Goal: Communication & Community: Answer question/provide support

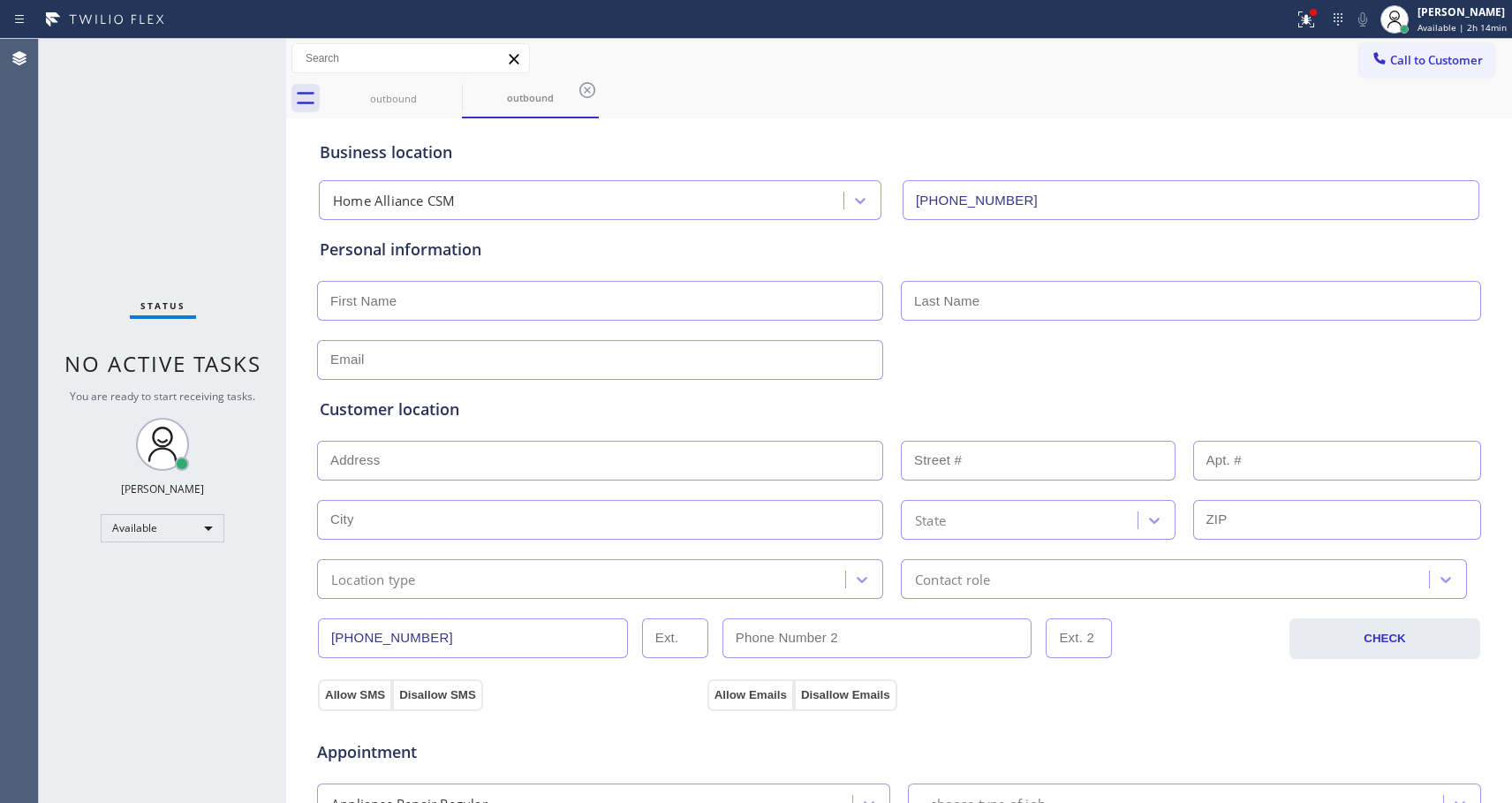
click at [189, 261] on div "Status No active tasks You are ready to start receiving tasks. [PERSON_NAME] Av…" at bounding box center [162, 421] width 247 height 765
click at [1391, 57] on span "Call to Customer" at bounding box center [1436, 60] width 92 height 16
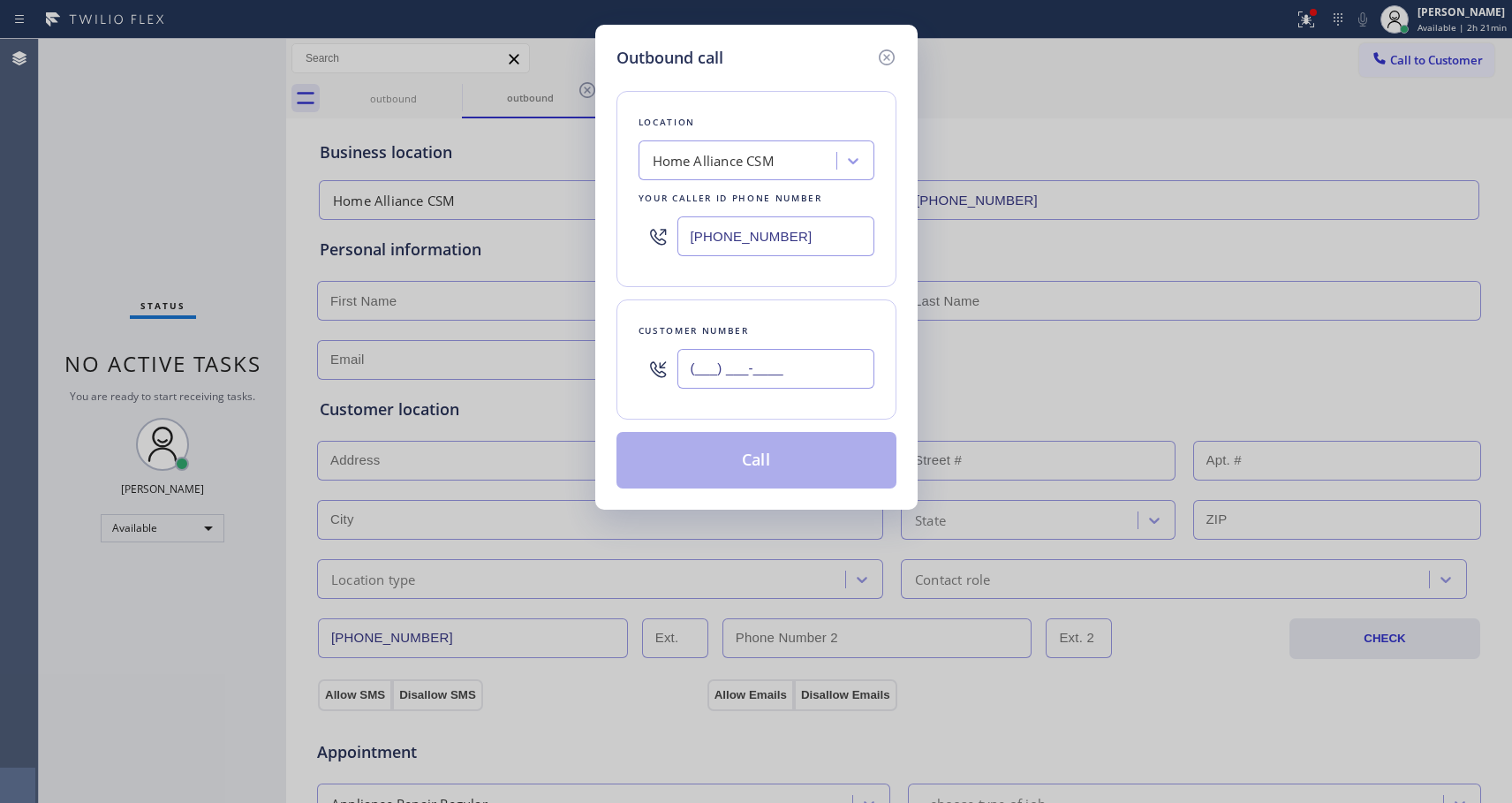
click at [739, 380] on input "(___) ___-____" at bounding box center [776, 369] width 197 height 40
paste input "786) 856-6983"
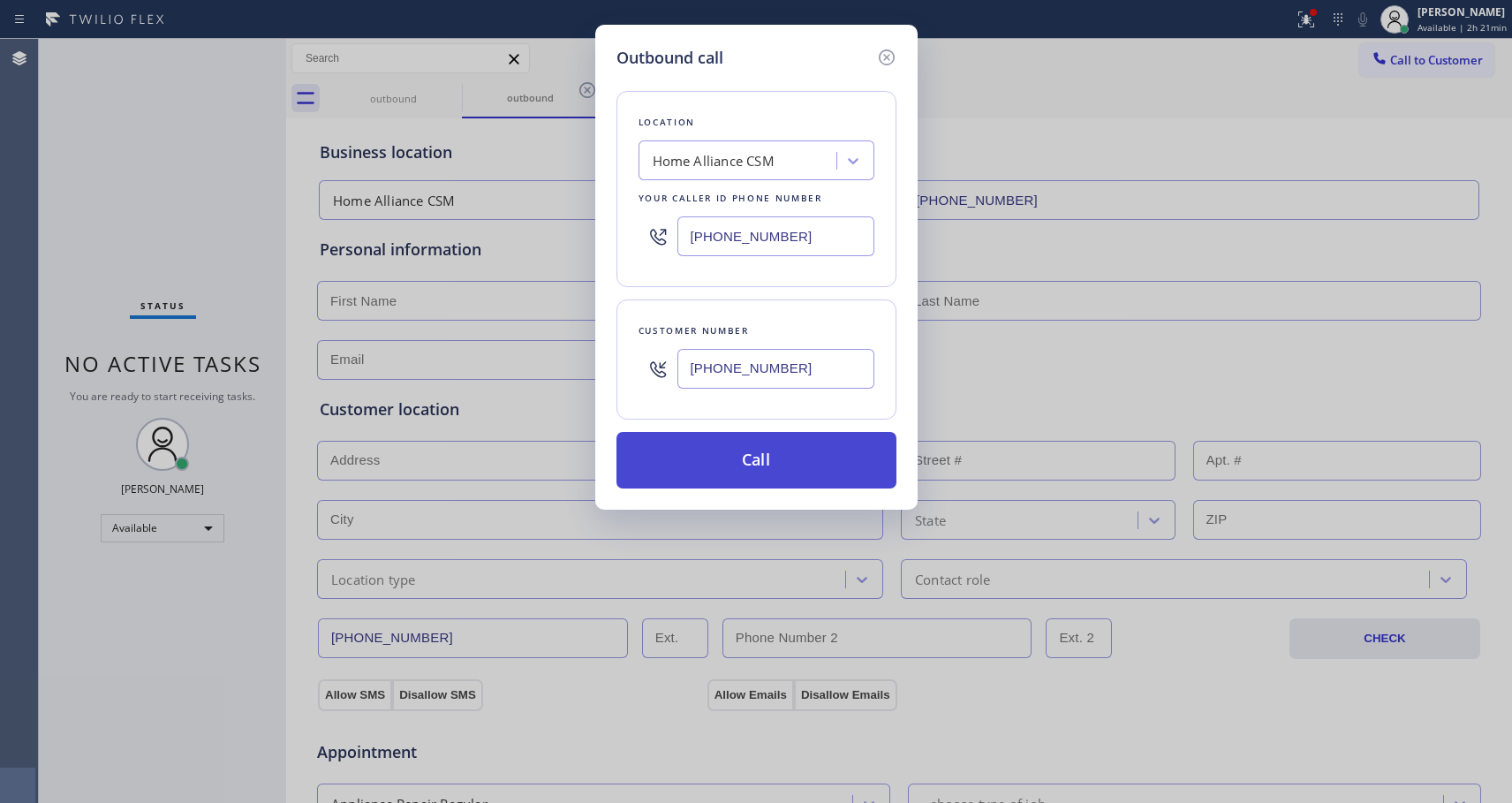
type input "[PHONE_NUMBER]"
drag, startPoint x: 734, startPoint y: 465, endPoint x: 925, endPoint y: 190, distance: 334.8
click at [735, 465] on button "Call" at bounding box center [757, 460] width 280 height 57
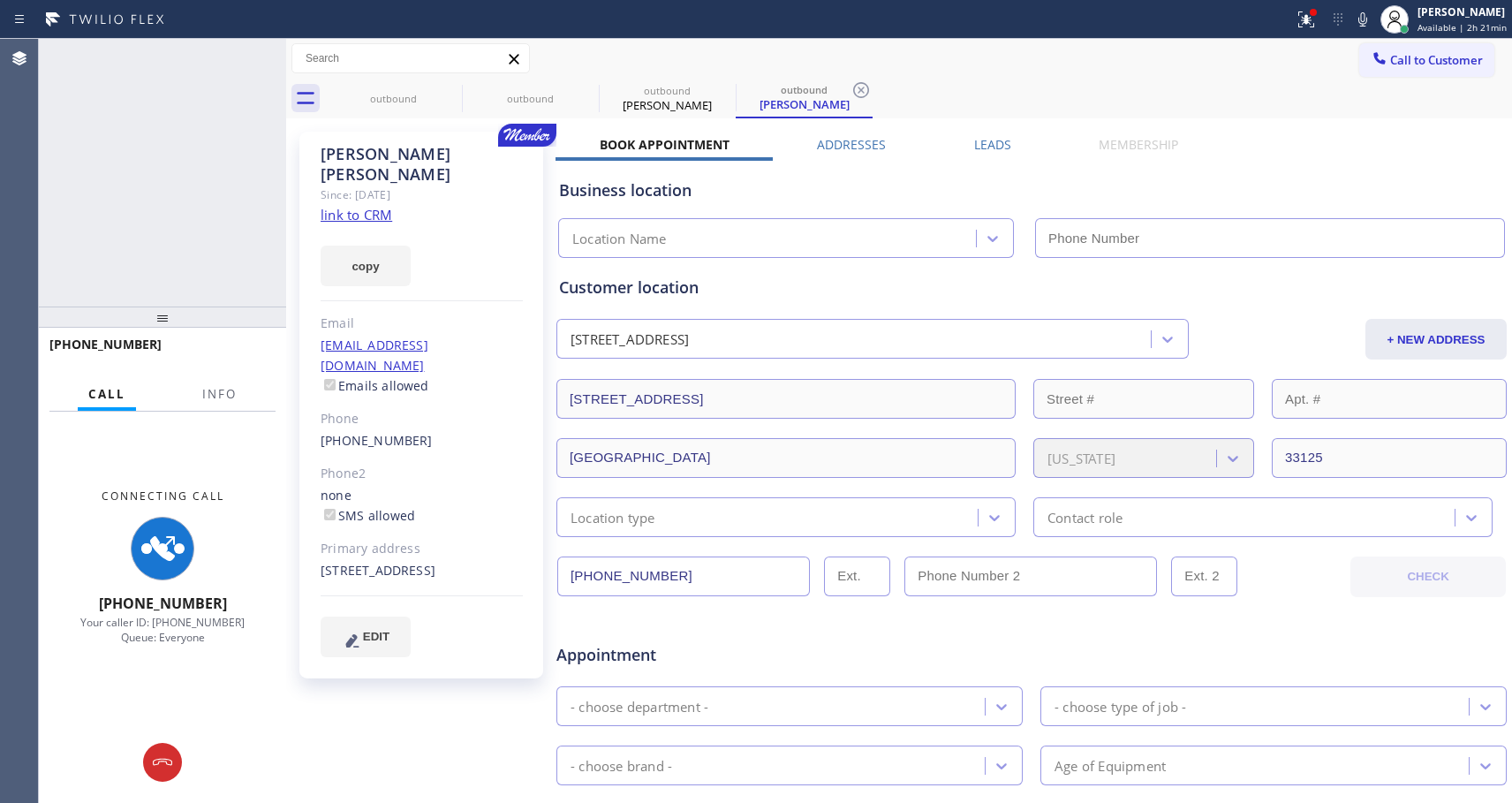
type input "[PHONE_NUMBER]"
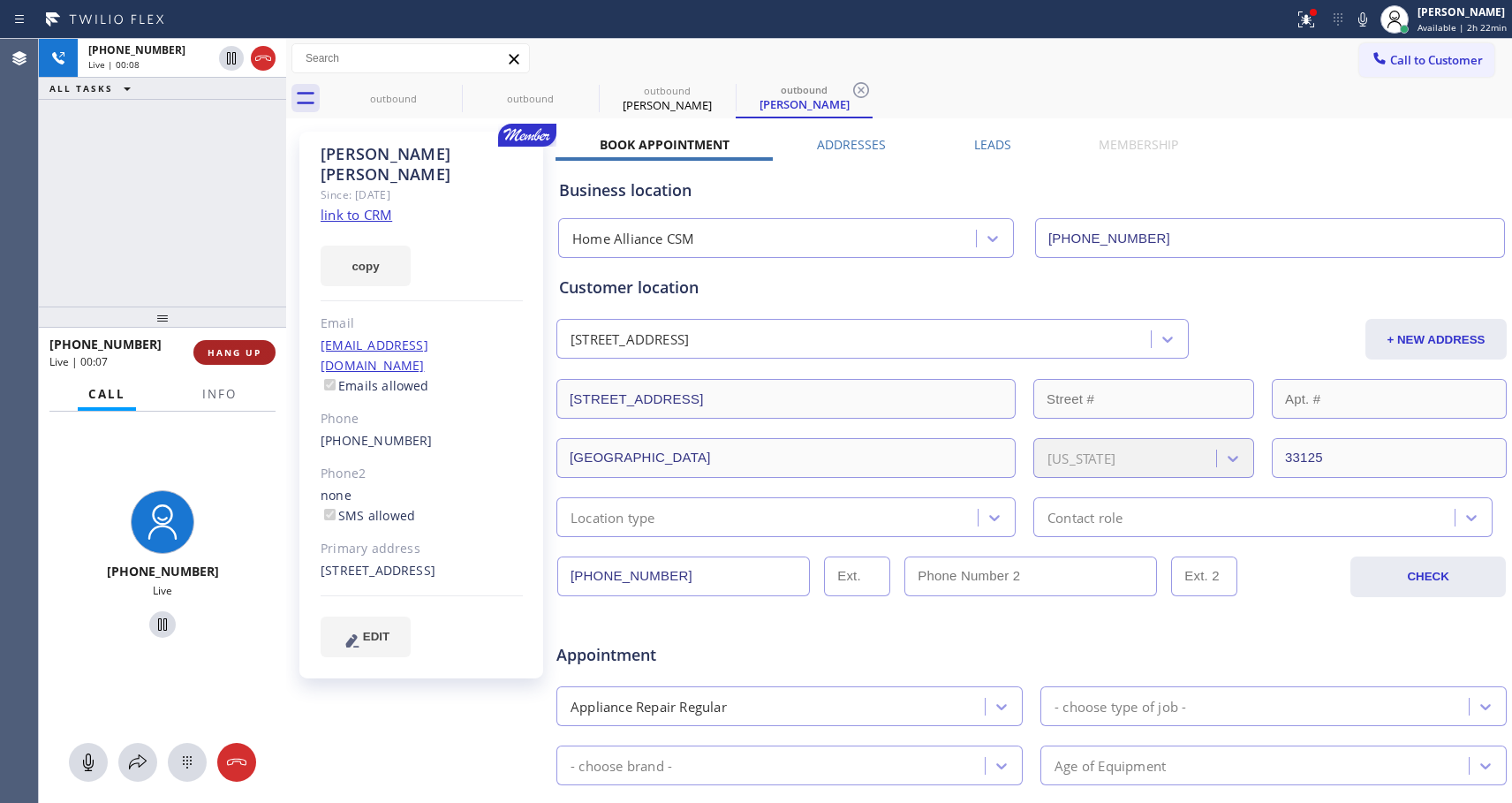
click at [239, 350] on span "HANG UP" at bounding box center [234, 352] width 54 height 12
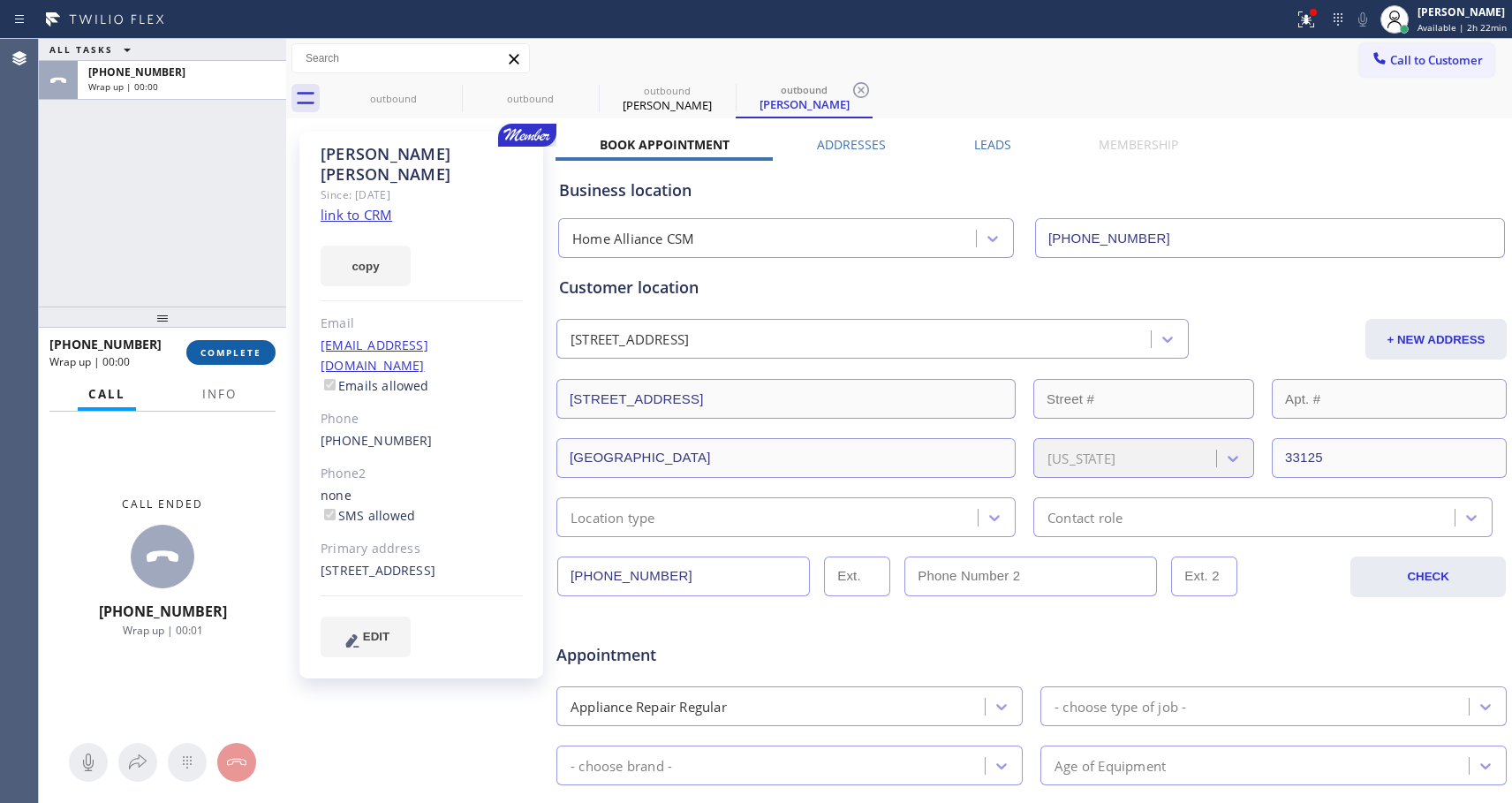
click at [249, 358] on span "COMPLETE" at bounding box center [231, 352] width 61 height 12
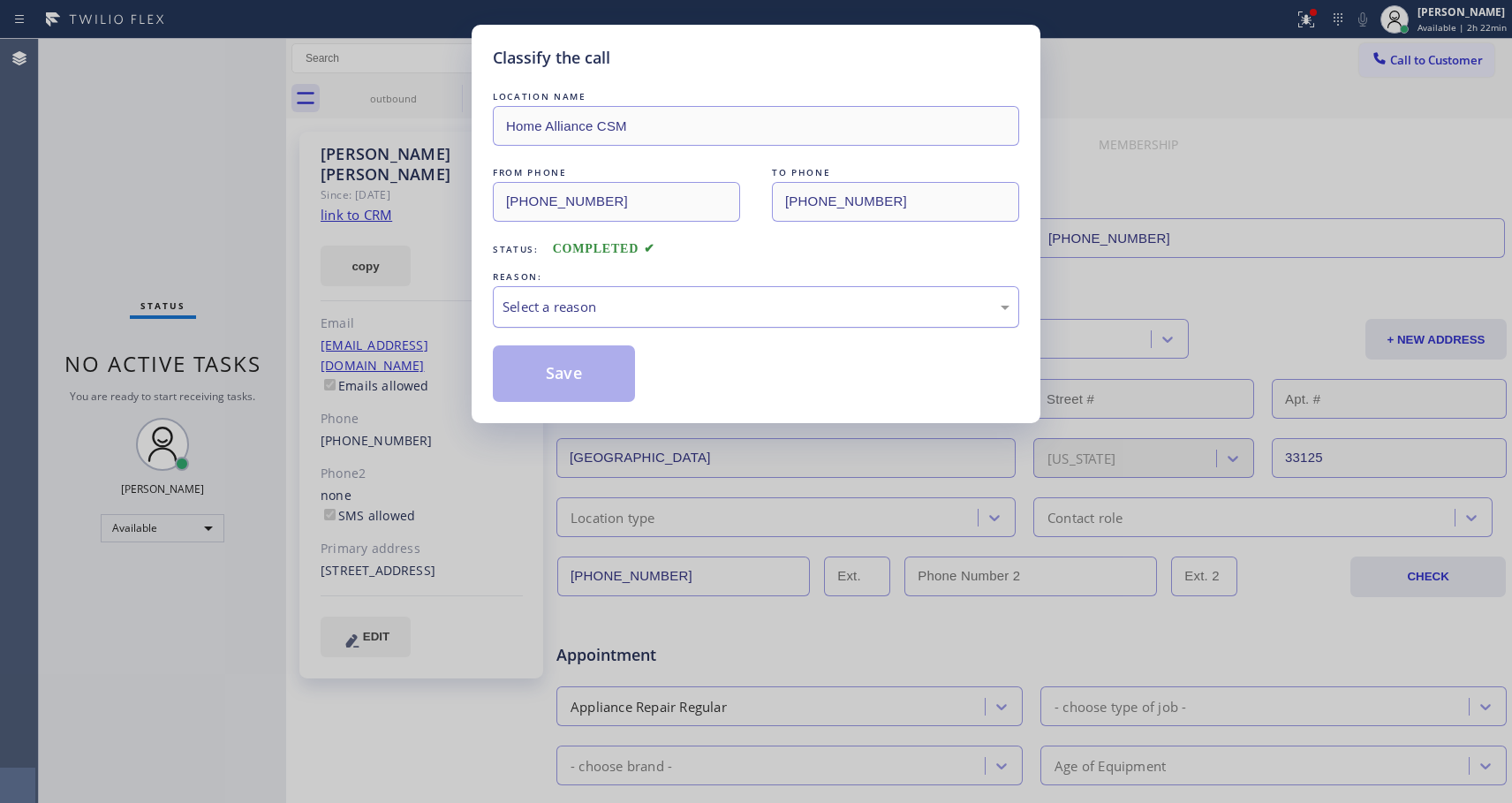
click at [668, 305] on div "Select a reason" at bounding box center [756, 307] width 507 height 21
click at [557, 372] on button "Save" at bounding box center [564, 373] width 142 height 57
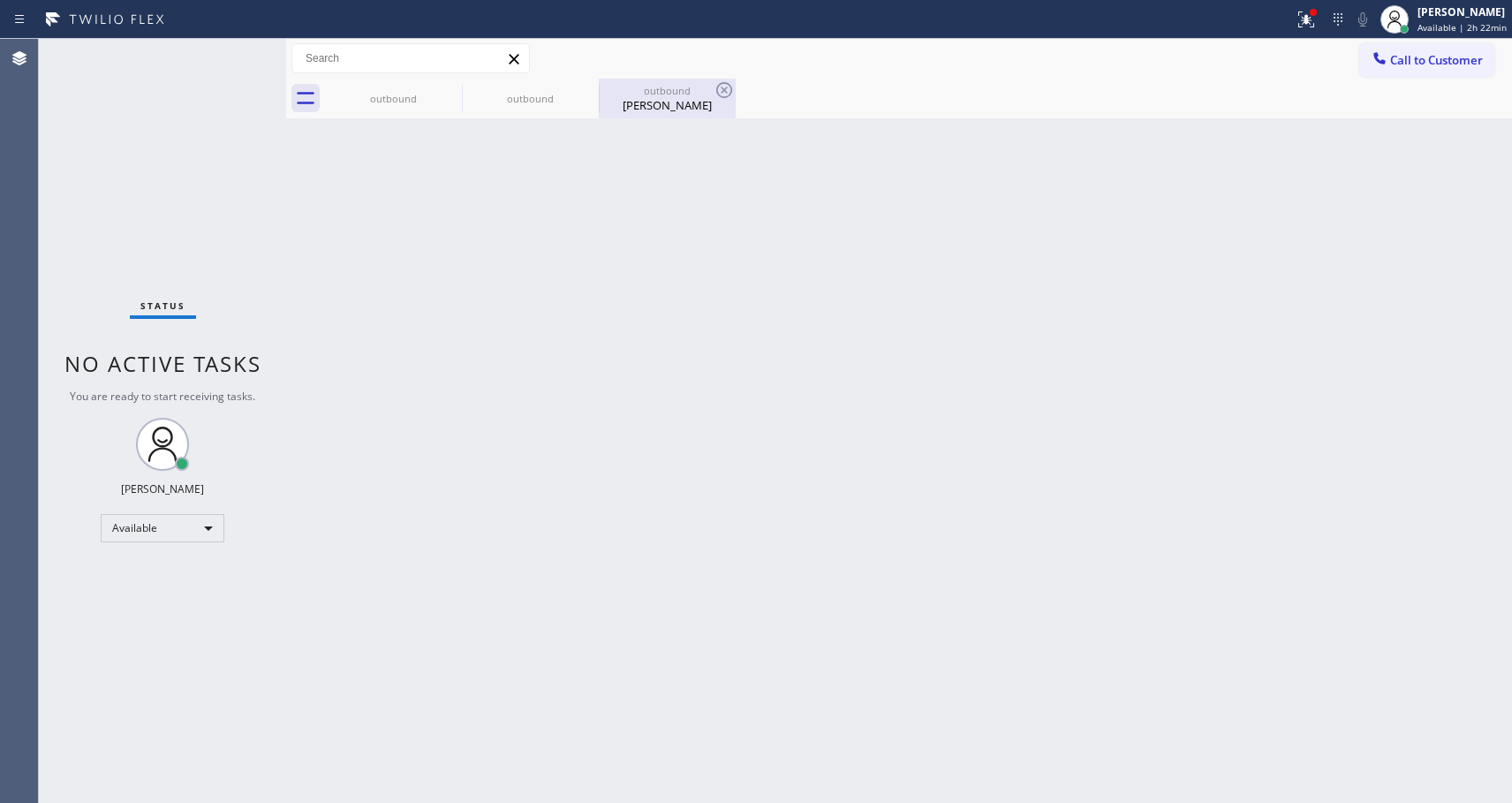
click at [634, 106] on div "[PERSON_NAME]" at bounding box center [667, 105] width 133 height 16
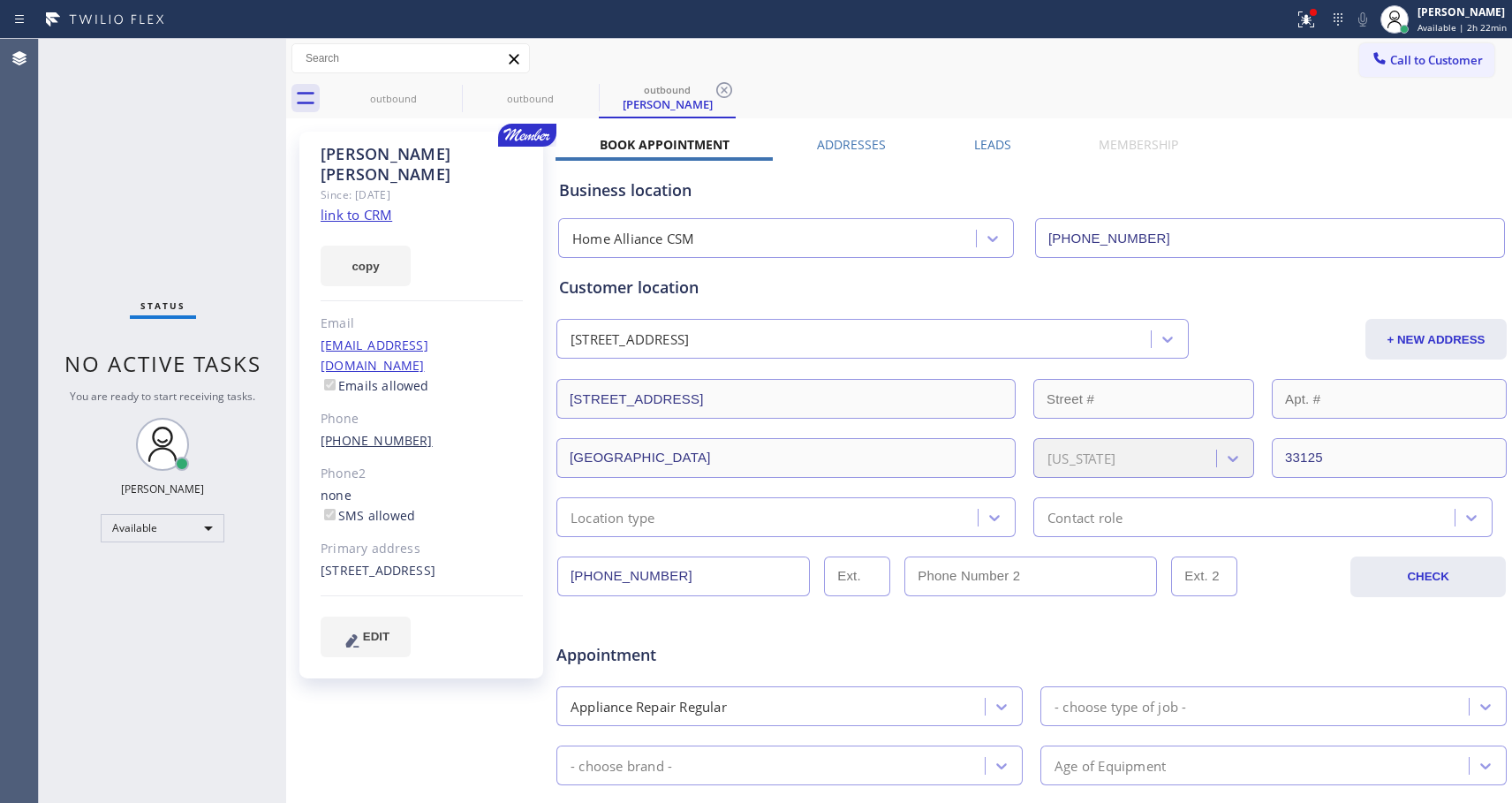
click at [363, 432] on link "[PHONE_NUMBER]" at bounding box center [377, 441] width 112 height 17
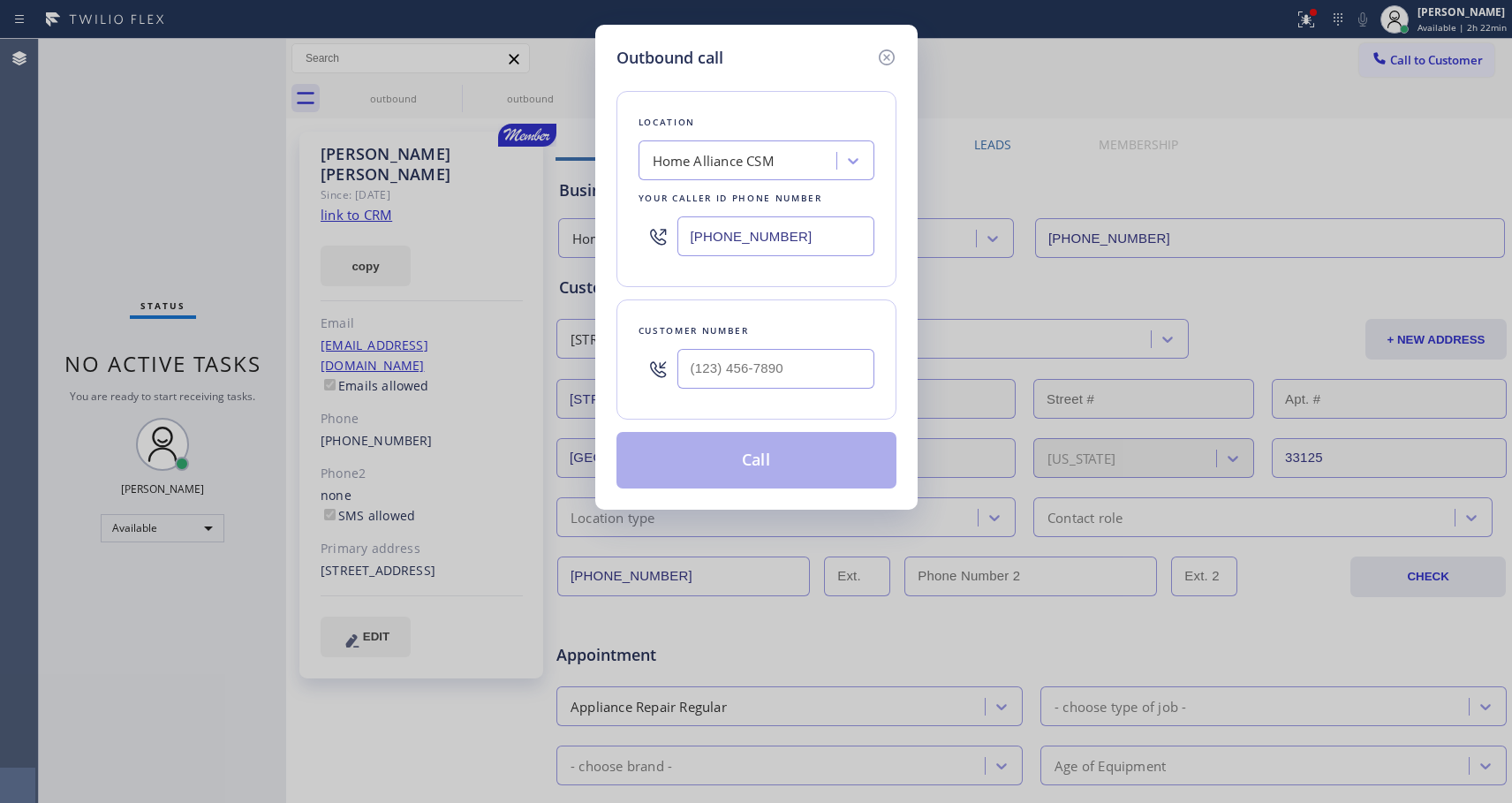
type input "[PHONE_NUMBER]"
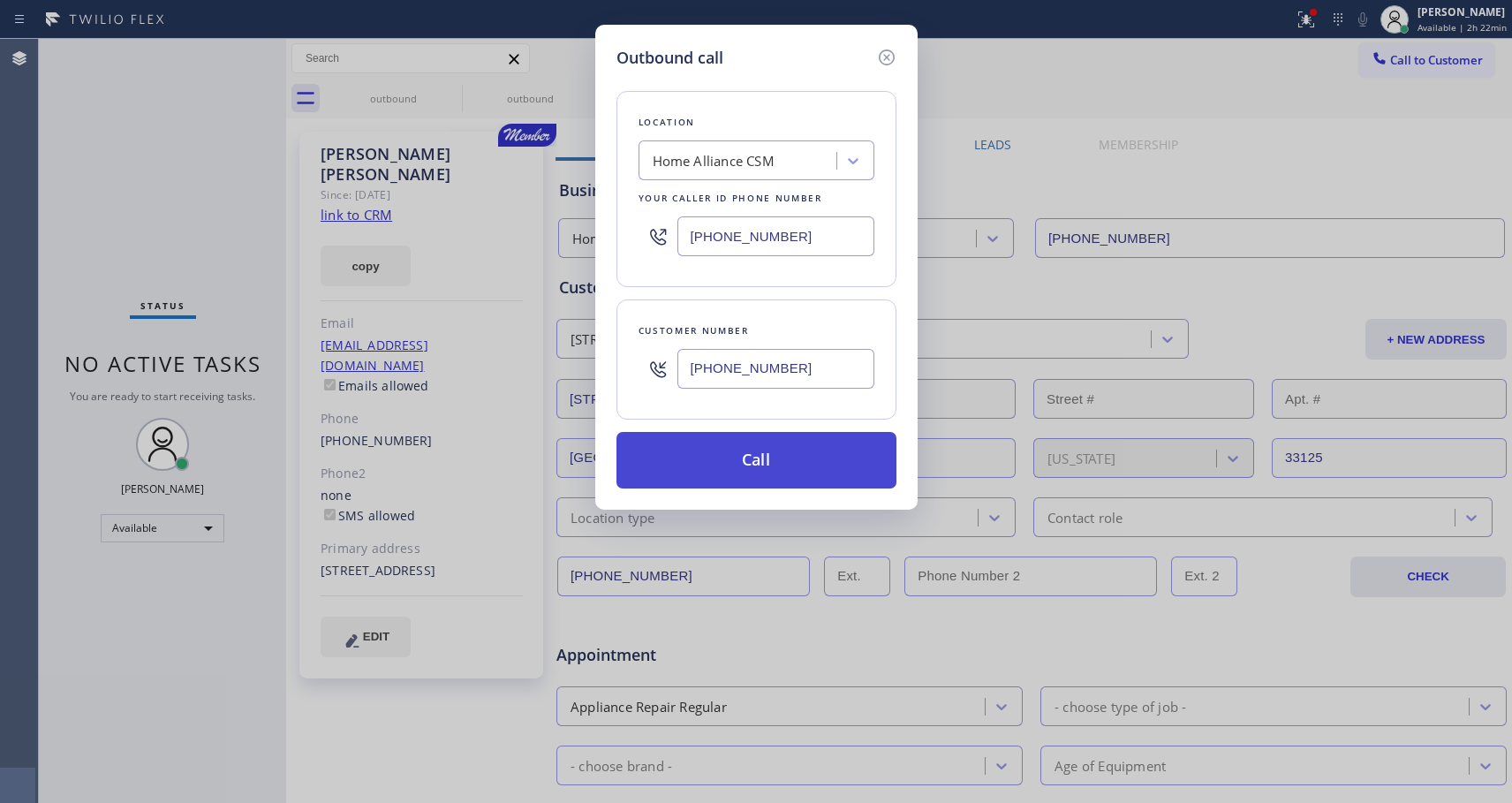
click at [769, 471] on button "Call" at bounding box center [757, 460] width 280 height 57
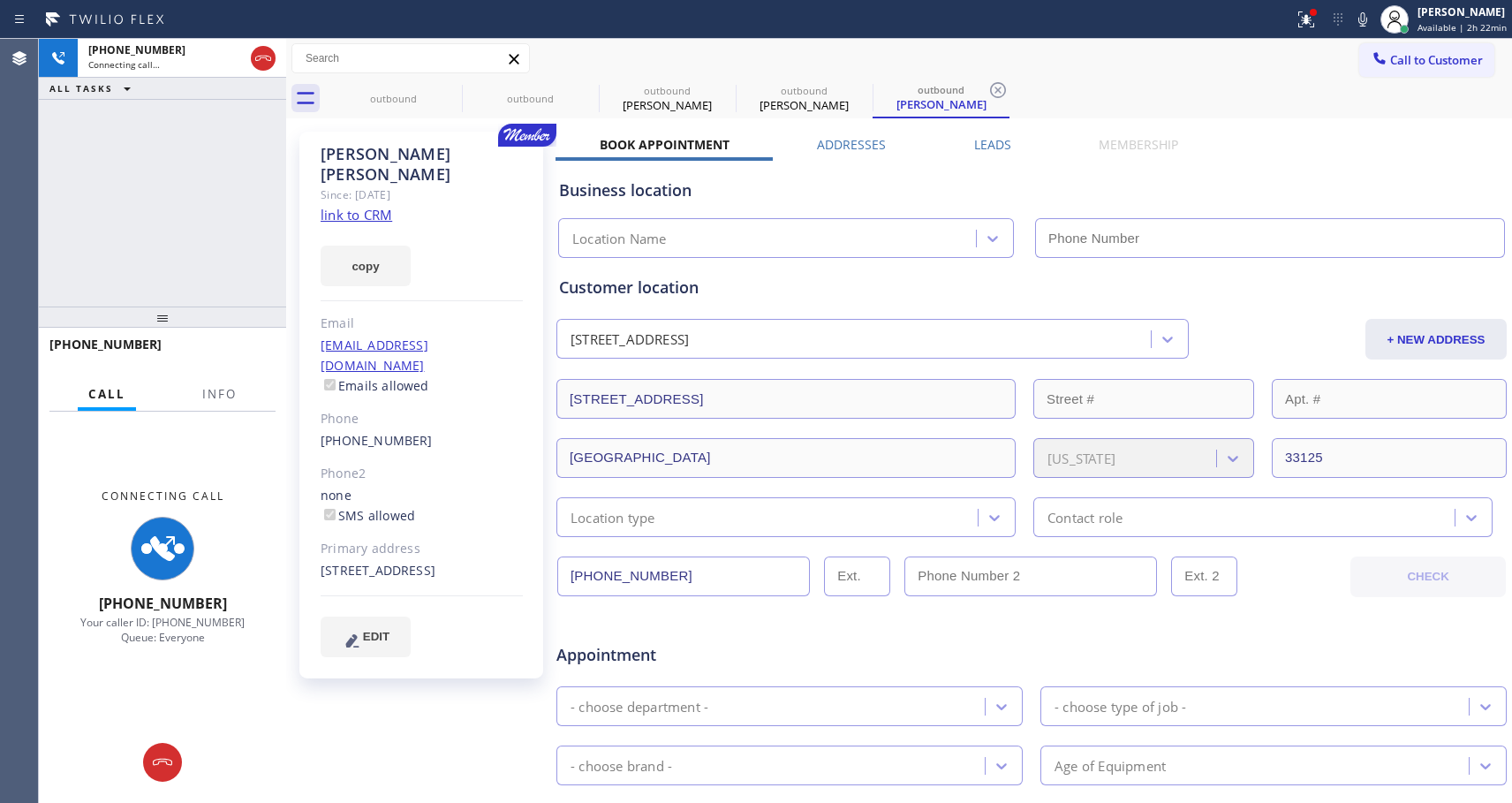
type input "[PHONE_NUMBER]"
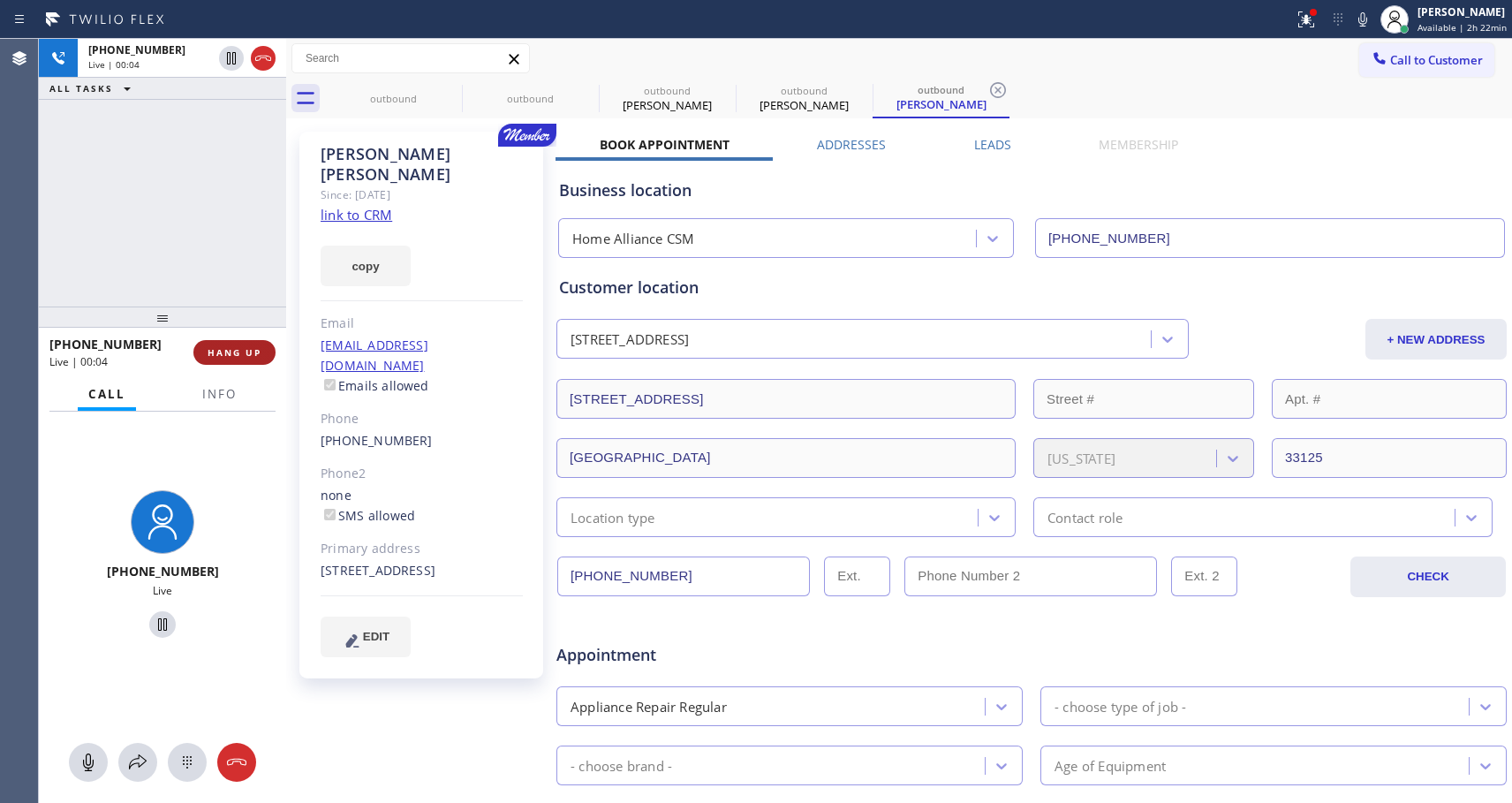
click at [225, 348] on span "HANG UP" at bounding box center [234, 352] width 54 height 12
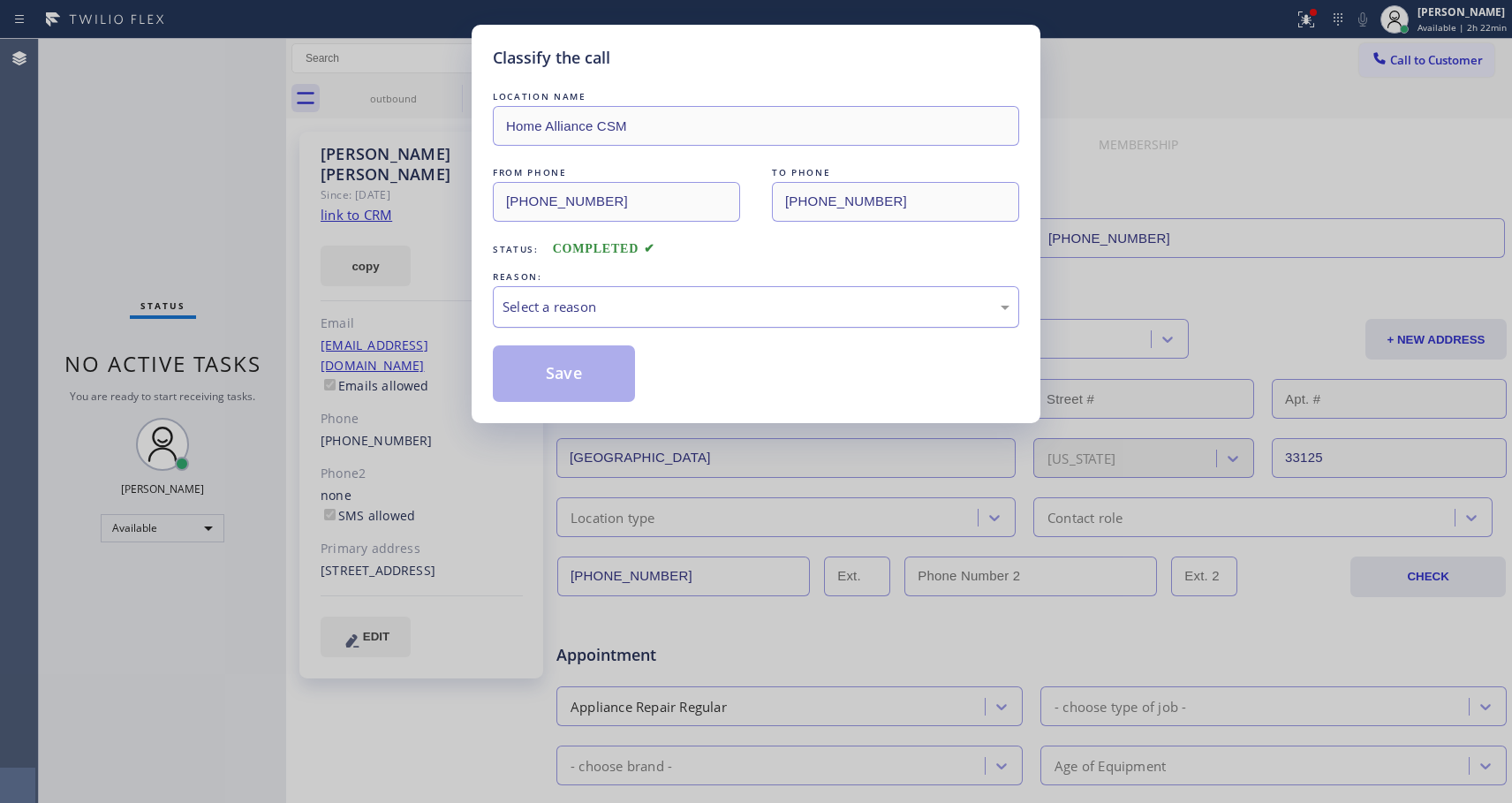
drag, startPoint x: 650, startPoint y: 300, endPoint x: 621, endPoint y: 322, distance: 36.4
click at [650, 301] on div "Select a reason" at bounding box center [756, 307] width 507 height 21
click at [552, 376] on button "Save" at bounding box center [564, 373] width 142 height 57
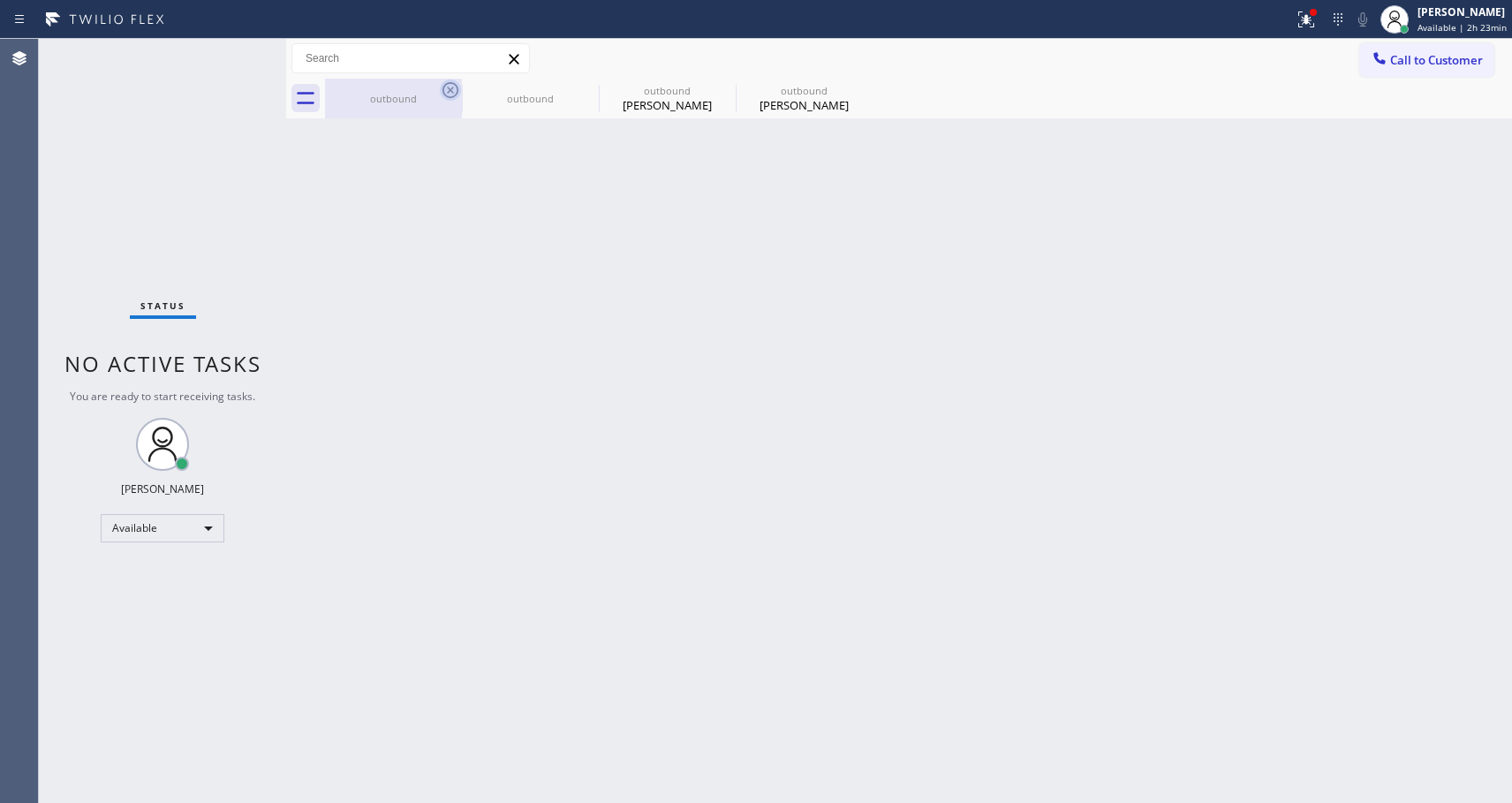
click at [453, 93] on icon at bounding box center [450, 90] width 21 height 21
click at [0, 0] on icon at bounding box center [0, 0] width 0 height 0
click at [454, 92] on div "outbound outbound outbound [PERSON_NAME] outbound [PERSON_NAME]" at bounding box center [918, 98] width 1187 height 40
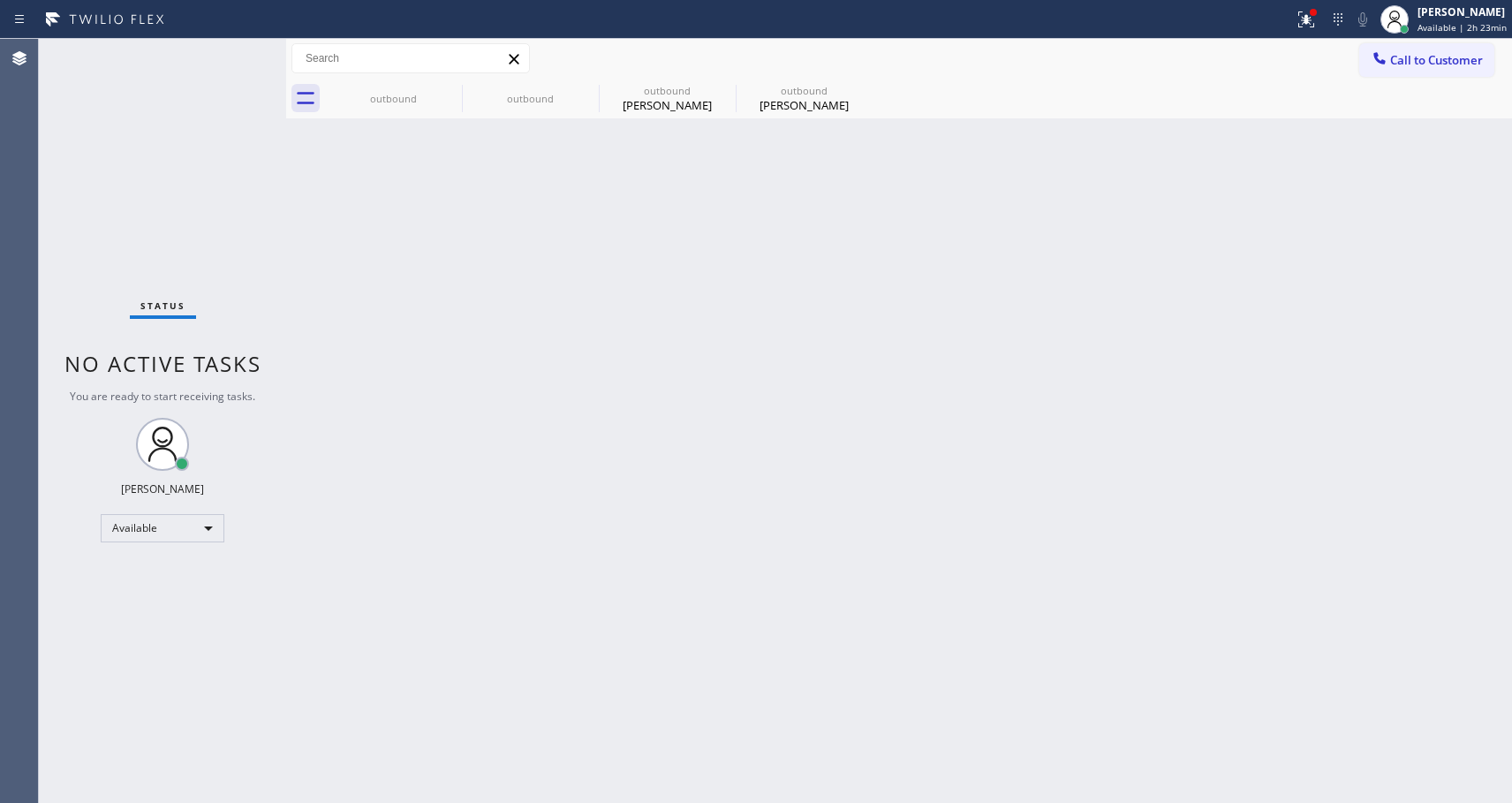
click at [454, 92] on div "outbound outbound outbound [PERSON_NAME] outbound [PERSON_NAME]" at bounding box center [918, 98] width 1187 height 40
click at [1375, 63] on icon at bounding box center [1379, 58] width 18 height 18
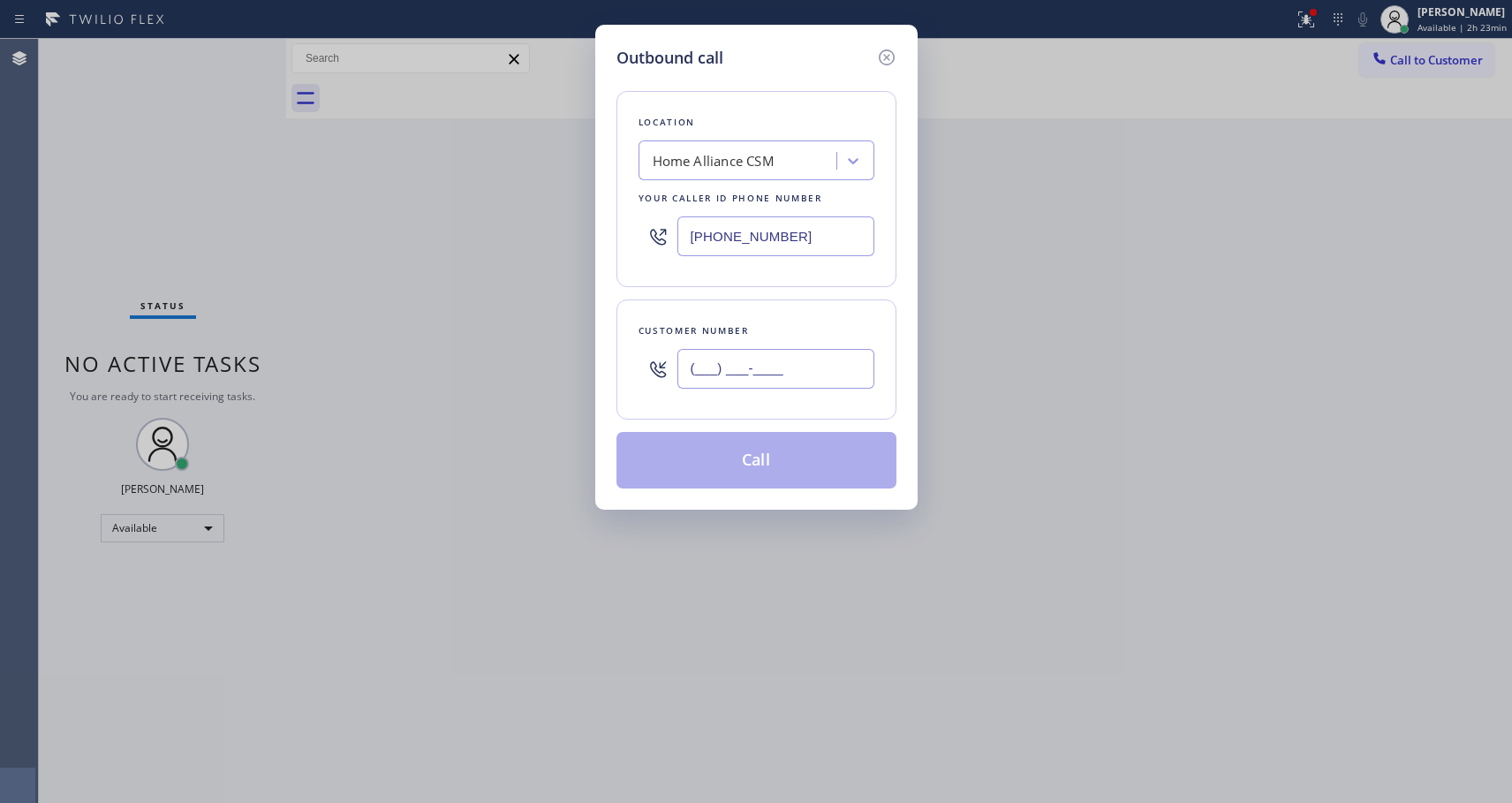
click at [732, 372] on input "(___) ___-____" at bounding box center [776, 369] width 197 height 40
paste input "310) 989-4783"
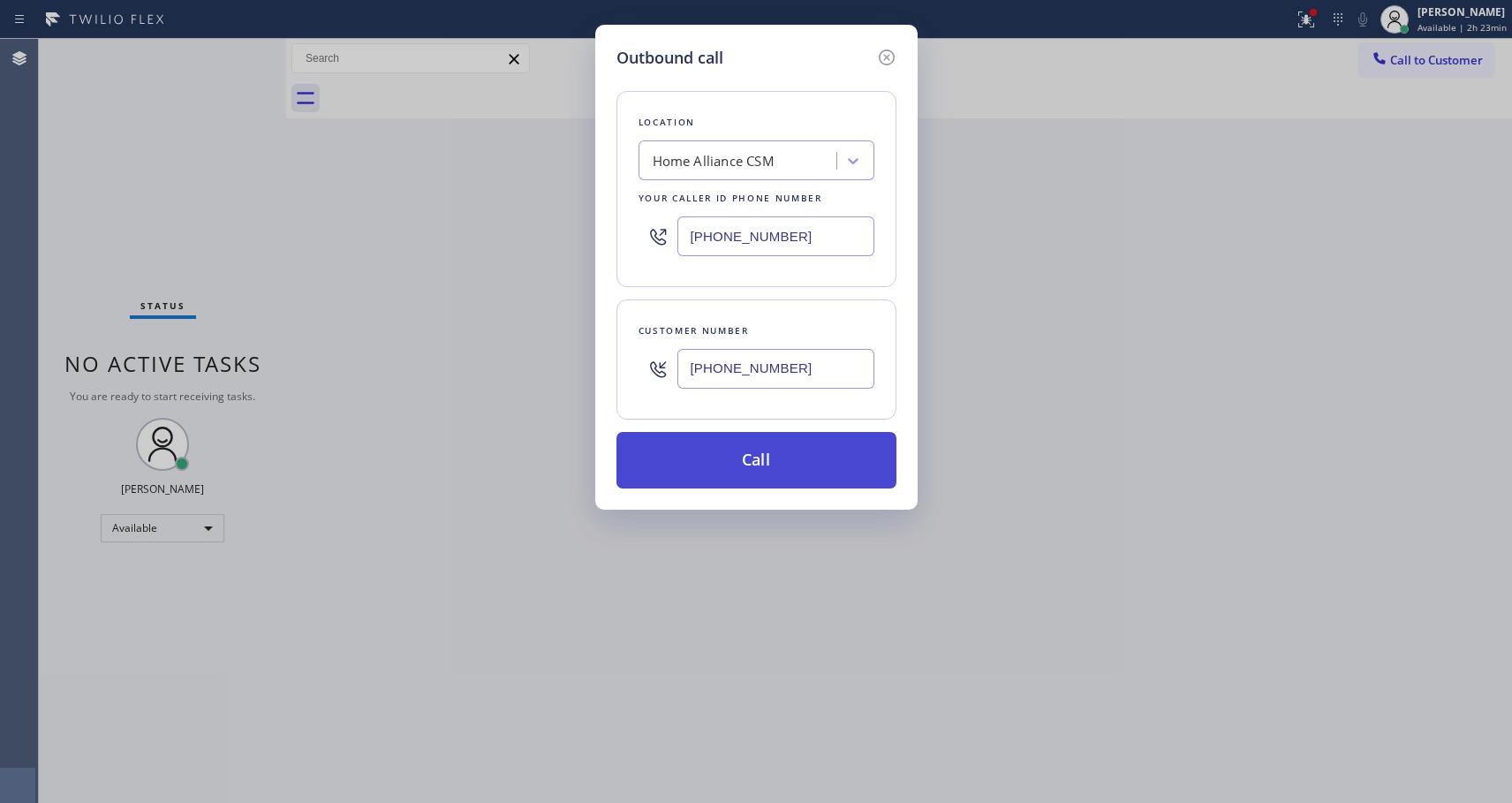
type input "[PHONE_NUMBER]"
click at [767, 467] on button "Call" at bounding box center [757, 460] width 280 height 57
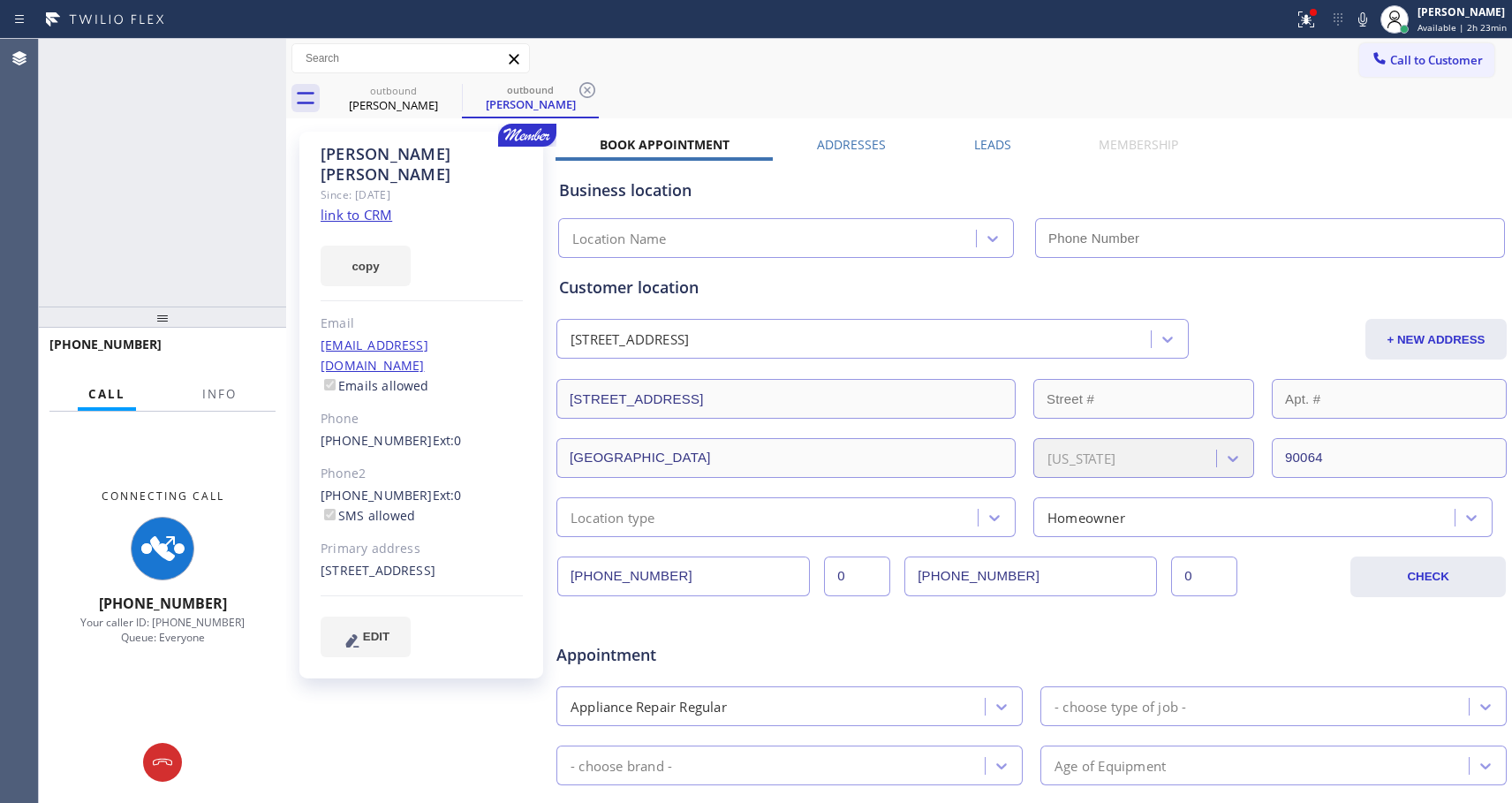
type input "[PHONE_NUMBER]"
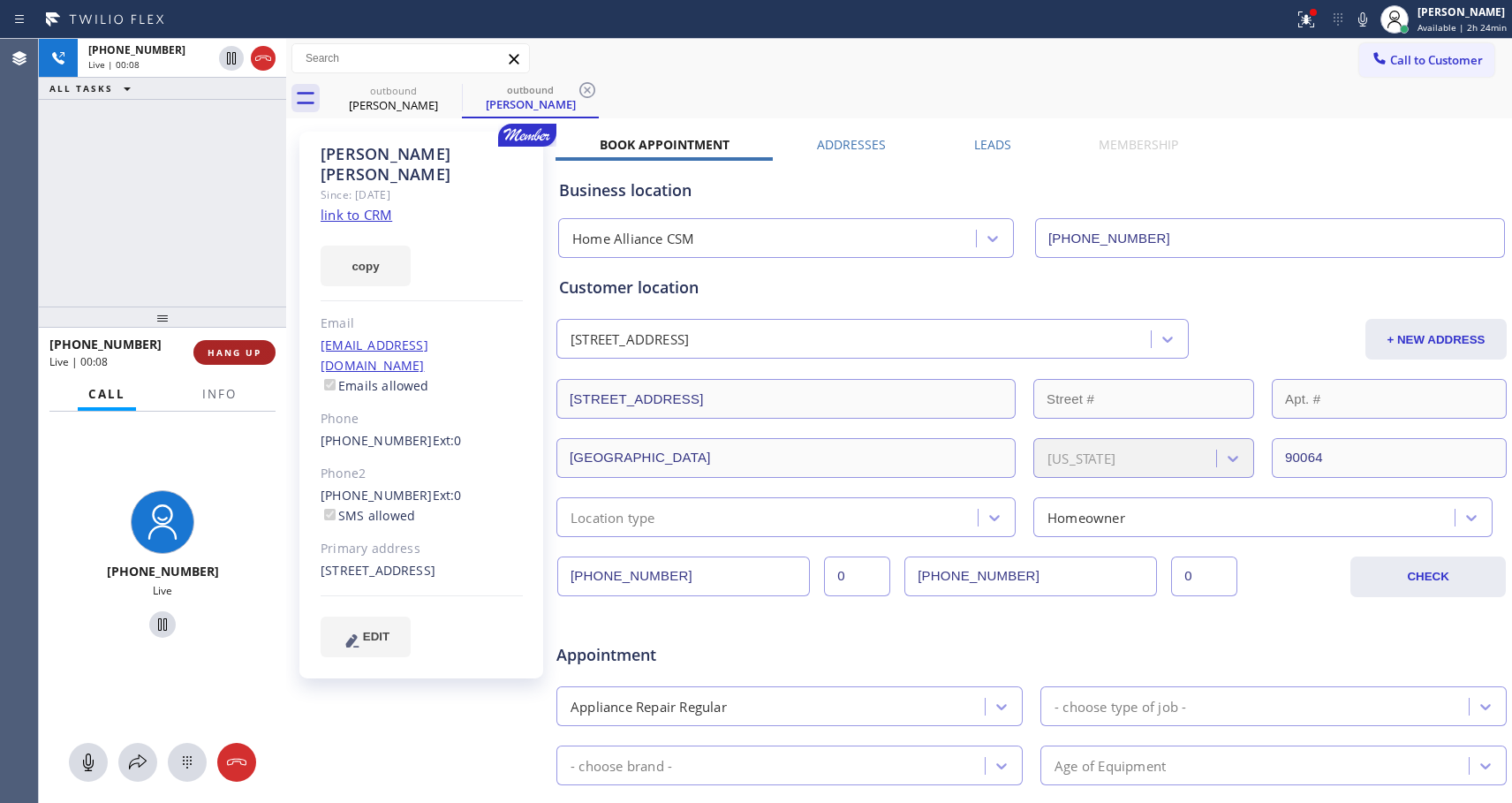
click at [252, 349] on span "HANG UP" at bounding box center [234, 352] width 54 height 12
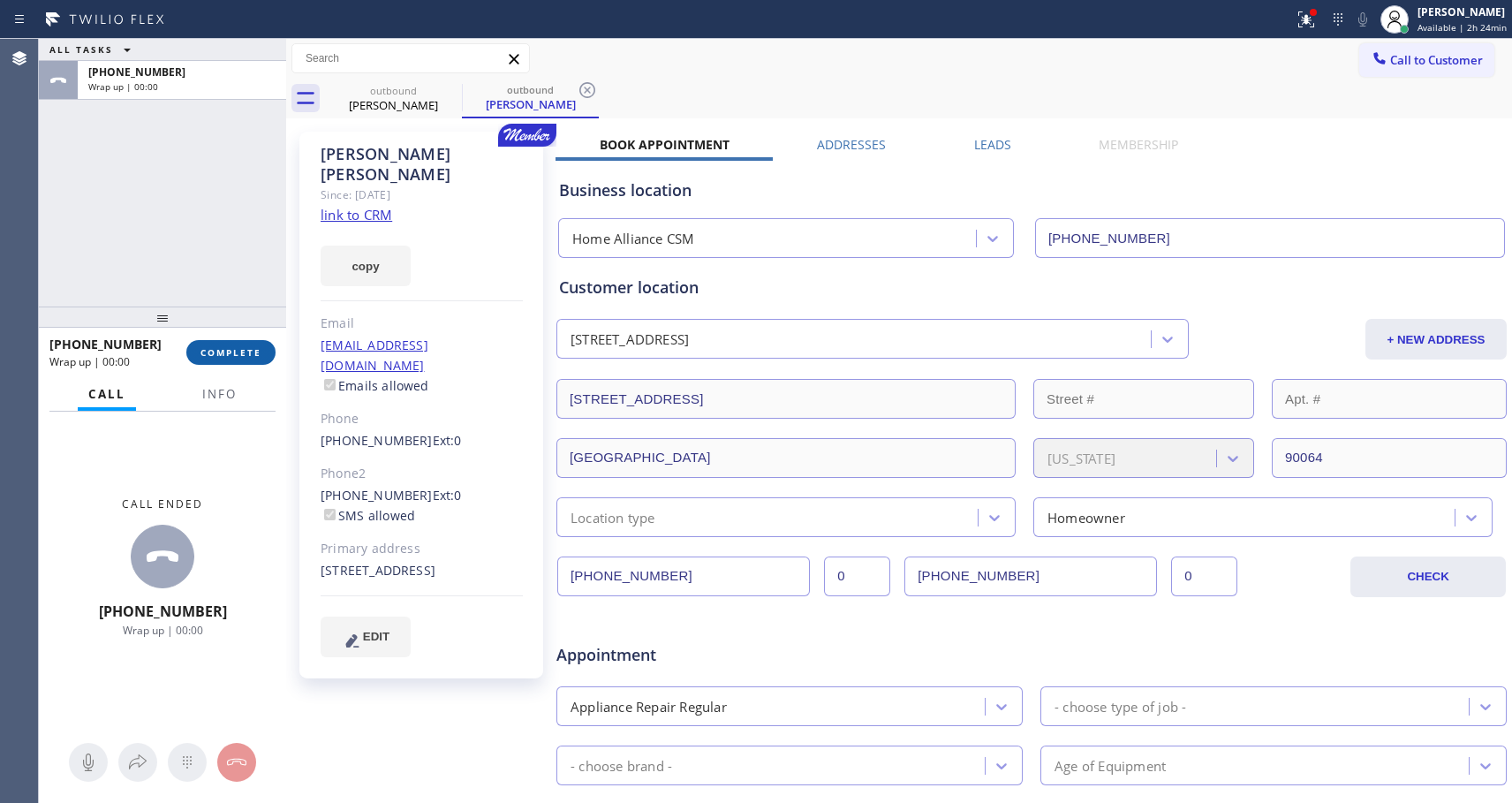
click at [251, 347] on span "COMPLETE" at bounding box center [231, 352] width 61 height 12
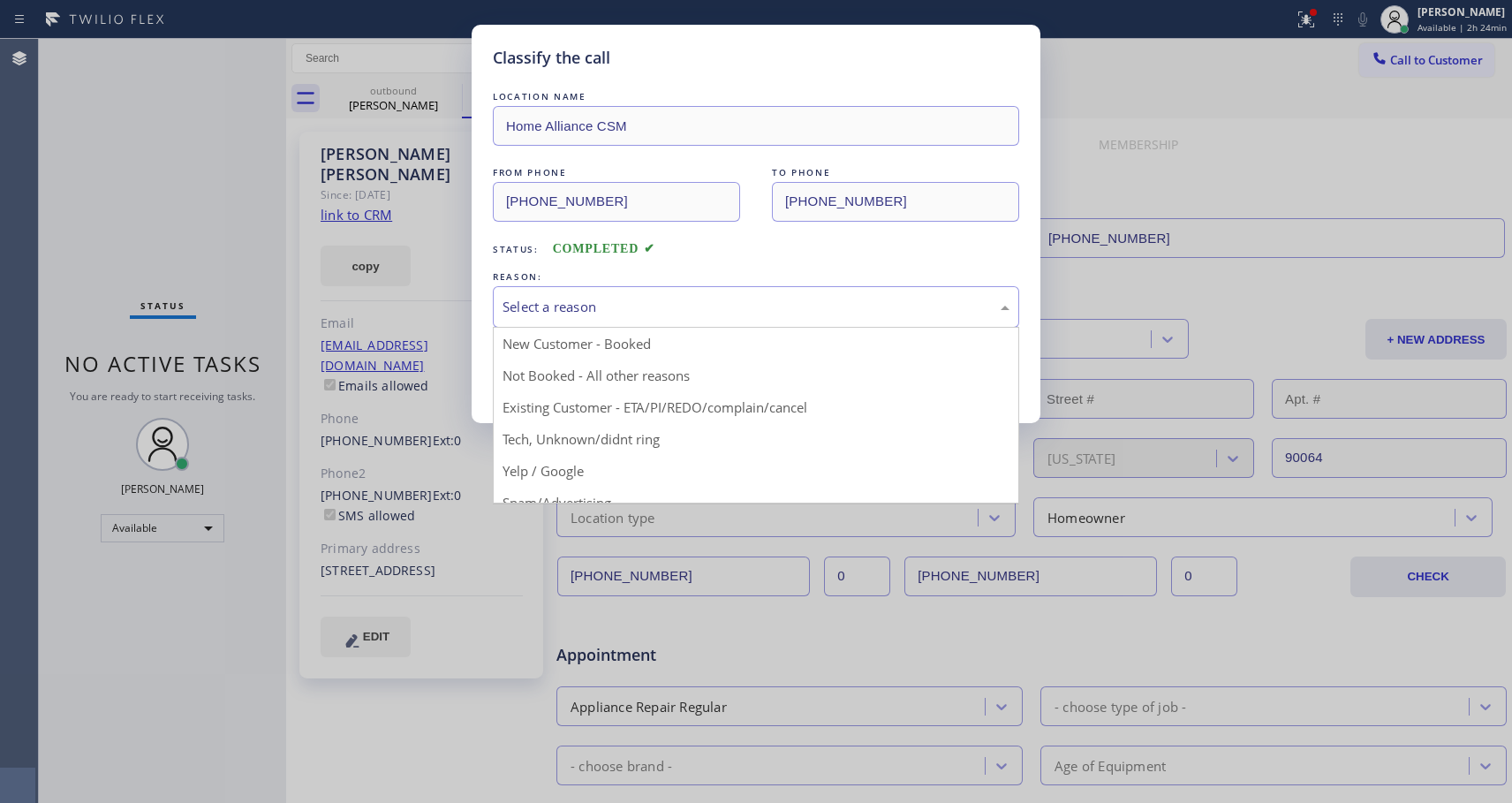
click at [707, 317] on div "Select a reason" at bounding box center [756, 307] width 507 height 21
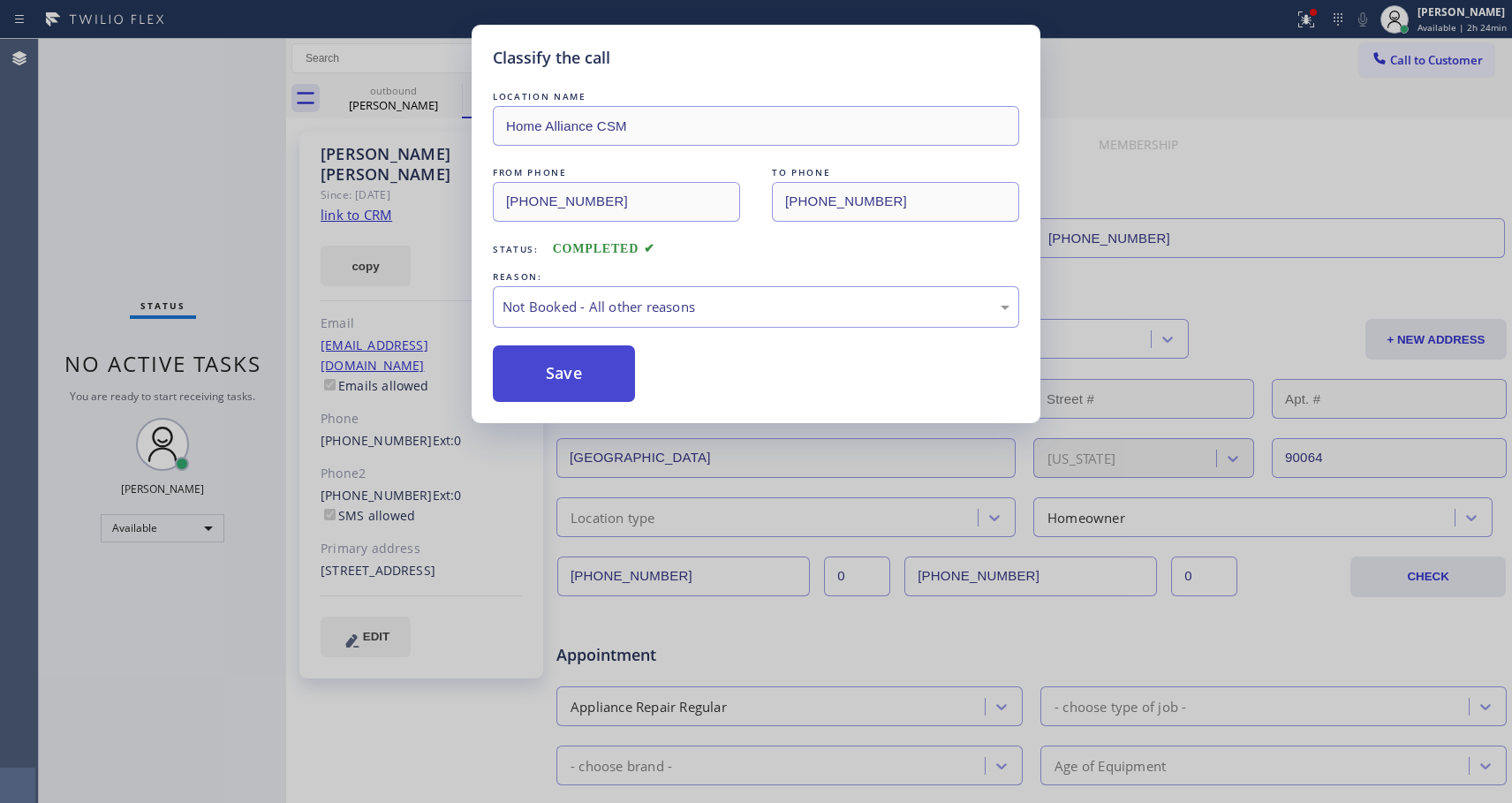
click at [562, 376] on button "Save" at bounding box center [564, 373] width 142 height 57
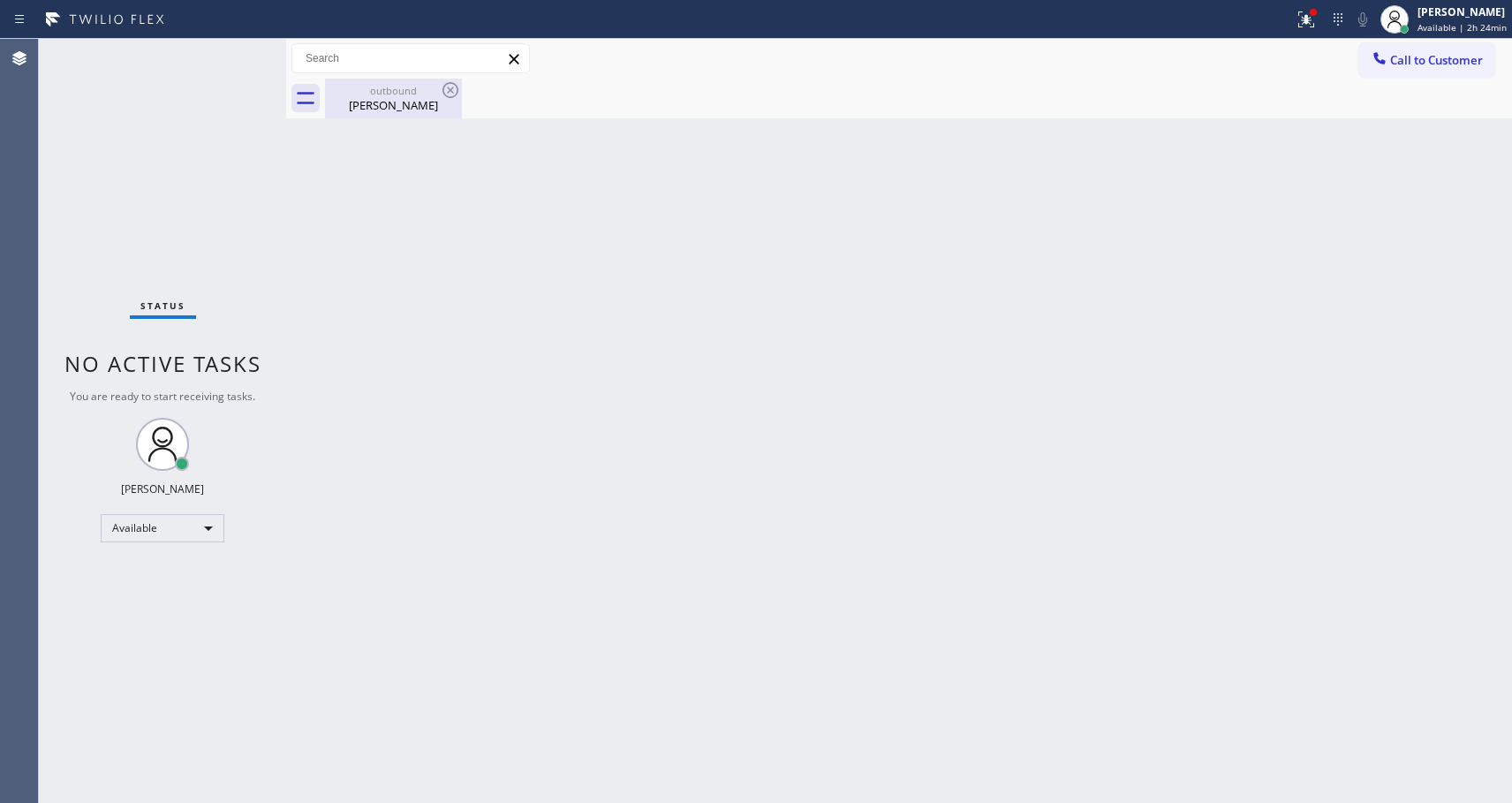
click at [406, 107] on div "[PERSON_NAME]" at bounding box center [393, 105] width 133 height 16
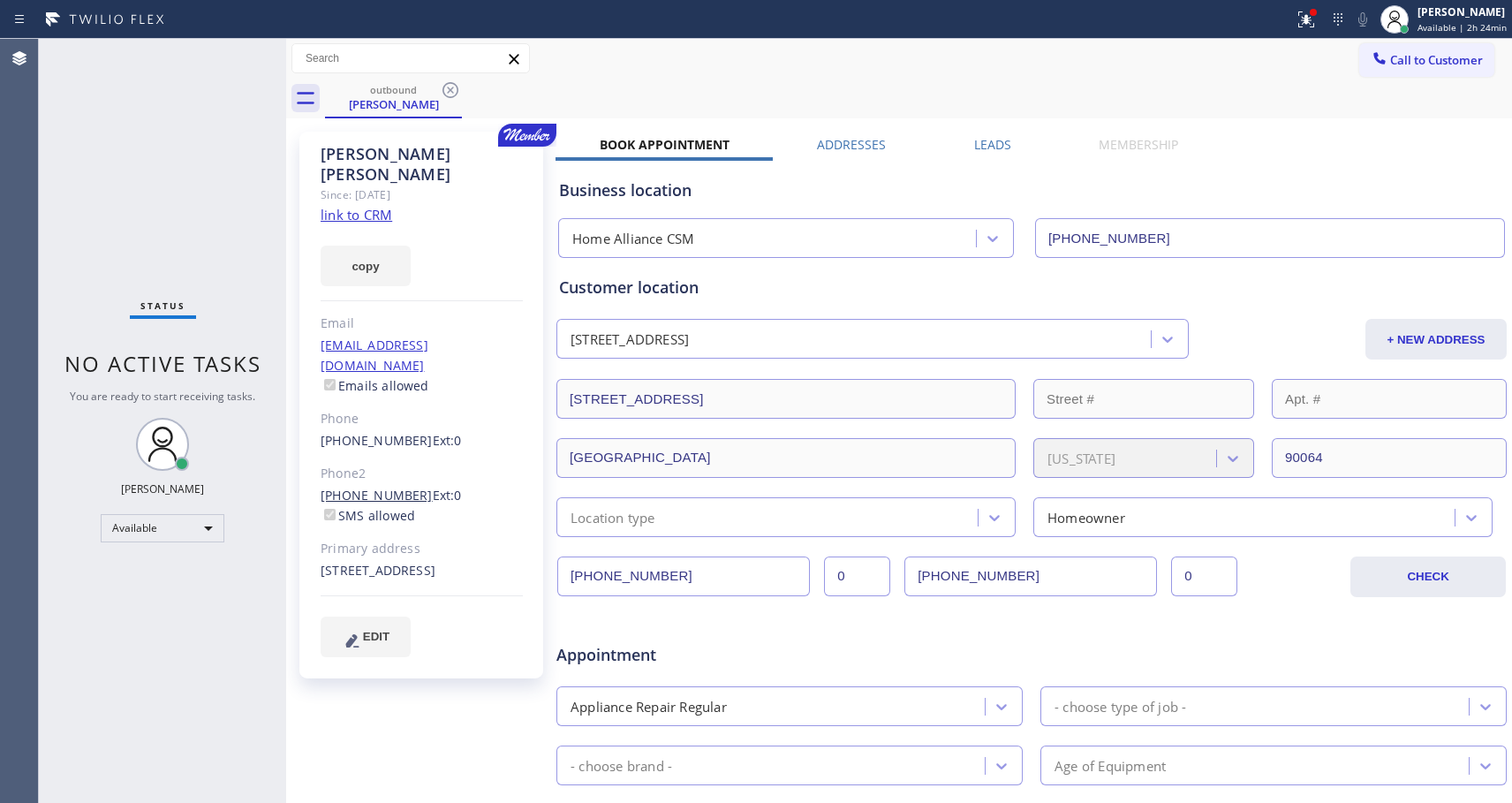
click at [387, 486] on link "[PHONE_NUMBER]" at bounding box center [377, 495] width 112 height 17
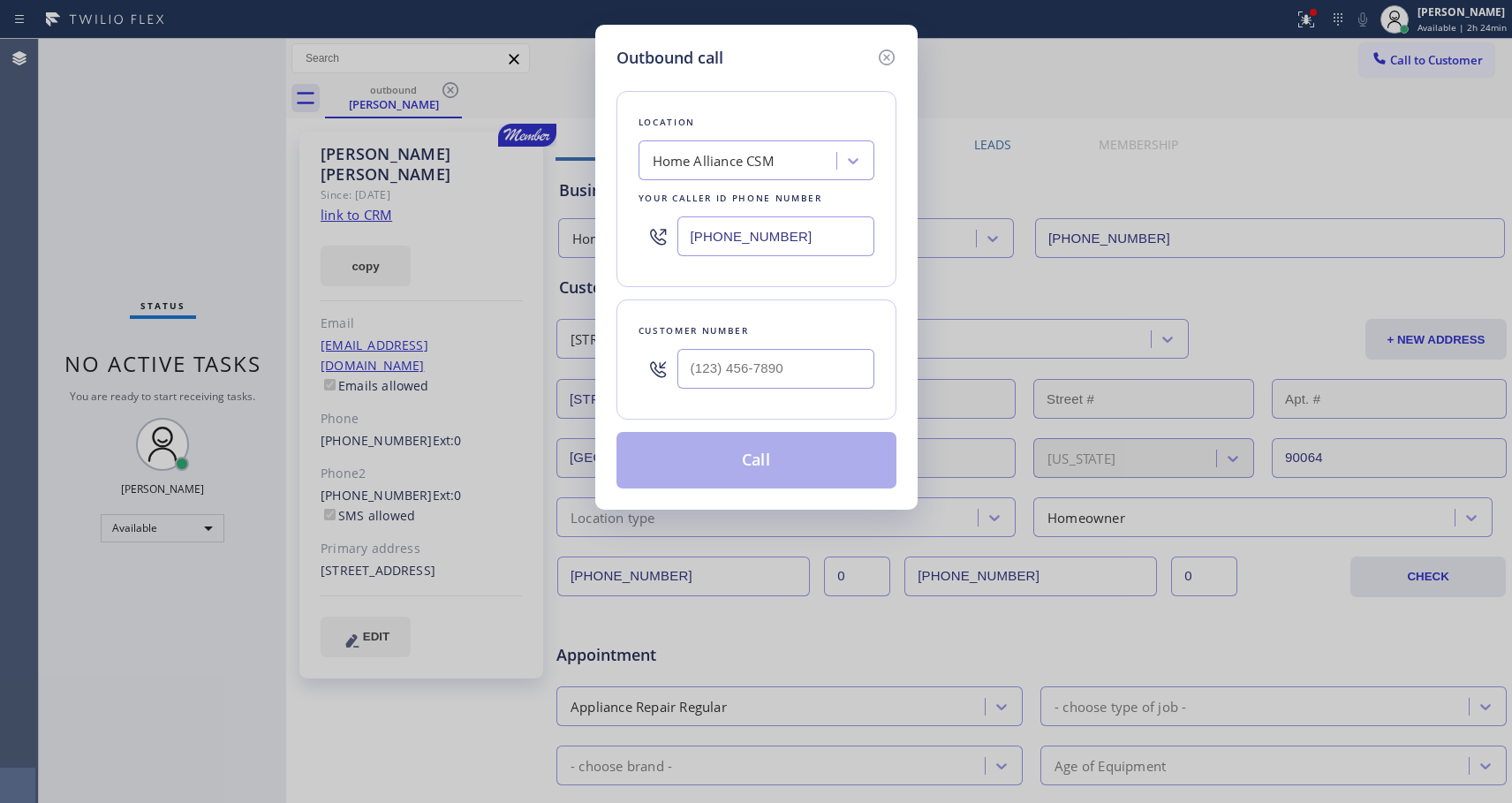
type input "[PHONE_NUMBER]"
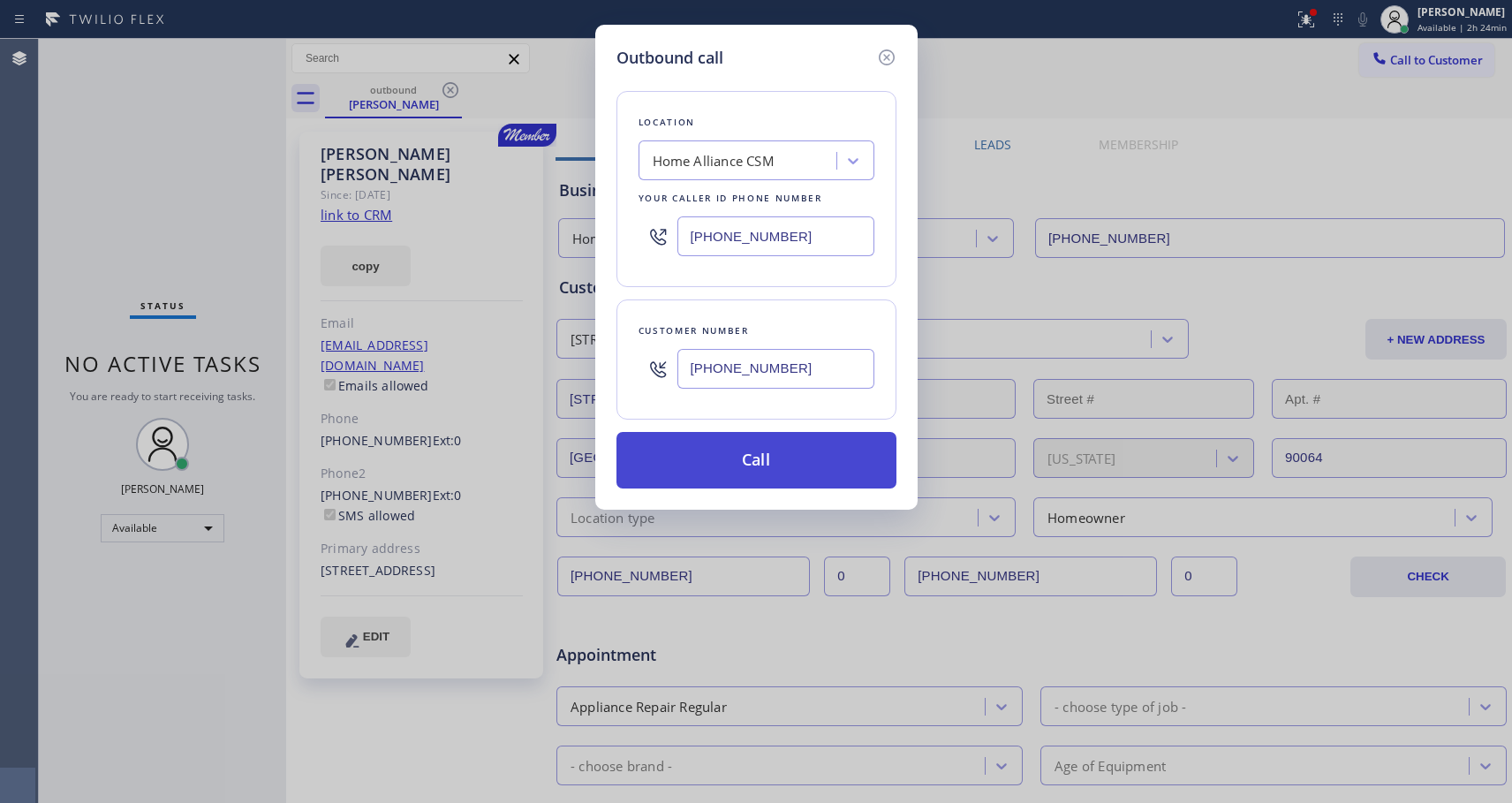
click at [806, 454] on button "Call" at bounding box center [757, 460] width 280 height 57
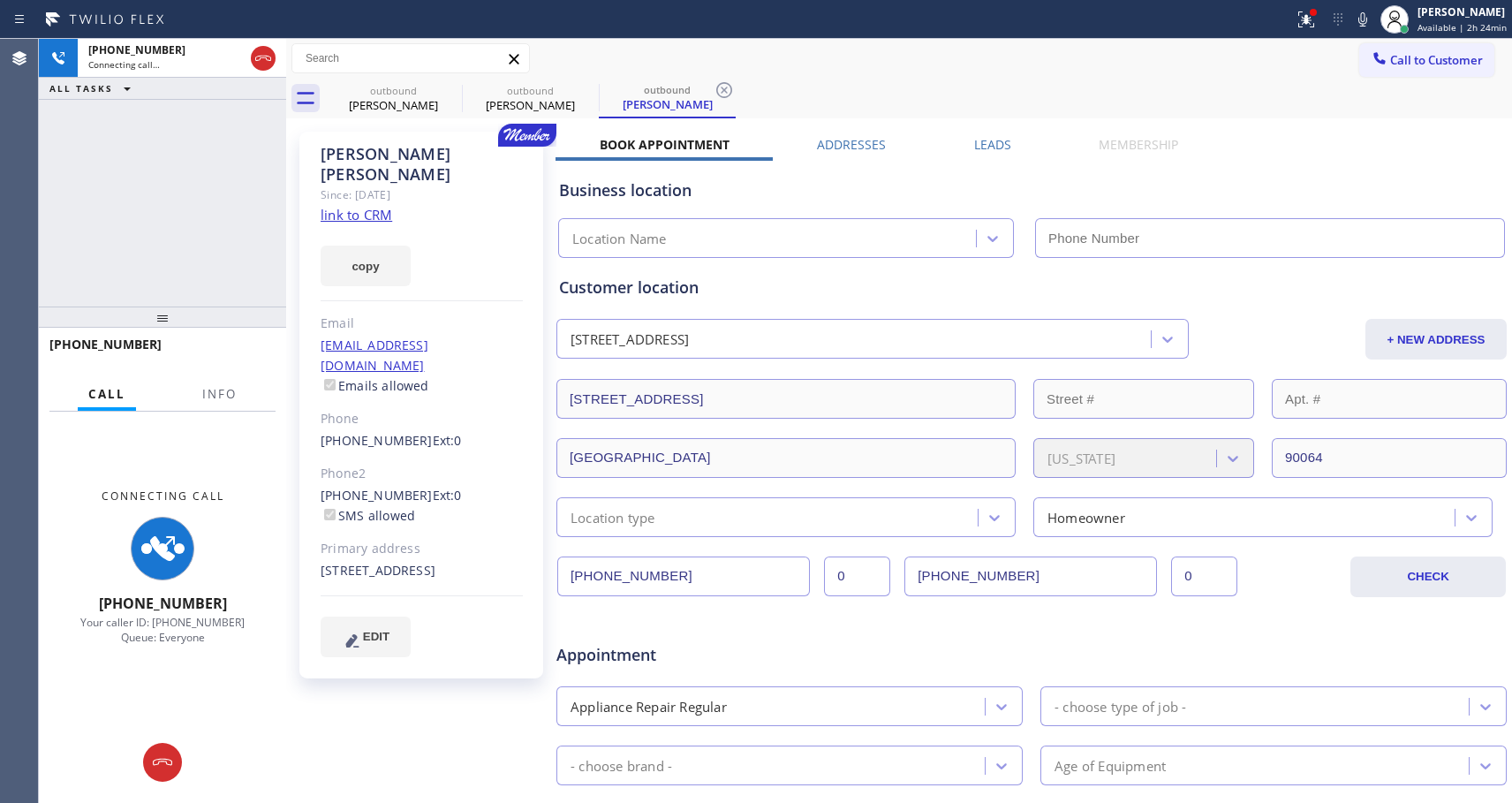
type input "[PHONE_NUMBER]"
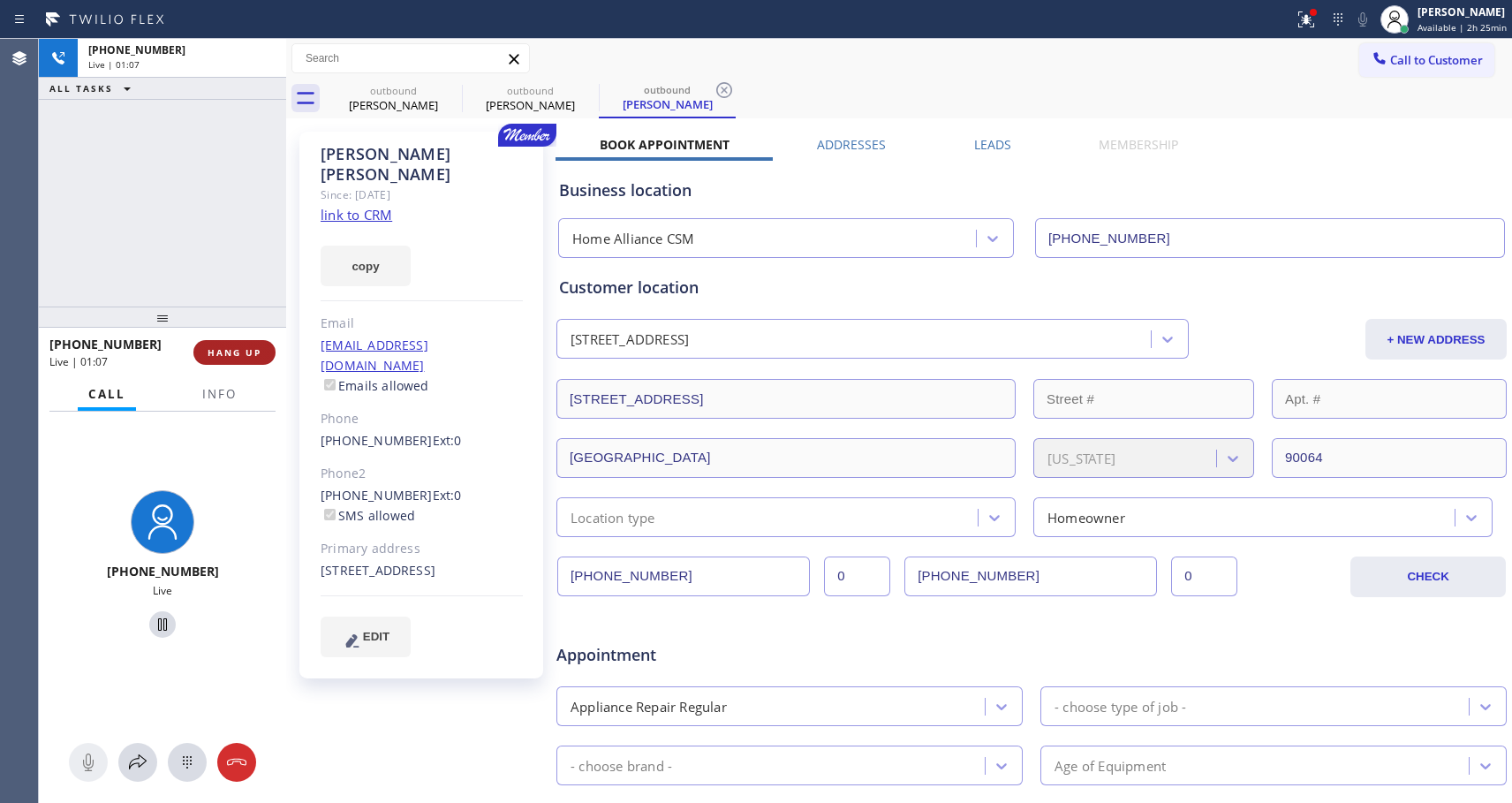
click at [219, 346] on span "HANG UP" at bounding box center [234, 352] width 54 height 12
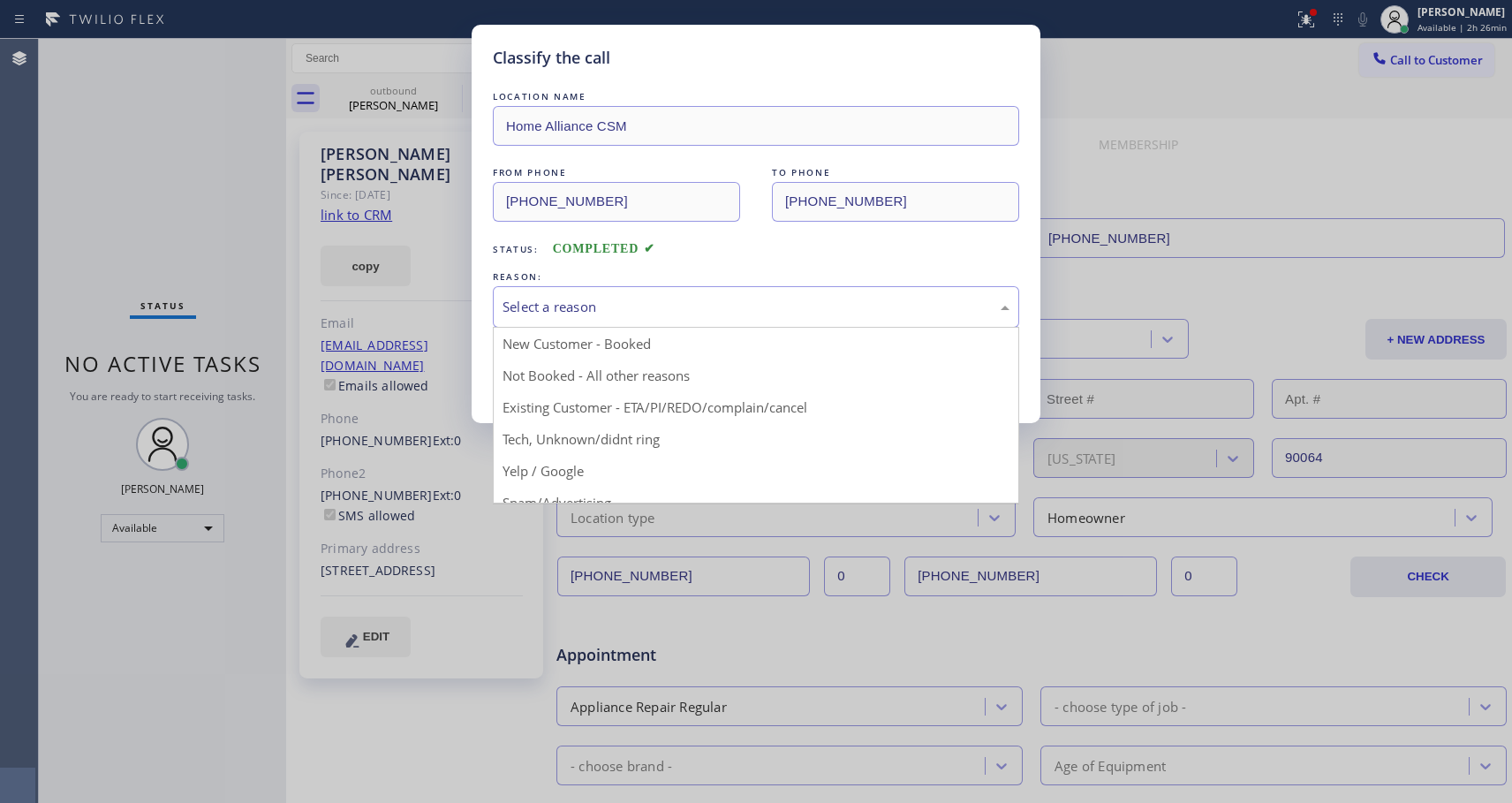
click at [676, 306] on div "Select a reason" at bounding box center [756, 307] width 507 height 21
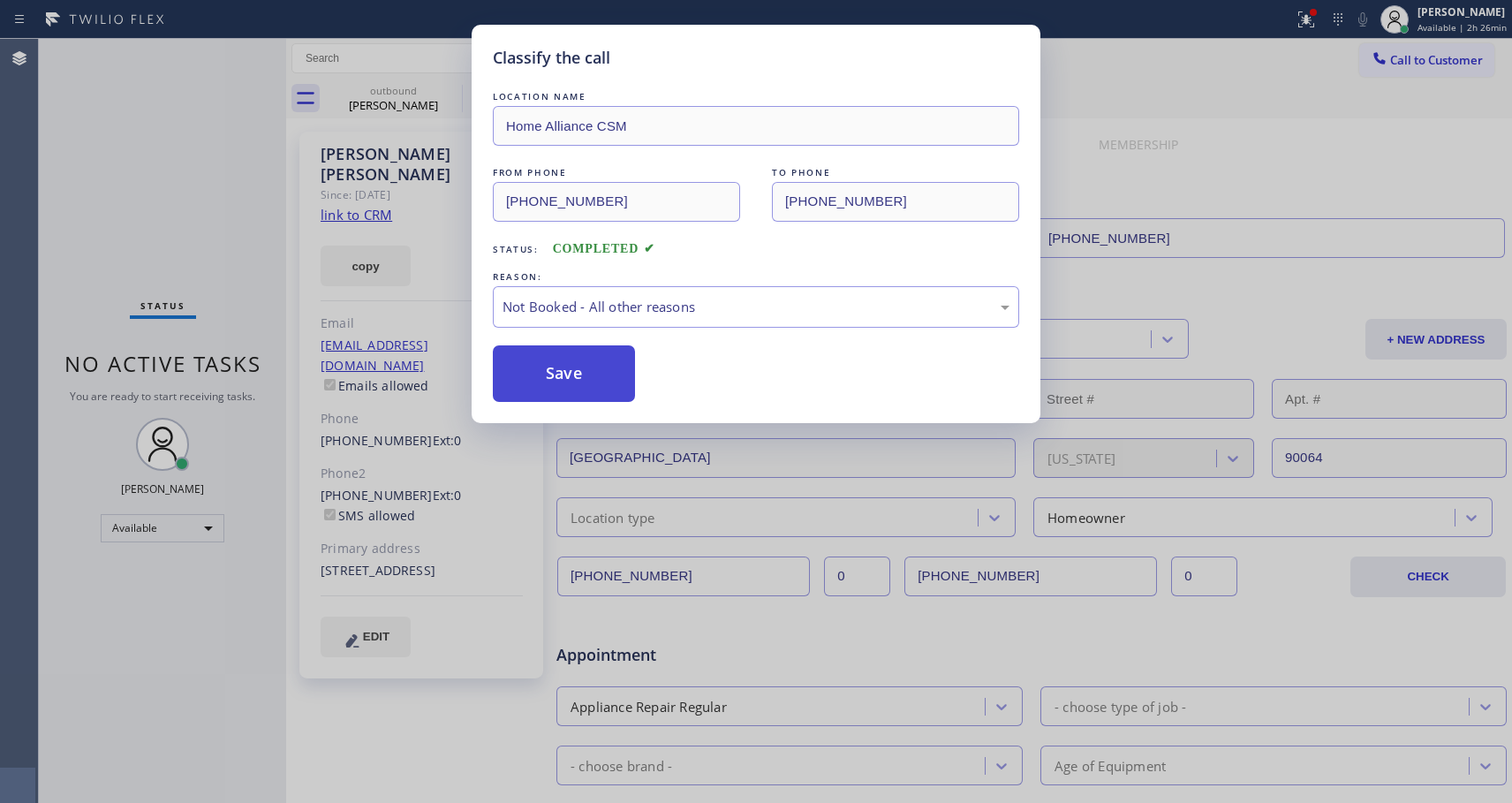
click at [559, 370] on button "Save" at bounding box center [564, 373] width 142 height 57
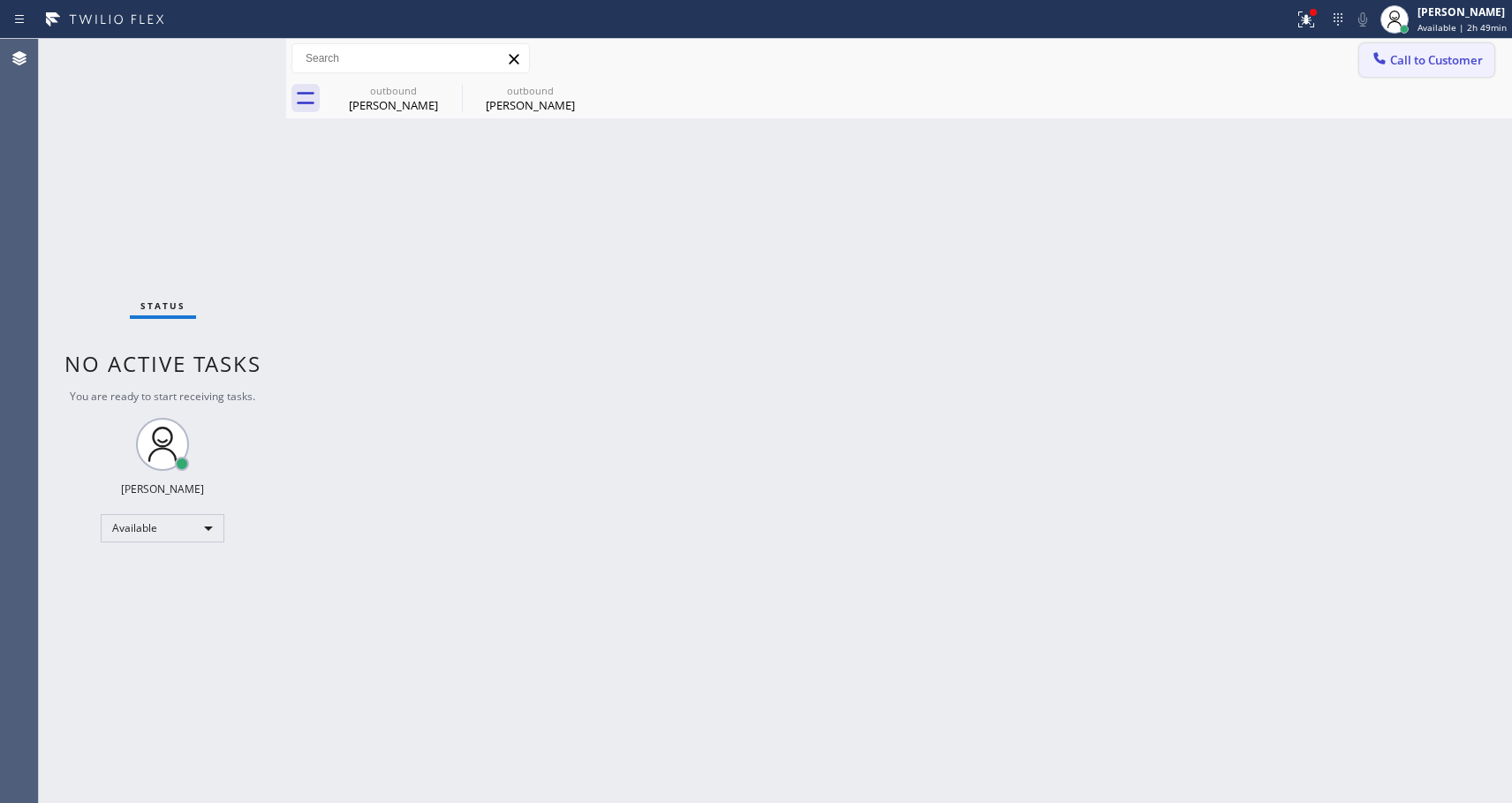
click at [1407, 61] on span "Call to Customer" at bounding box center [1436, 60] width 92 height 16
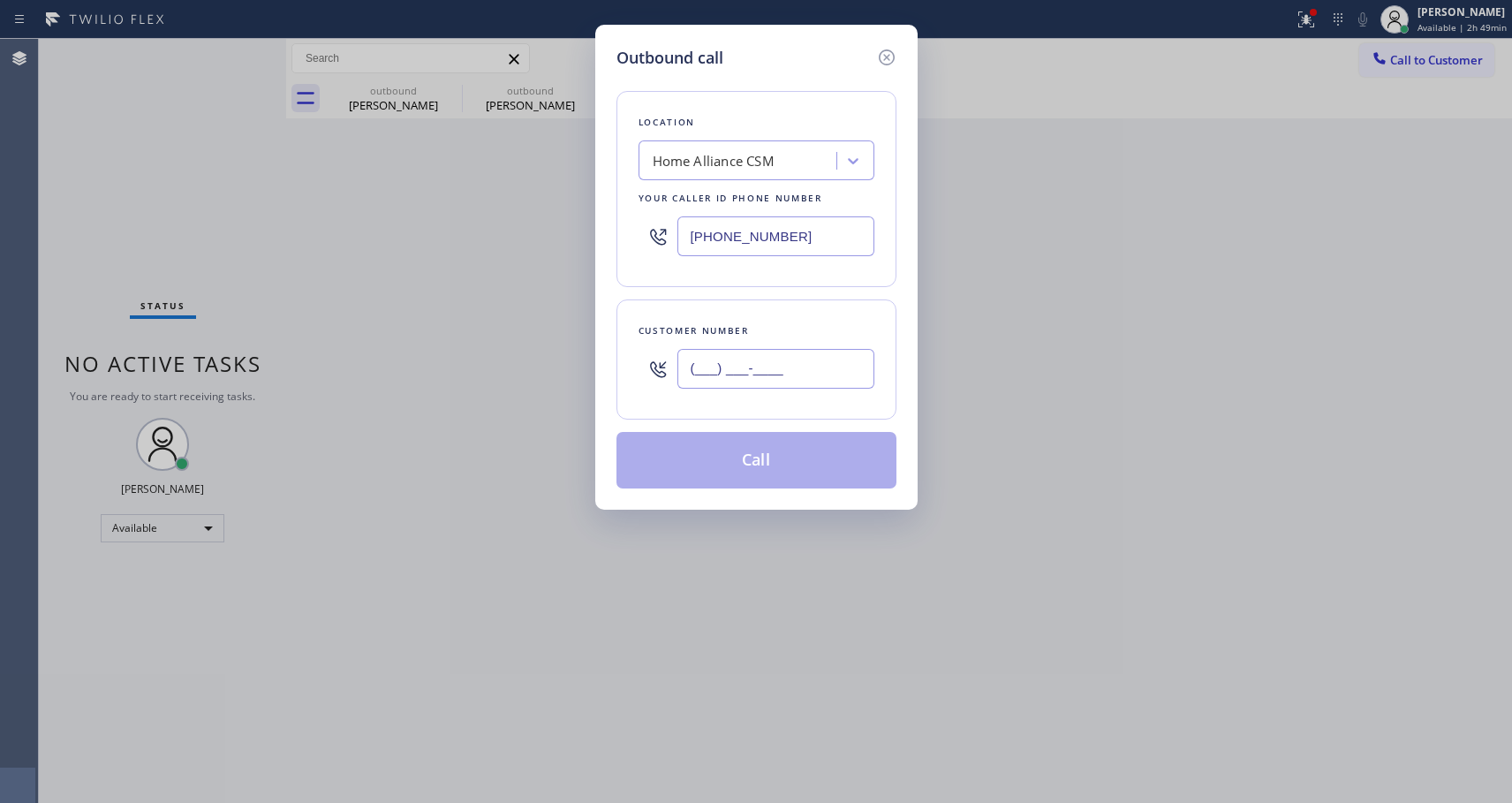
click at [731, 366] on input "(___) ___-____" at bounding box center [776, 369] width 197 height 40
paste input "602) 359-3136"
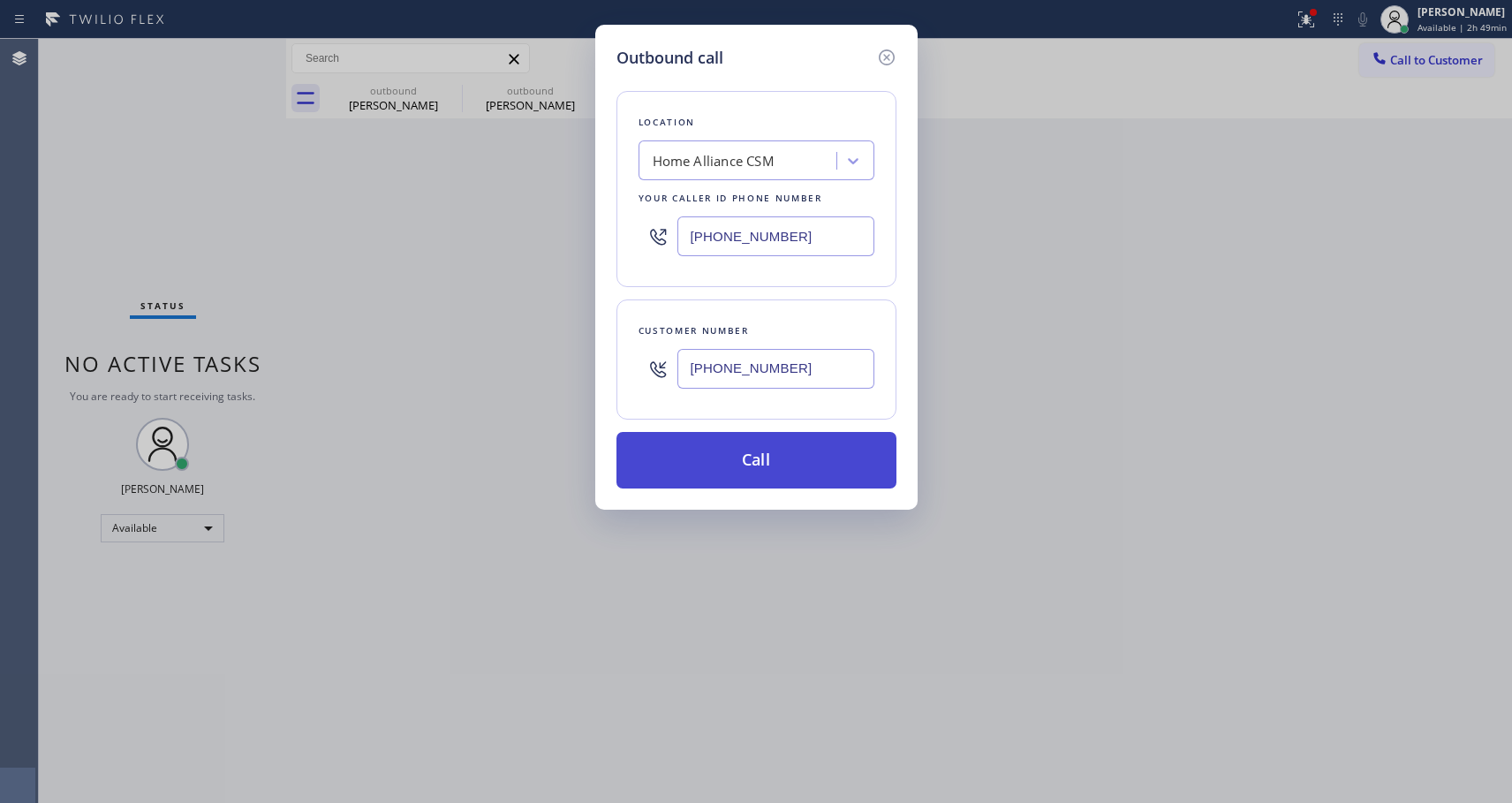
type input "[PHONE_NUMBER]"
click at [767, 466] on button "Call" at bounding box center [757, 460] width 280 height 57
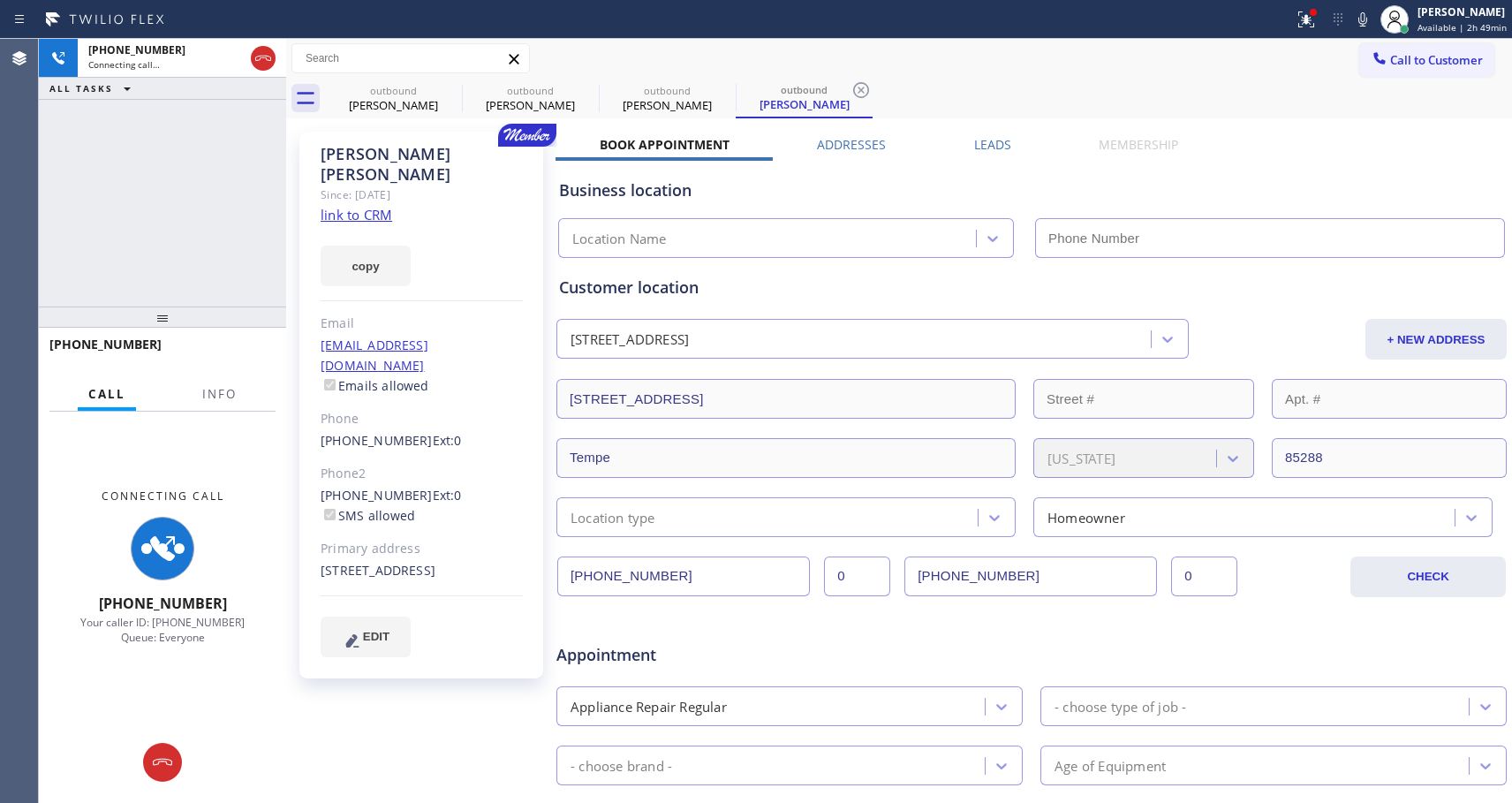
type input "[PHONE_NUMBER]"
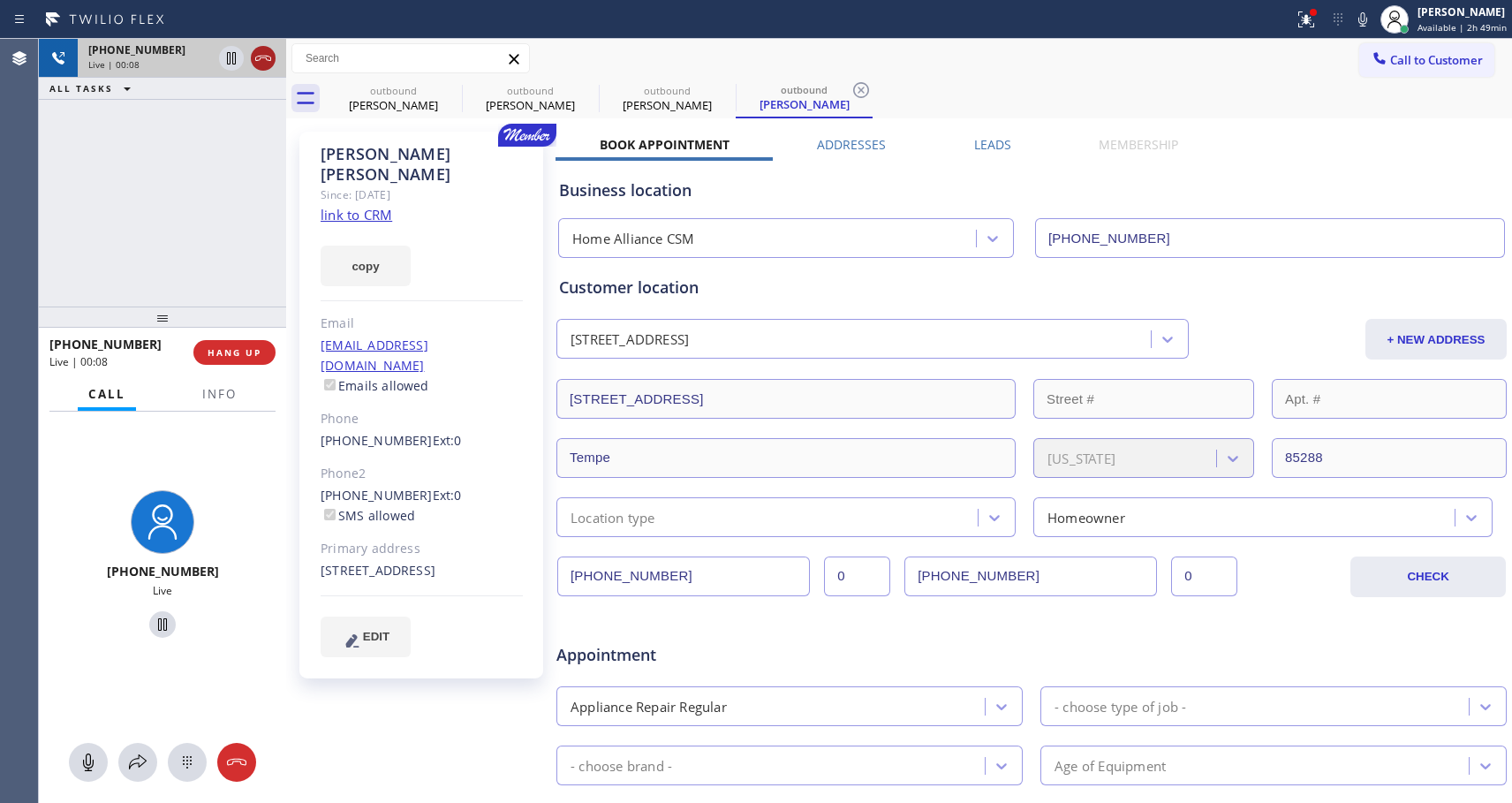
click at [265, 57] on icon at bounding box center [263, 58] width 21 height 21
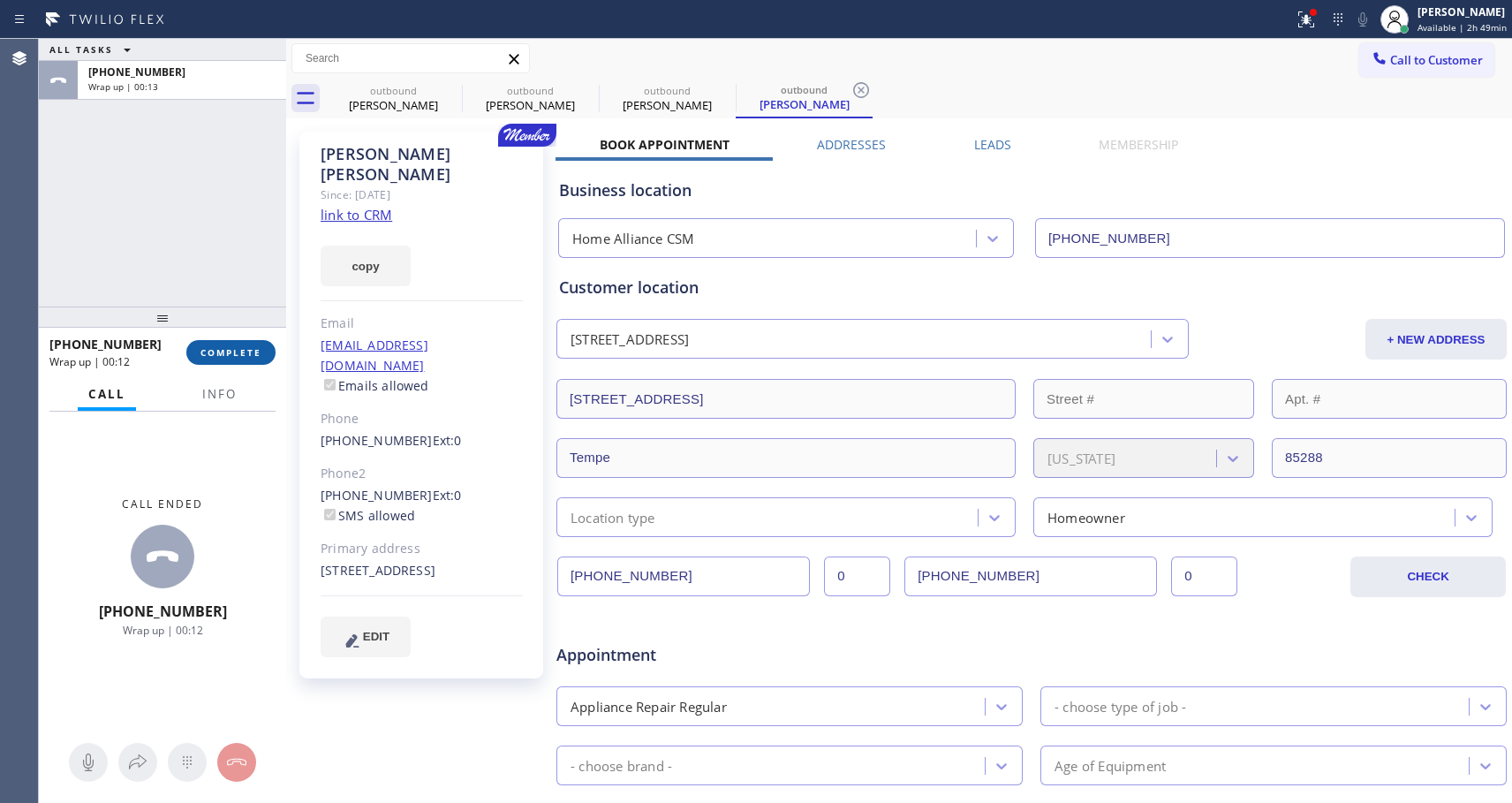
click at [246, 355] on span "COMPLETE" at bounding box center [231, 352] width 61 height 12
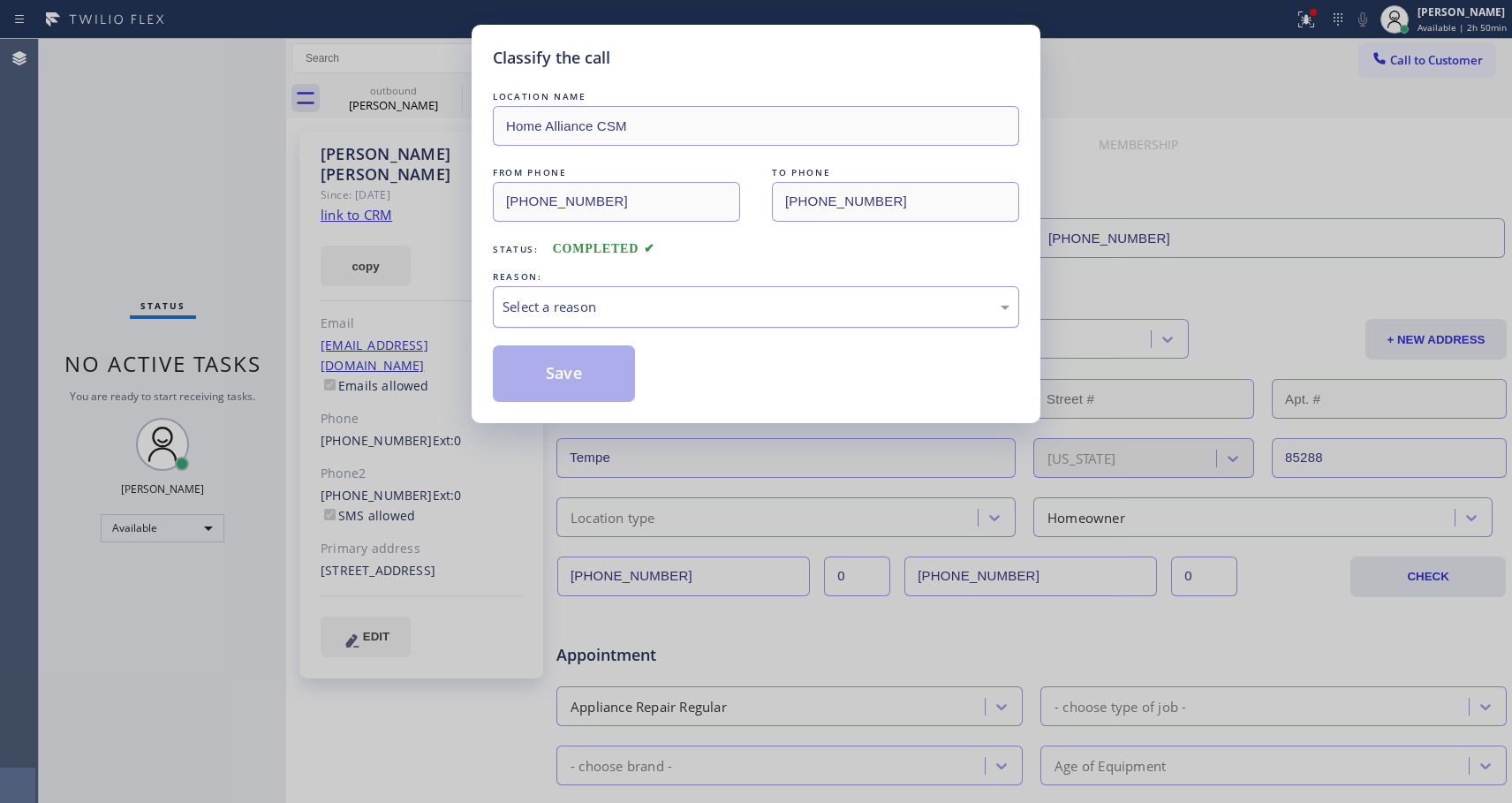
click at [692, 306] on div "Select a reason" at bounding box center [756, 307] width 507 height 21
click at [609, 372] on button "Save" at bounding box center [564, 373] width 142 height 57
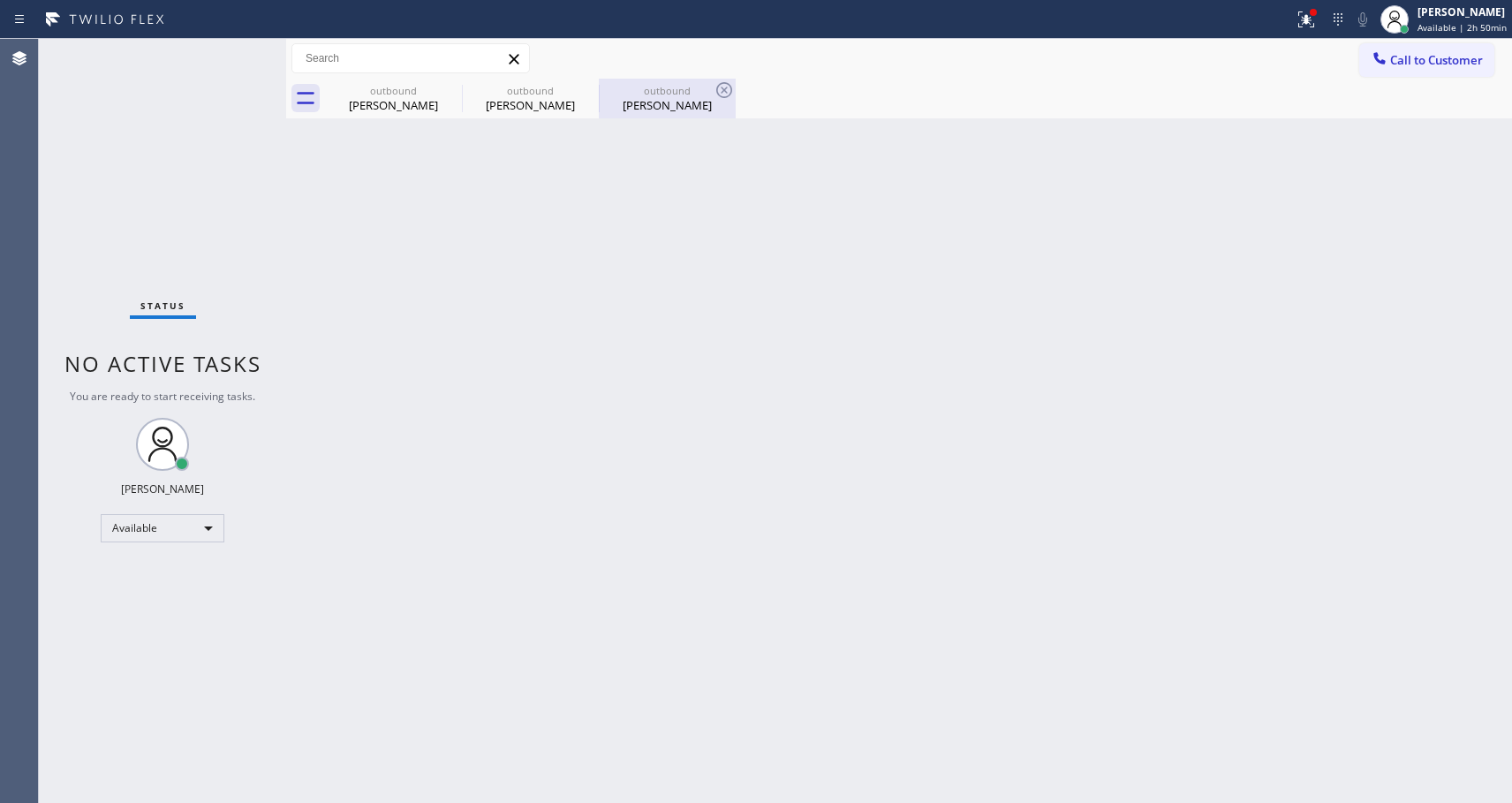
click at [685, 106] on div "[PERSON_NAME]" at bounding box center [667, 105] width 133 height 16
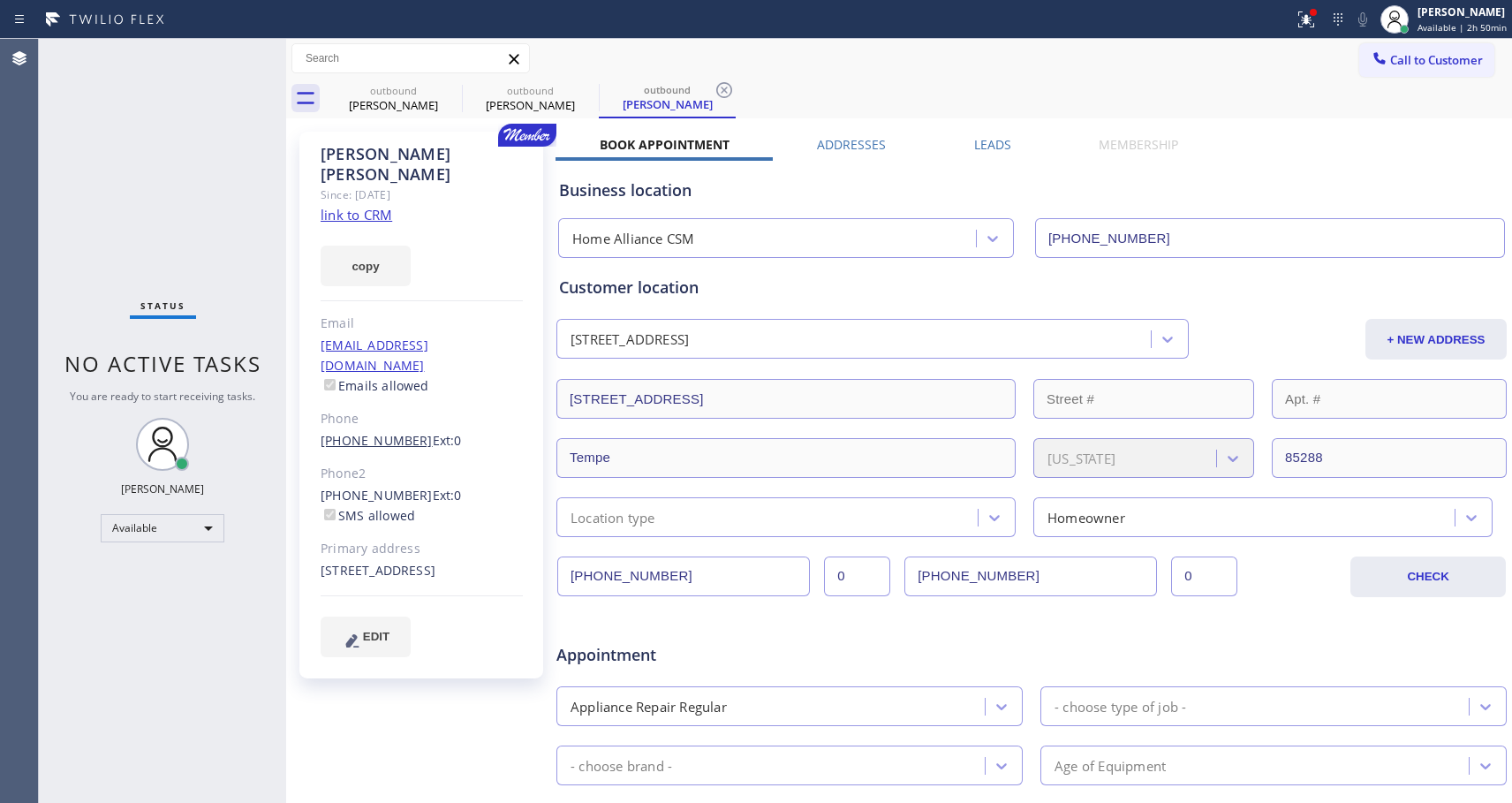
click at [384, 432] on link "[PHONE_NUMBER]" at bounding box center [377, 441] width 112 height 17
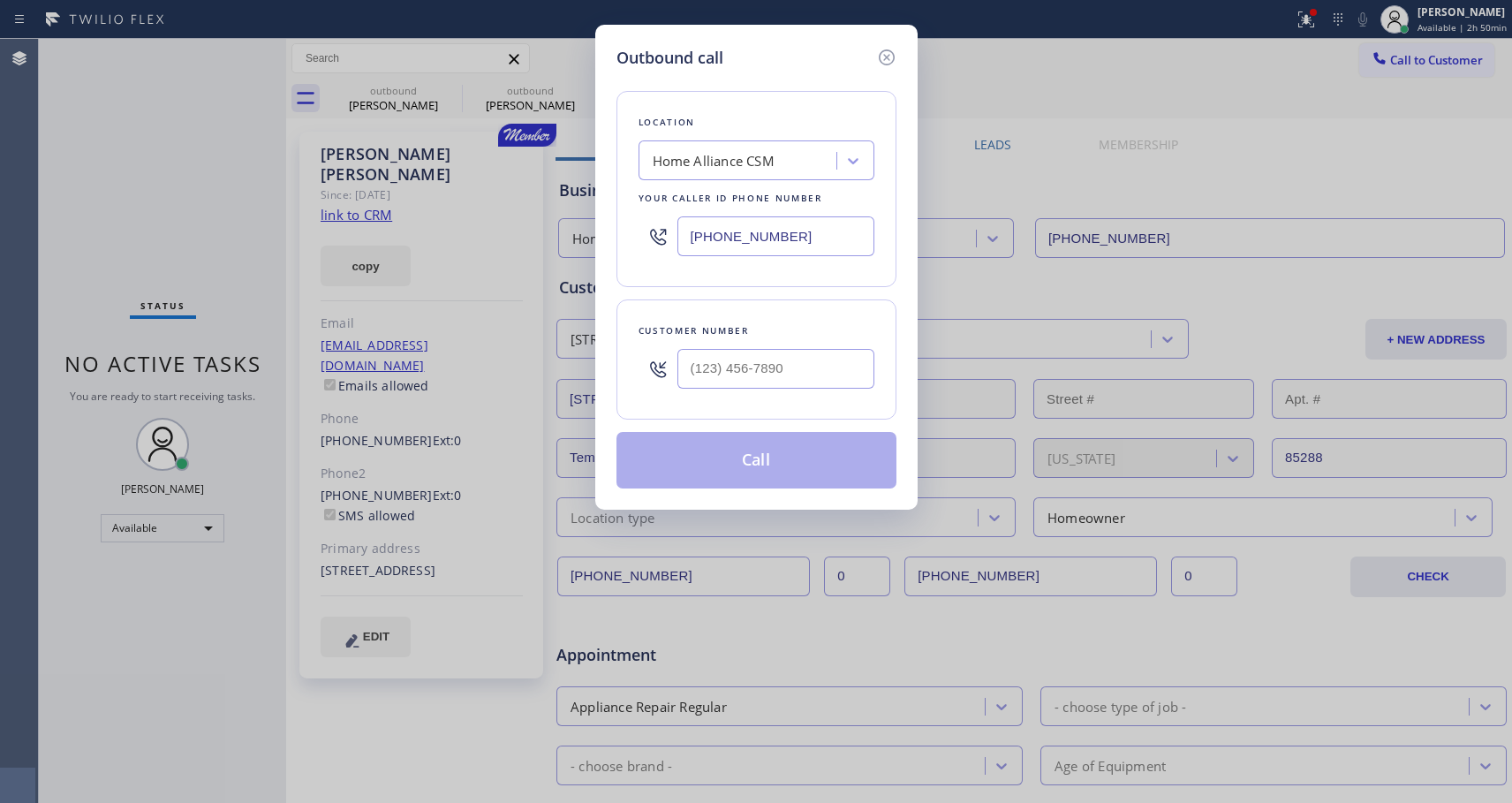
type input "[PHONE_NUMBER]"
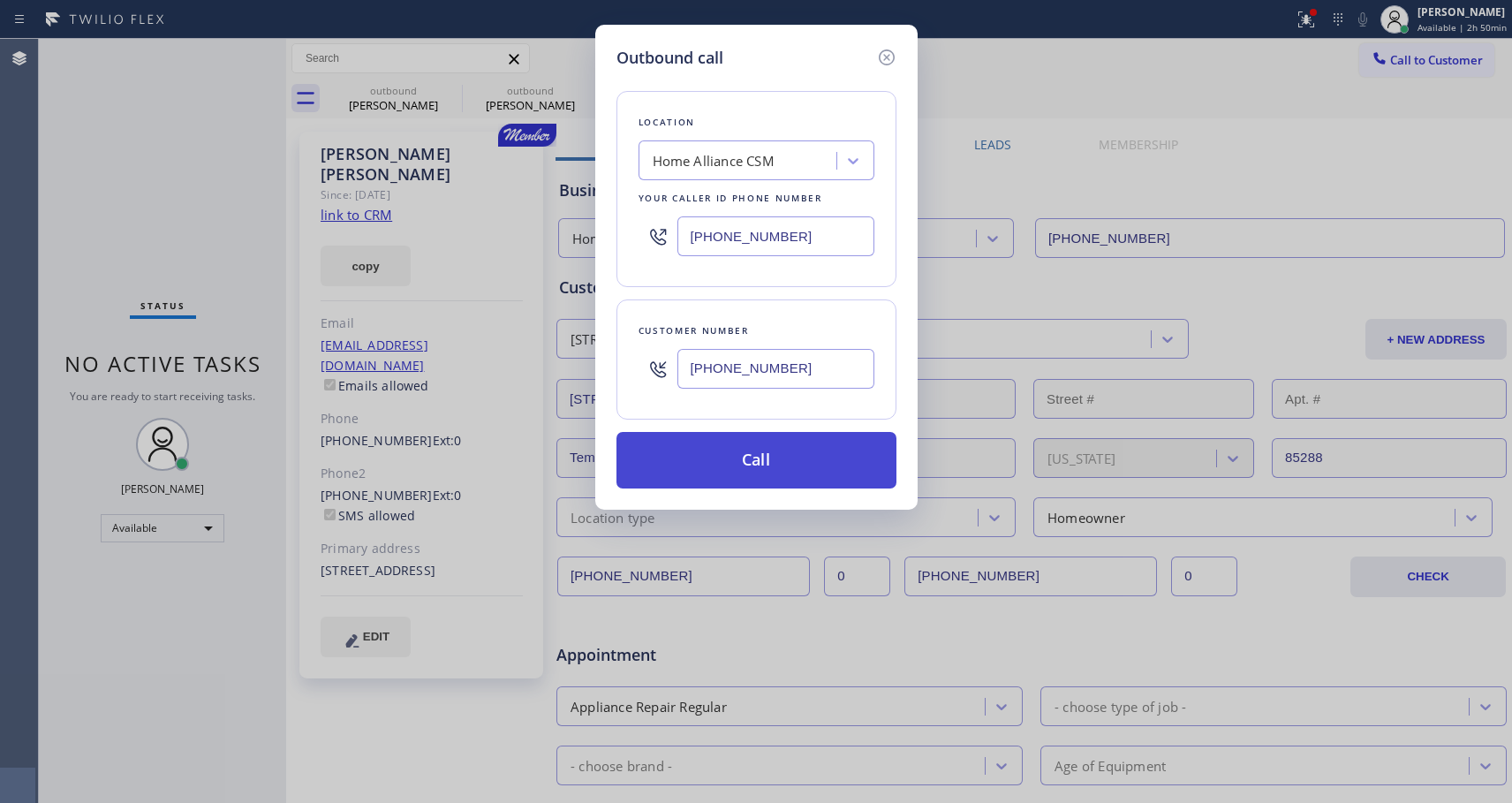
click at [756, 459] on button "Call" at bounding box center [757, 460] width 280 height 57
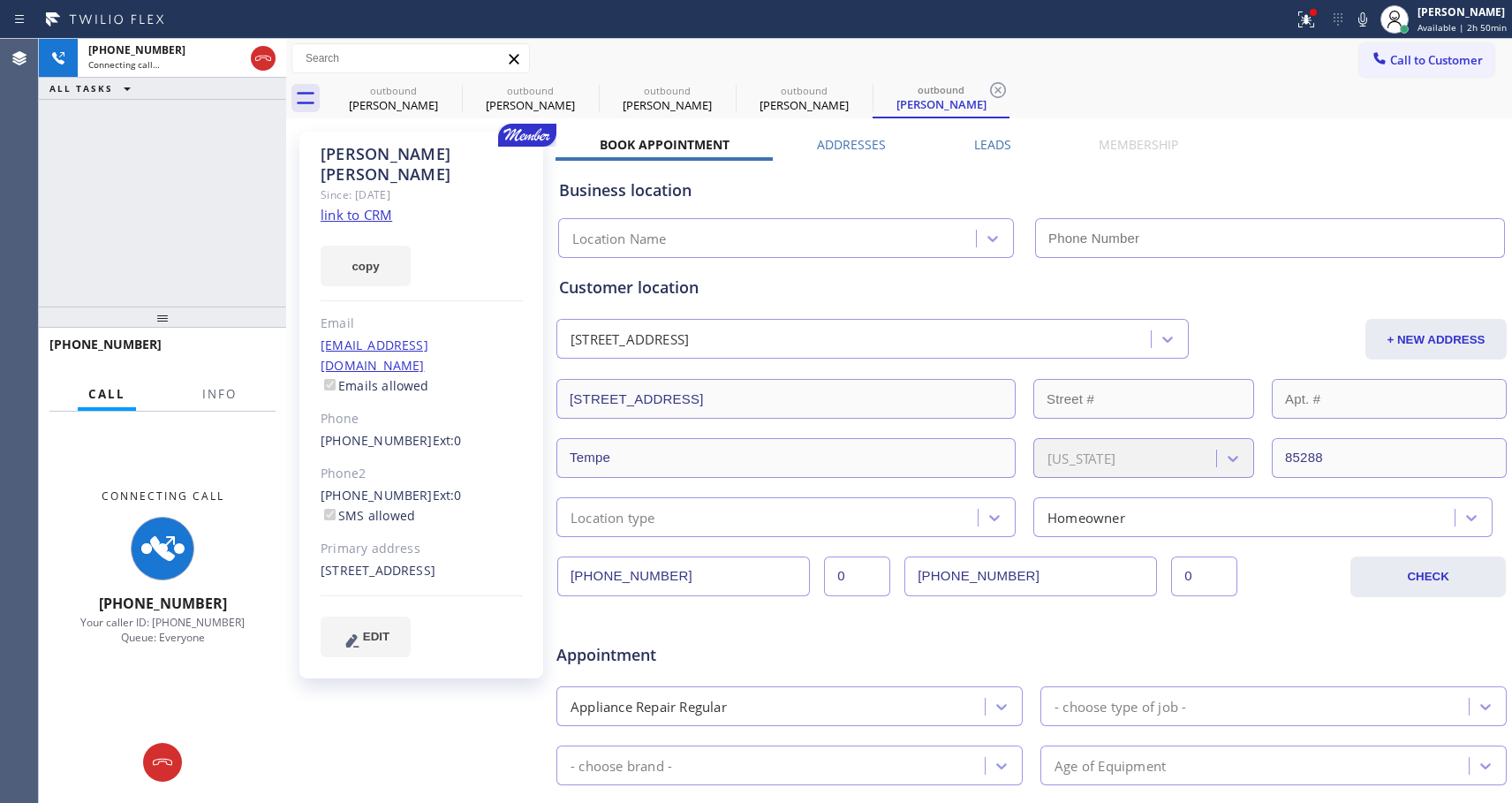
type input "[PHONE_NUMBER]"
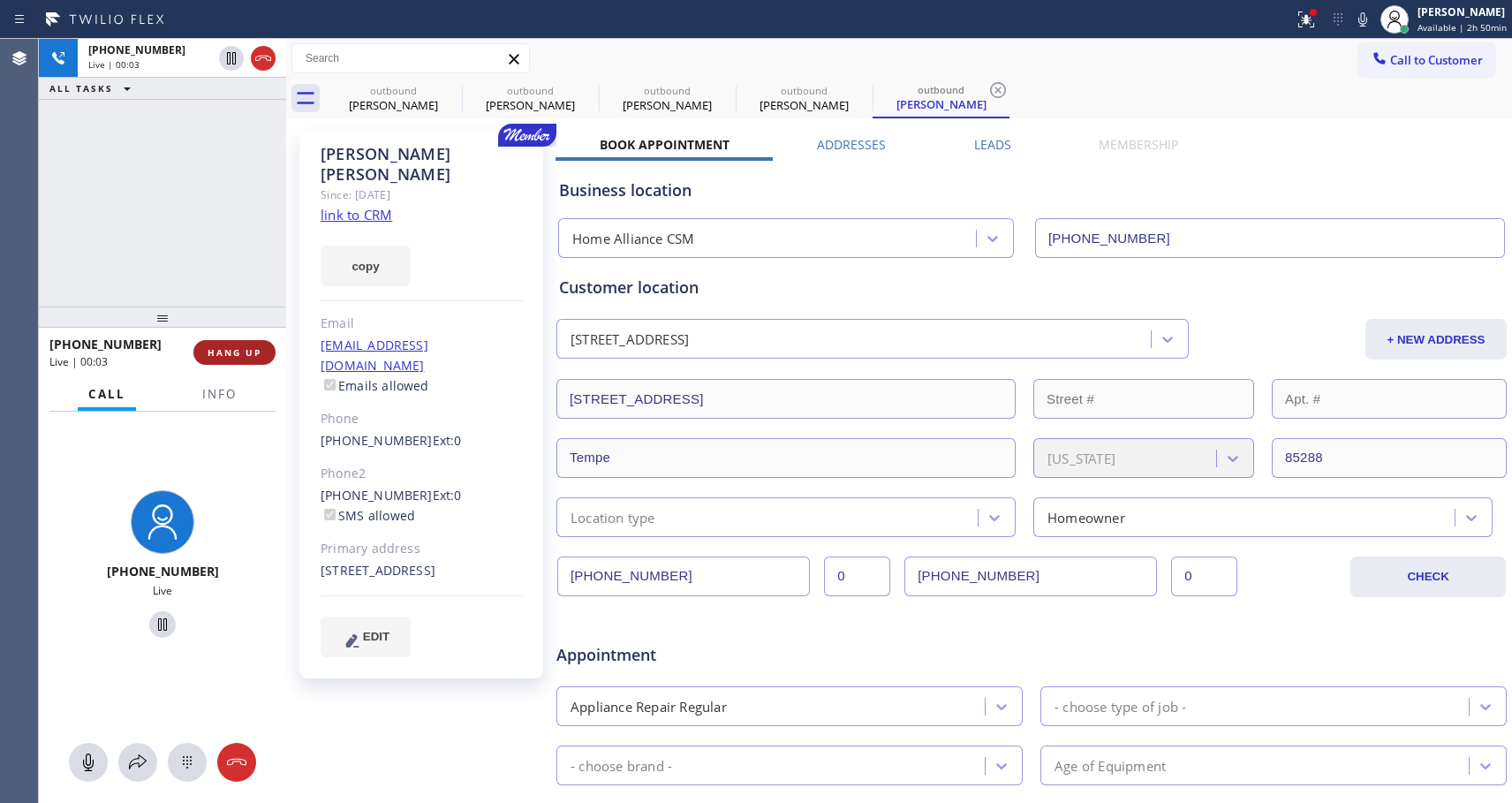
click at [244, 354] on span "HANG UP" at bounding box center [234, 352] width 54 height 12
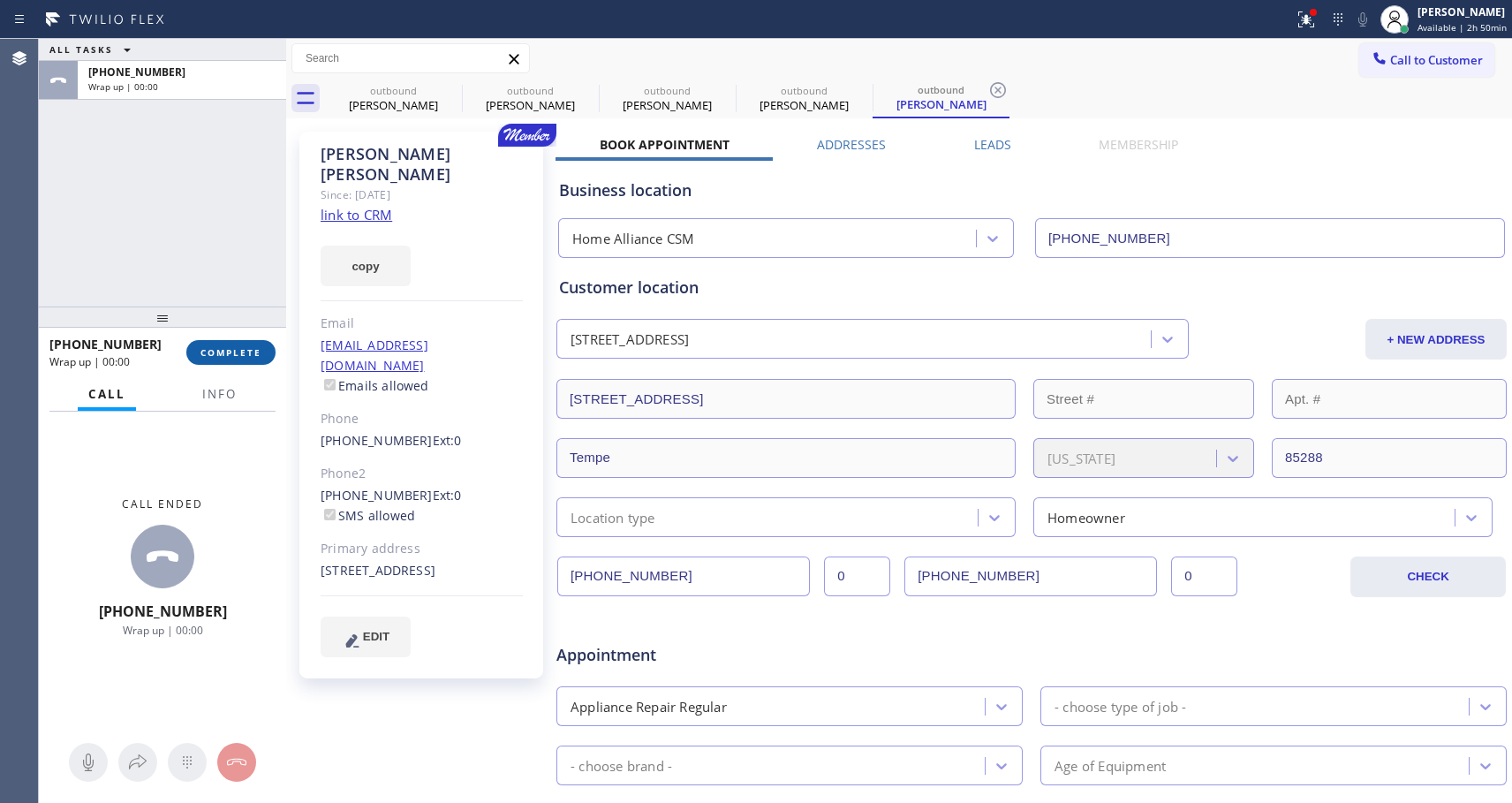
click at [244, 354] on span "COMPLETE" at bounding box center [231, 352] width 61 height 12
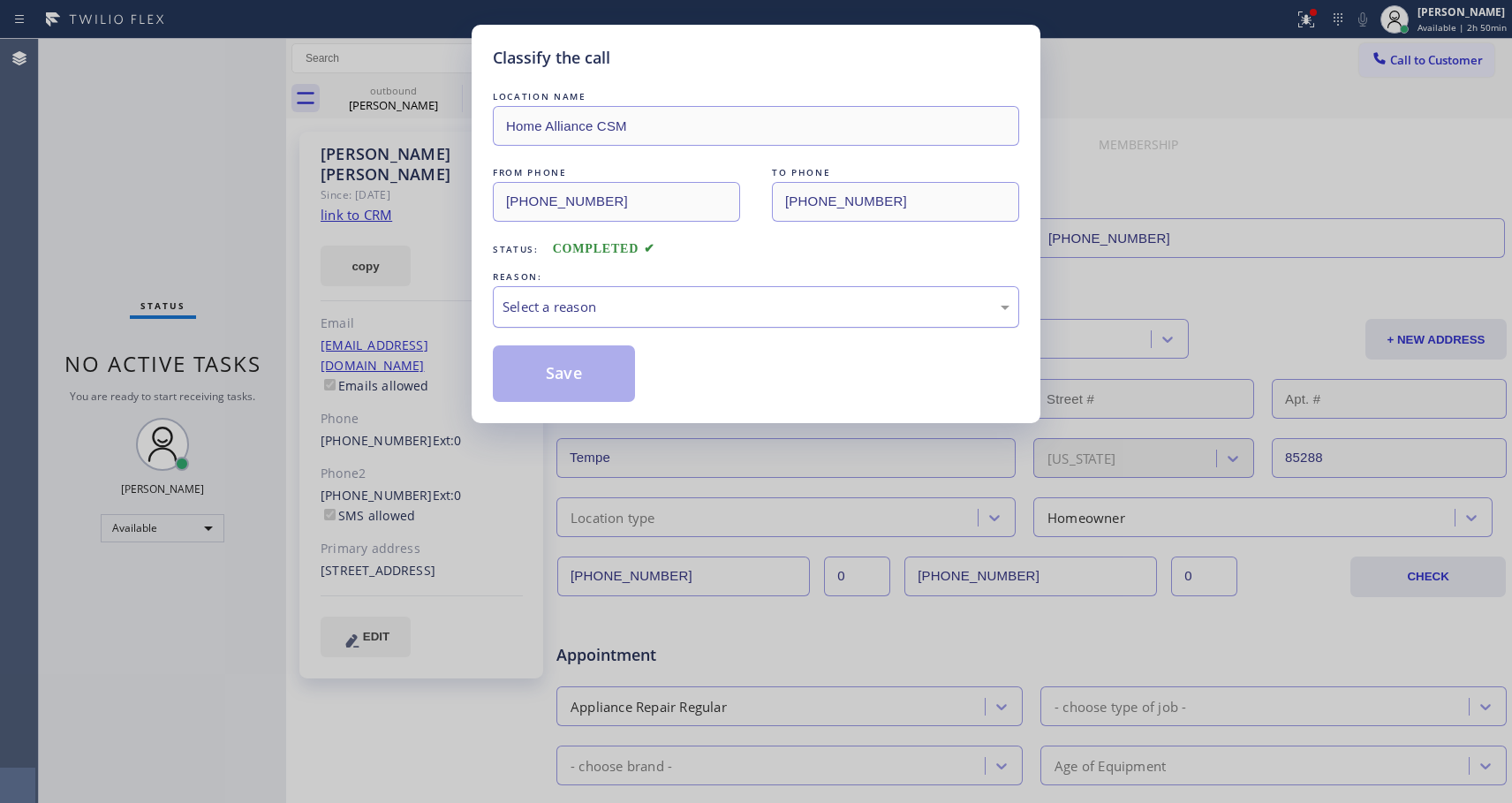
click at [707, 304] on div "Select a reason" at bounding box center [756, 307] width 507 height 21
click at [583, 373] on button "Save" at bounding box center [564, 373] width 142 height 57
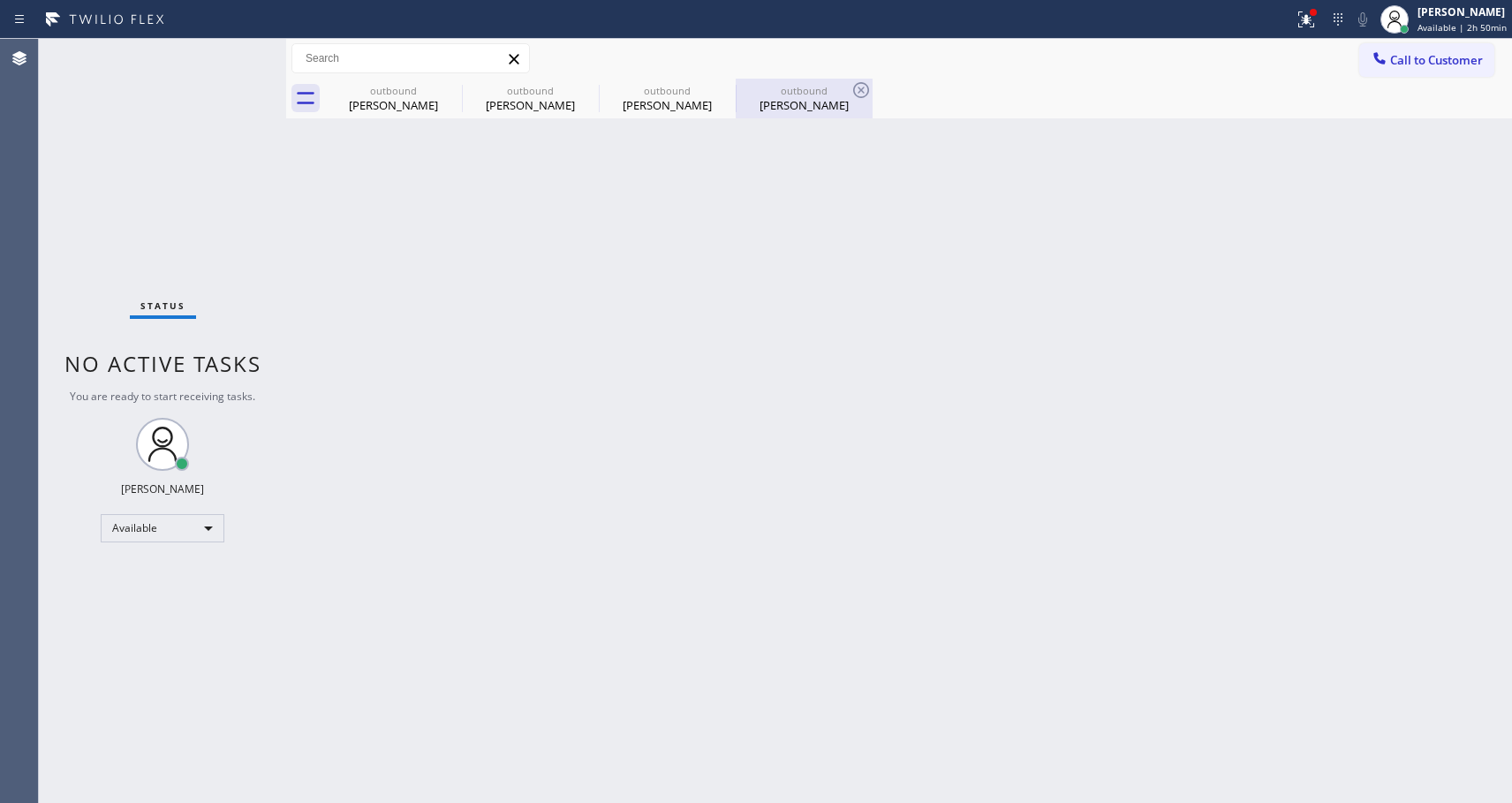
click at [806, 110] on div "[PERSON_NAME]" at bounding box center [804, 105] width 133 height 16
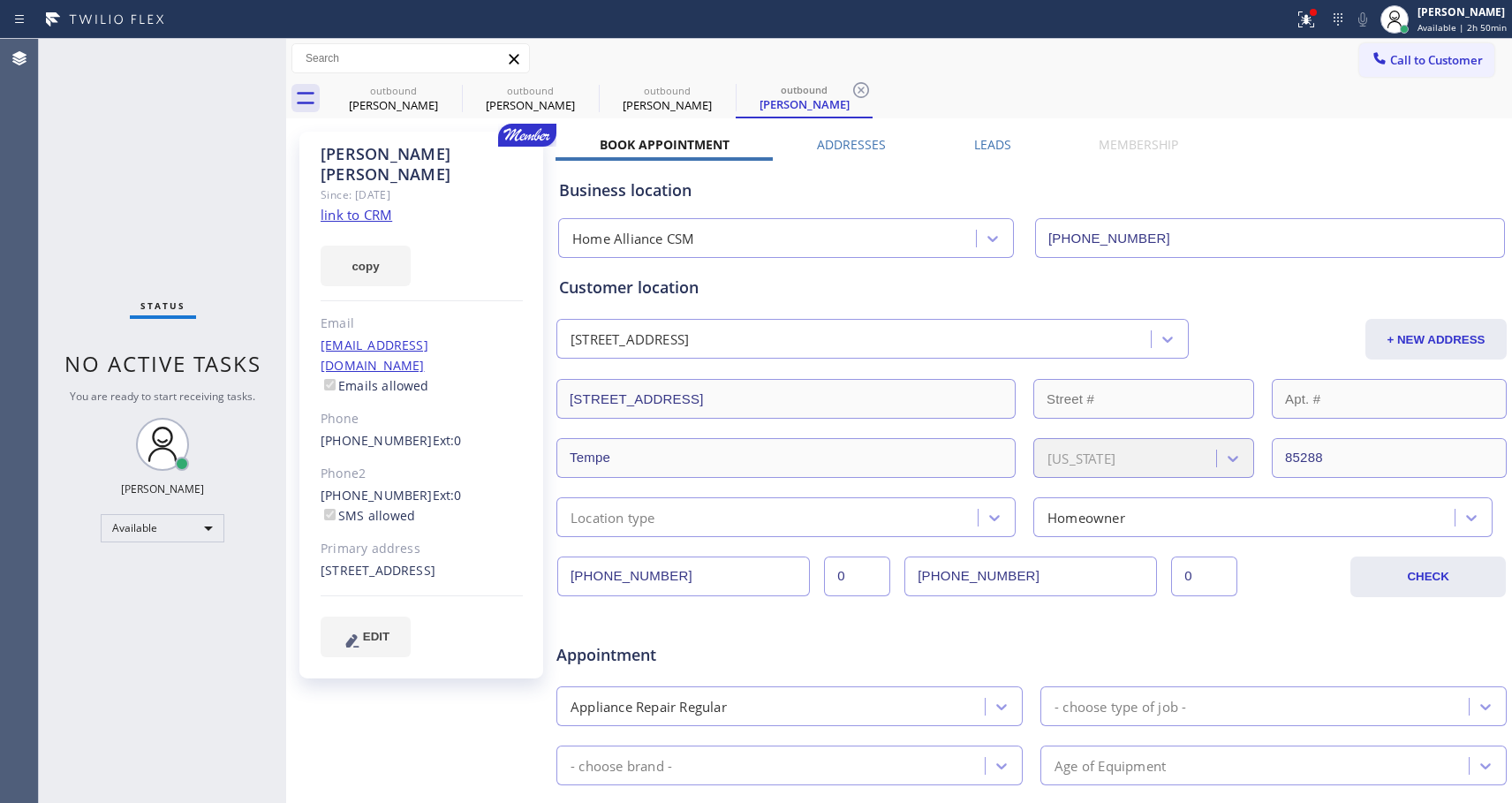
click at [383, 486] on div "[PHONE_NUMBER] Ext: 0 SMS allowed" at bounding box center [422, 507] width 203 height 41
click at [384, 486] on link "[PHONE_NUMBER]" at bounding box center [377, 495] width 112 height 17
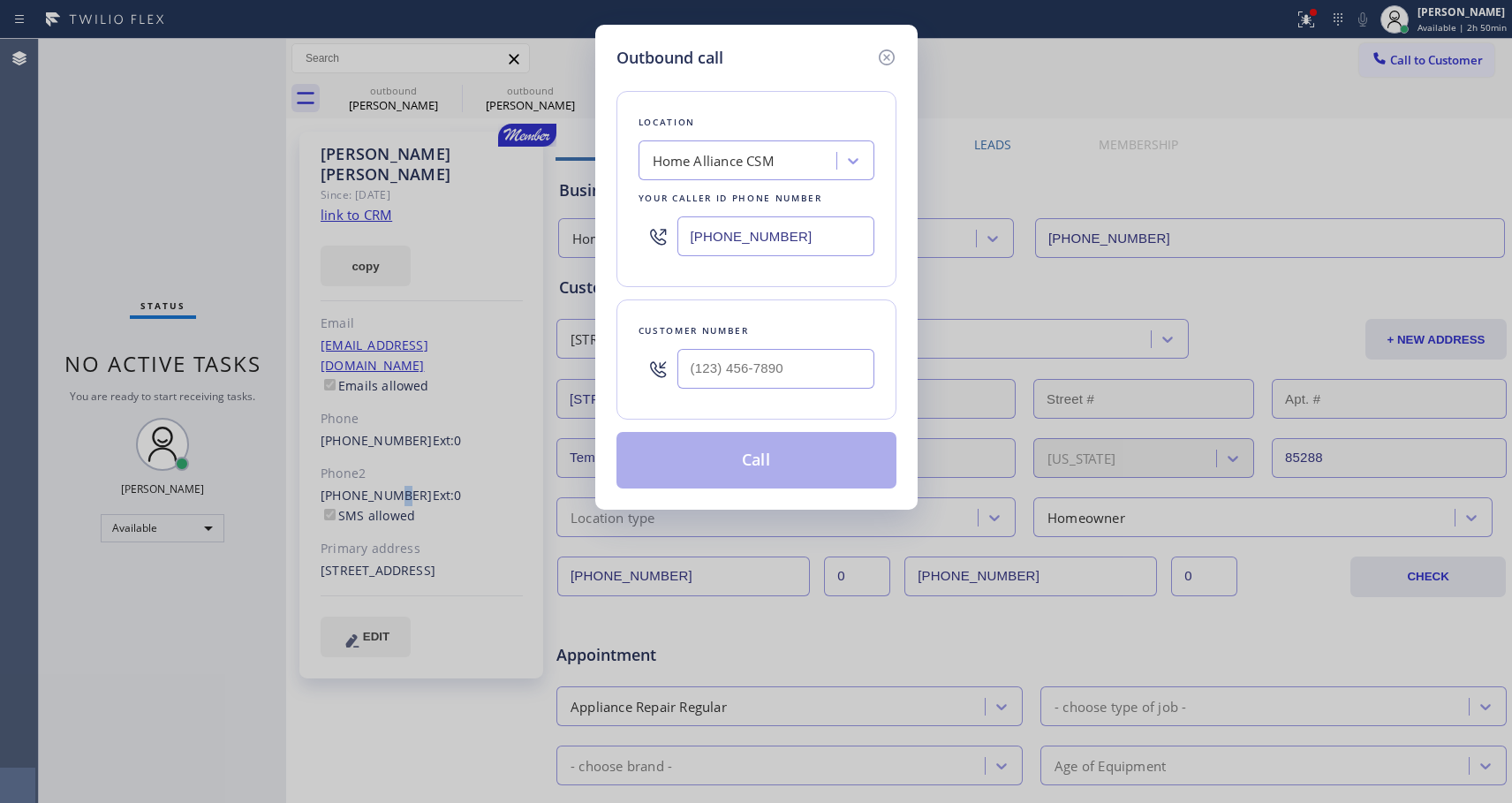
type input "[PHONE_NUMBER]"
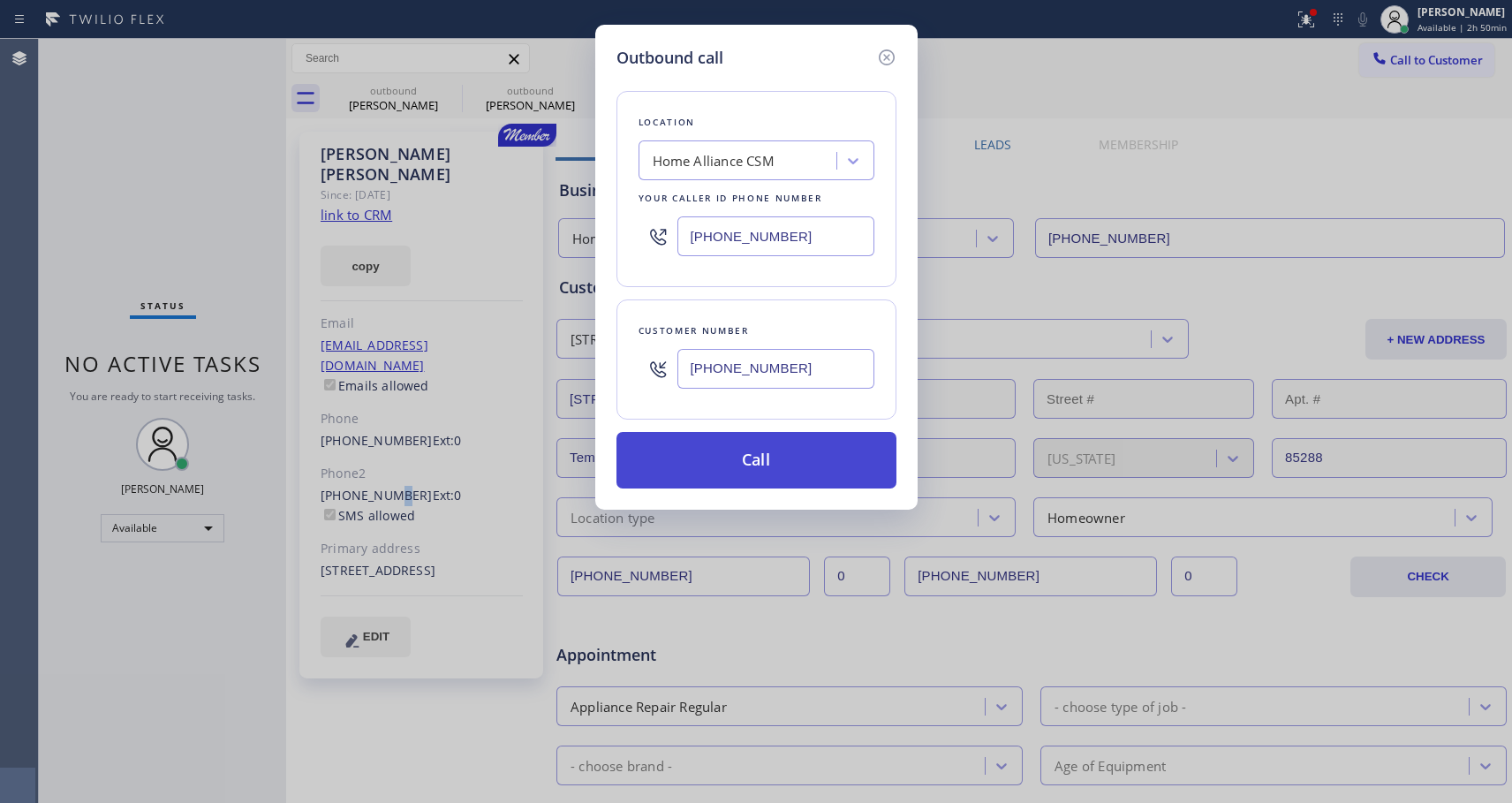
click at [762, 451] on button "Call" at bounding box center [757, 460] width 280 height 57
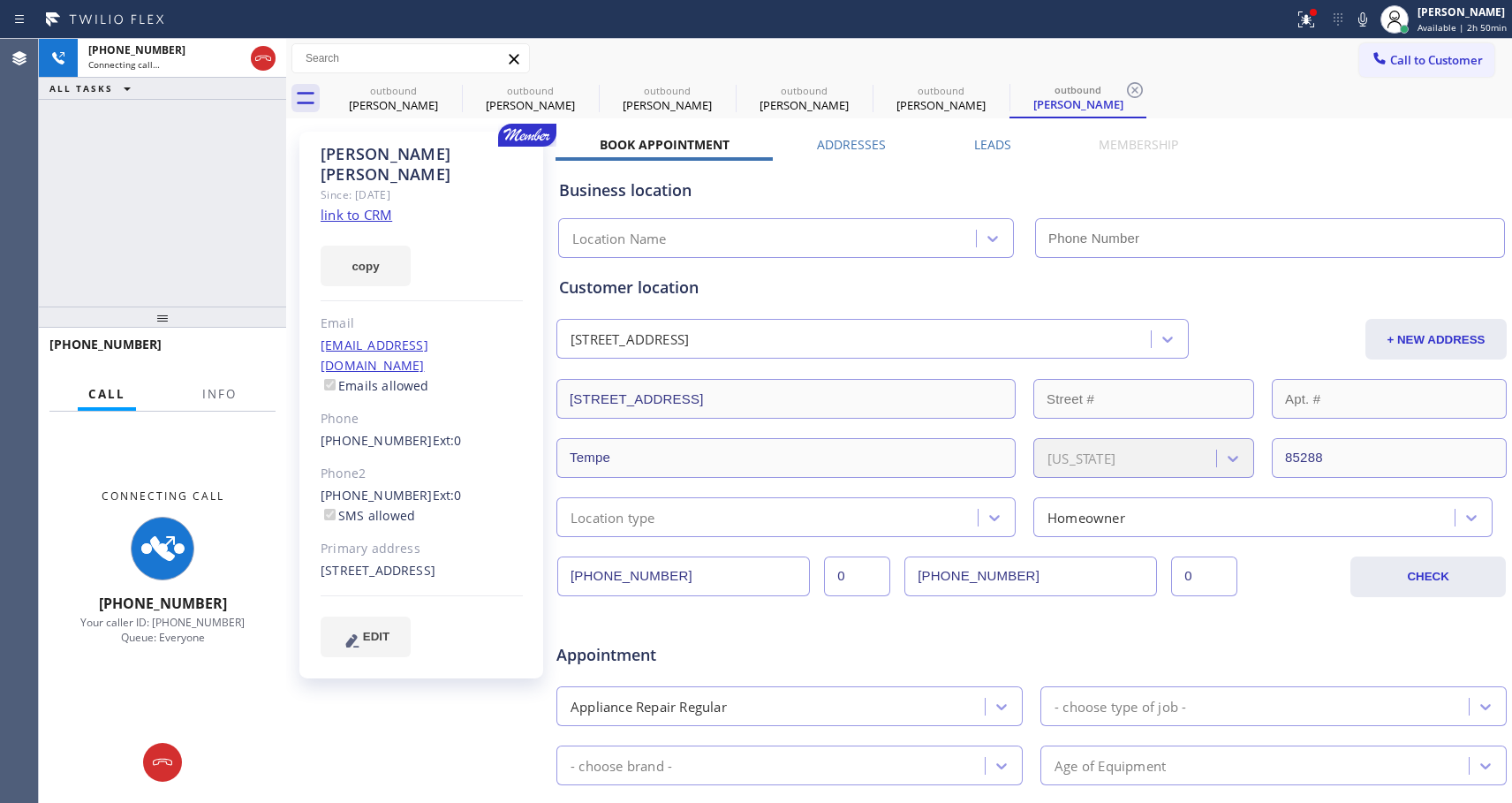
type input "[PHONE_NUMBER]"
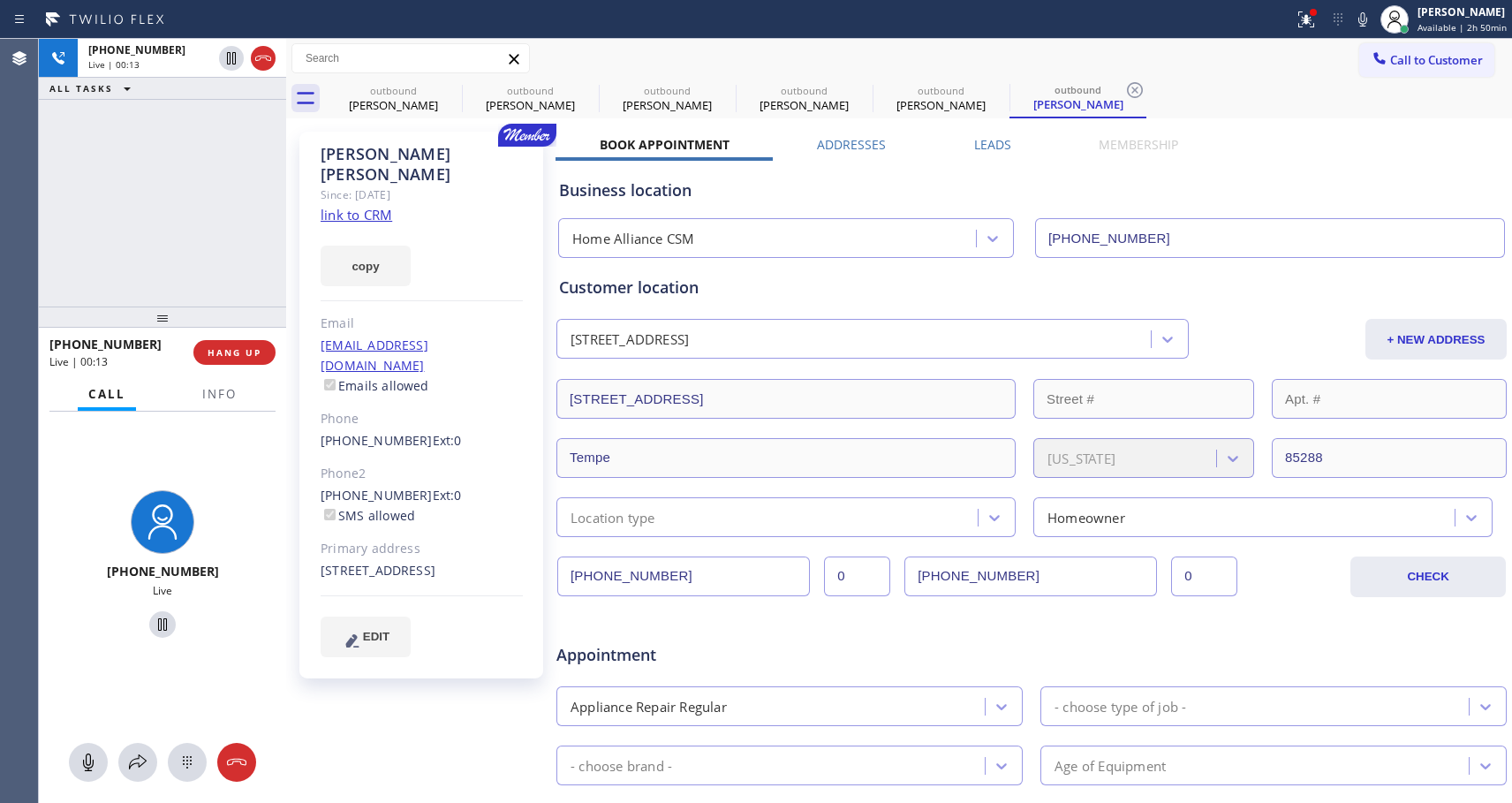
click at [227, 220] on div "[PHONE_NUMBER] Live | 00:13 ALL TASKS ALL TASKS ACTIVE TASKS TASKS IN WRAP UP" at bounding box center [162, 173] width 247 height 268
click at [206, 358] on button "HANG UP" at bounding box center [234, 352] width 82 height 25
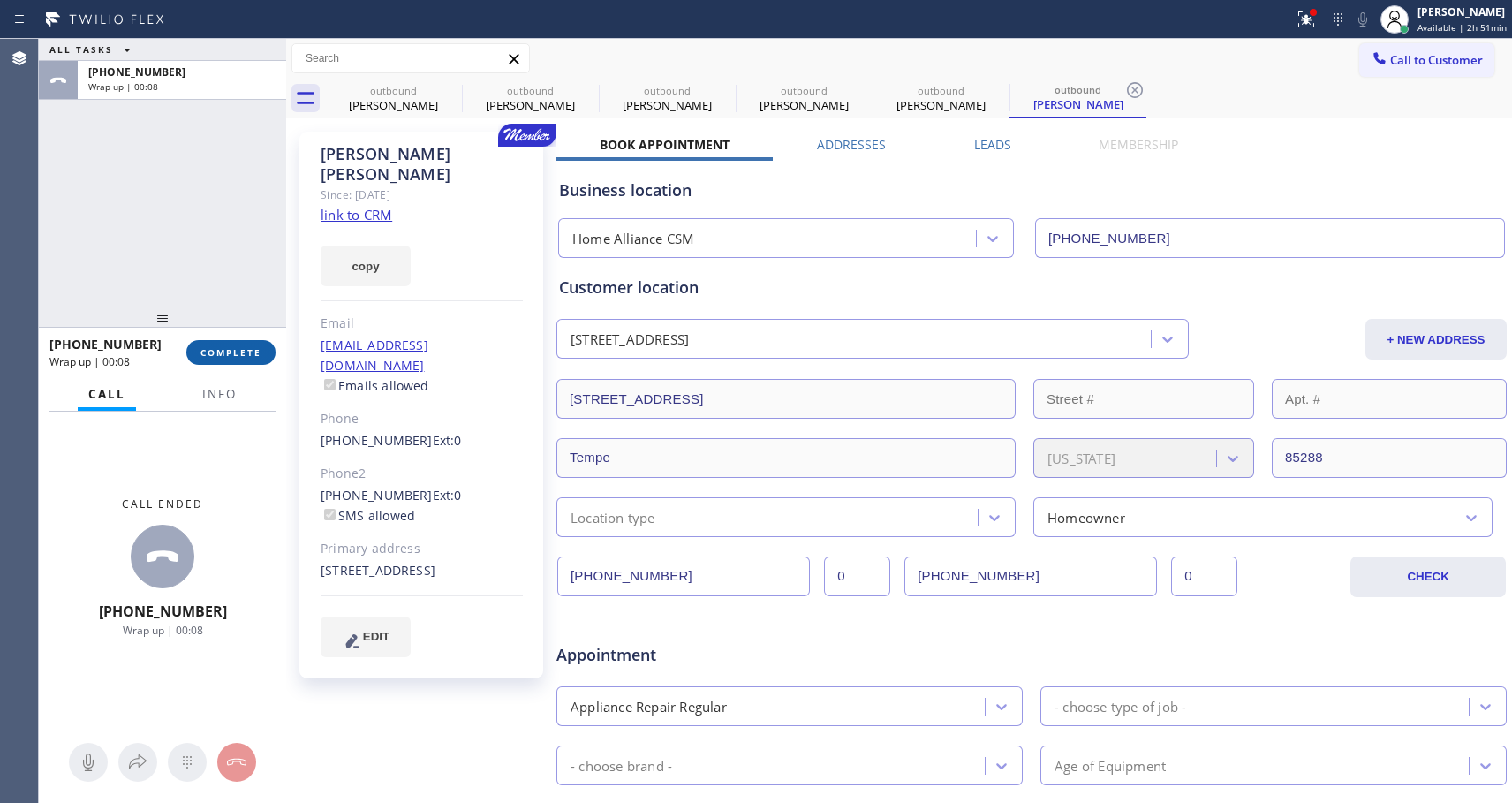
click at [235, 349] on span "COMPLETE" at bounding box center [231, 352] width 61 height 12
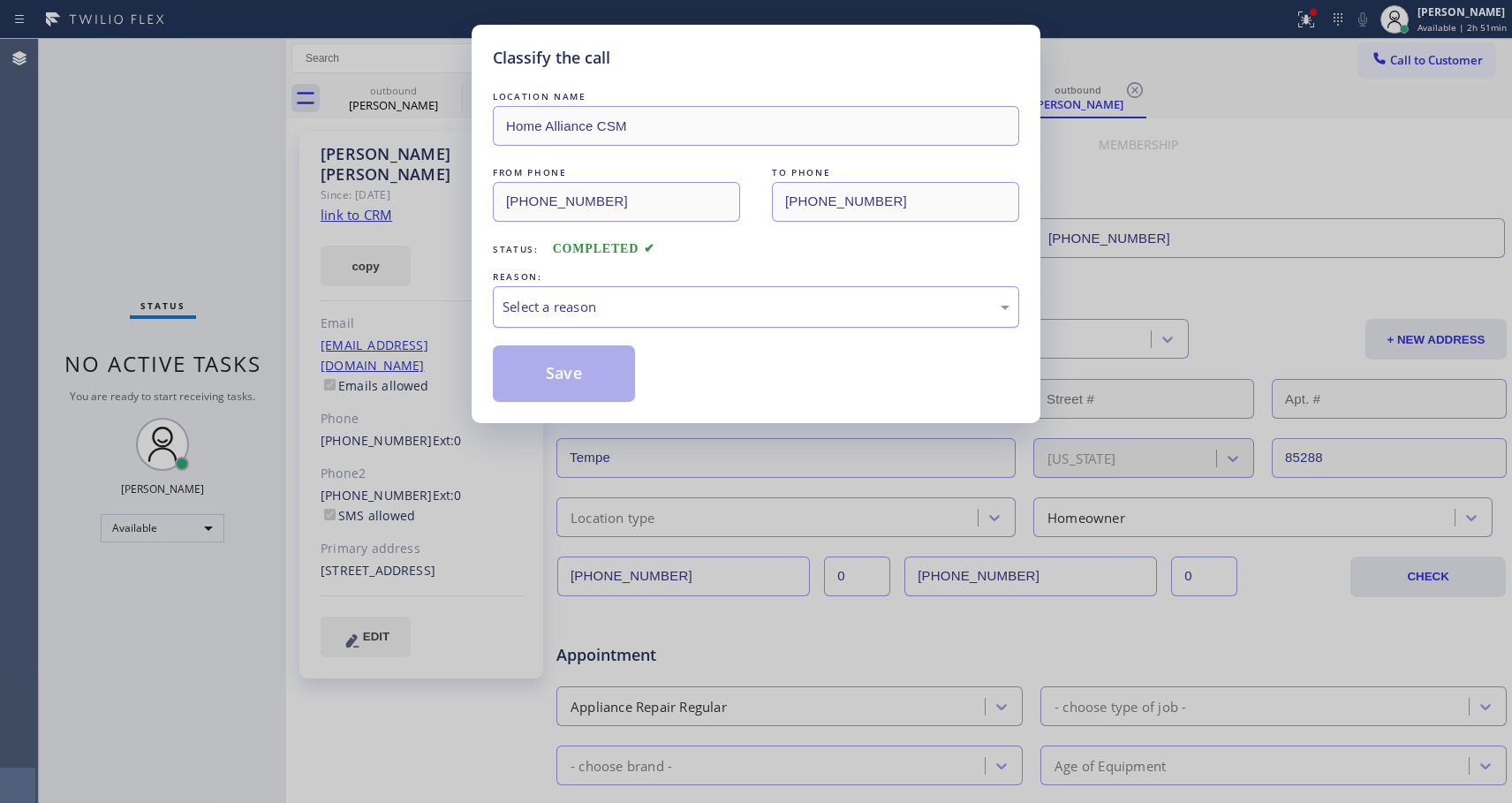
click at [583, 317] on div "Select a reason" at bounding box center [756, 307] width 526 height 41
click at [562, 376] on button "Save" at bounding box center [564, 373] width 142 height 57
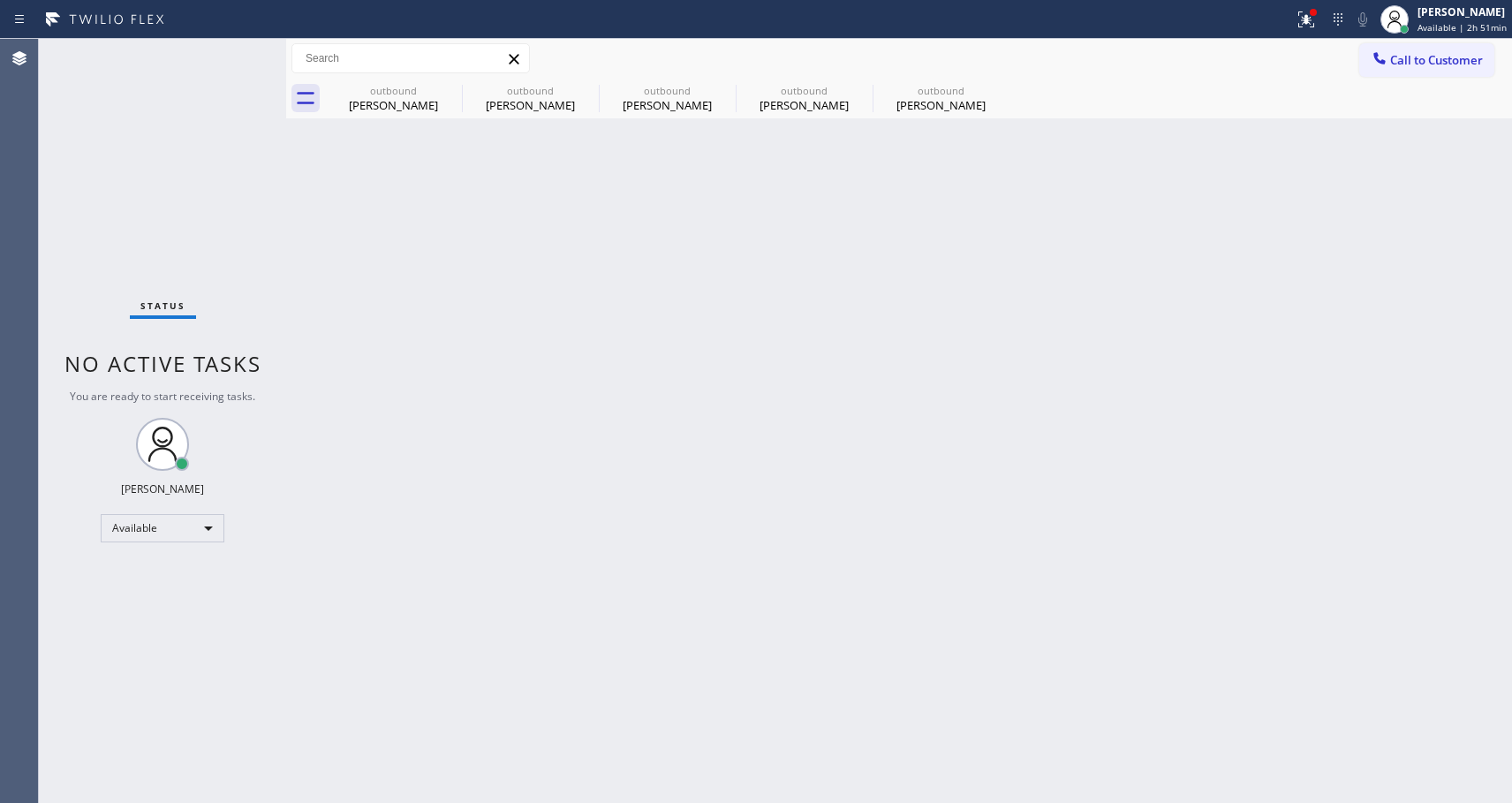
click at [913, 104] on div "[PERSON_NAME]" at bounding box center [941, 105] width 133 height 16
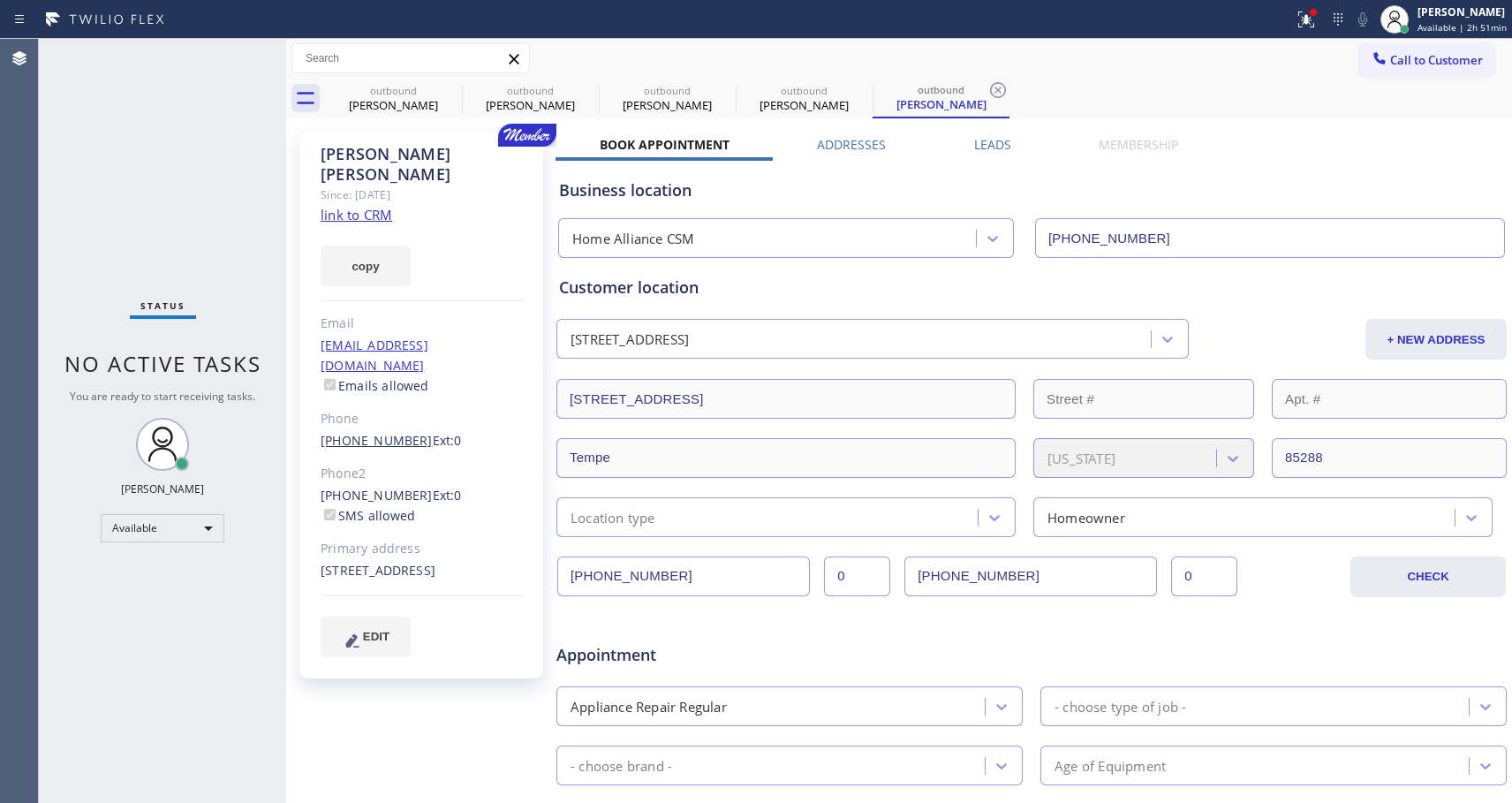
click at [375, 432] on link "[PHONE_NUMBER]" at bounding box center [377, 441] width 112 height 17
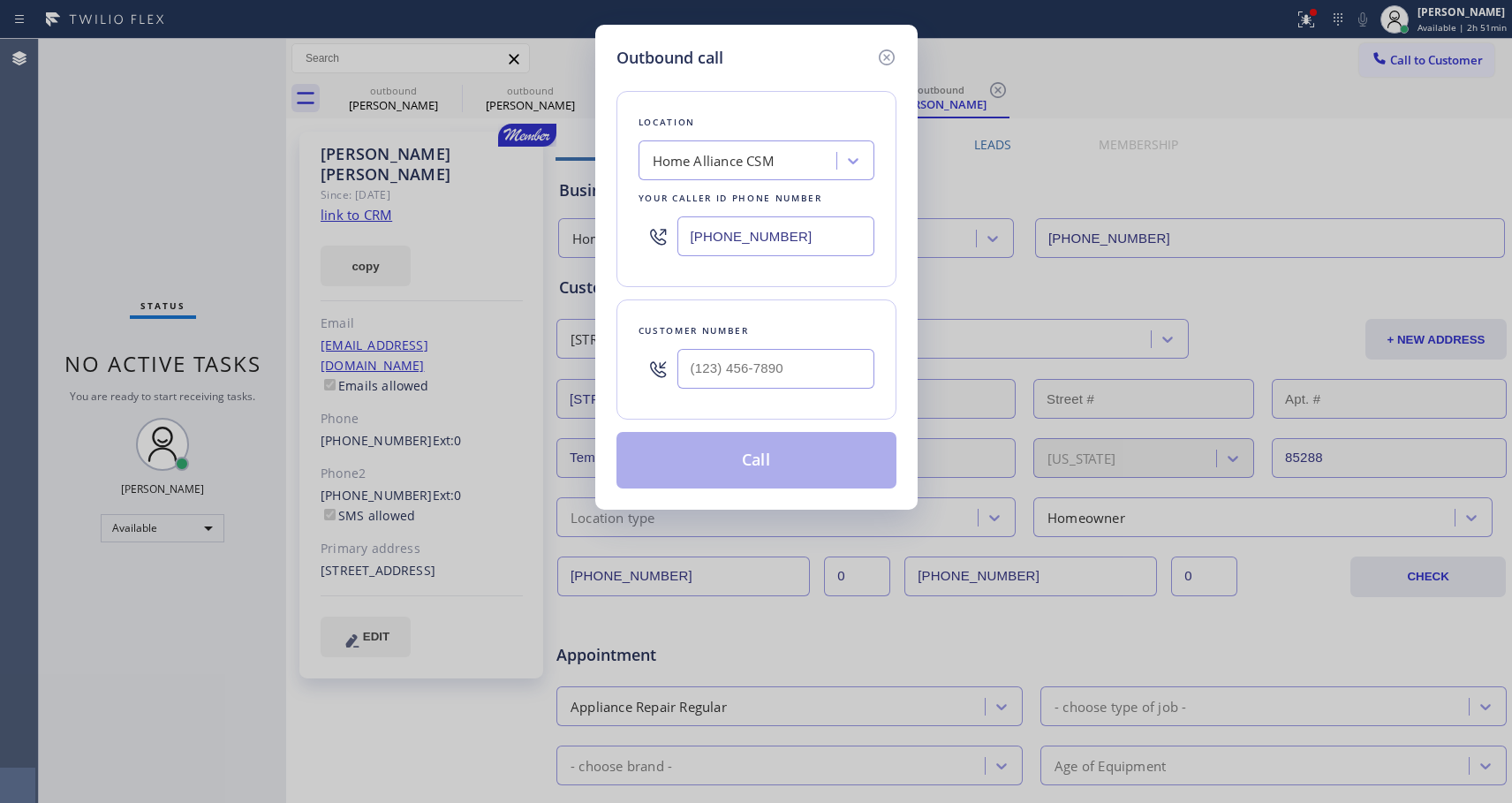
type input "[PHONE_NUMBER]"
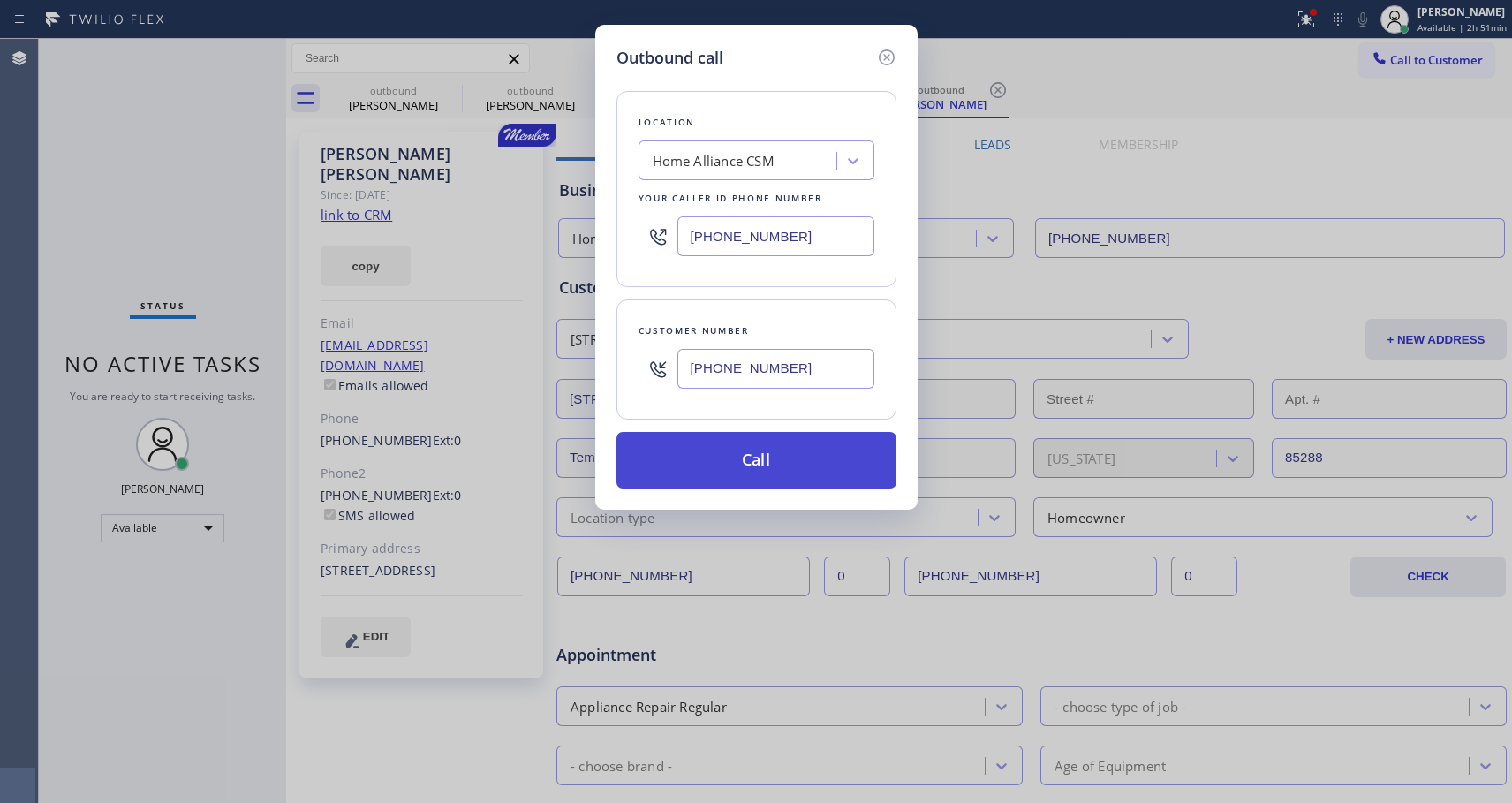
click at [769, 467] on button "Call" at bounding box center [757, 460] width 280 height 57
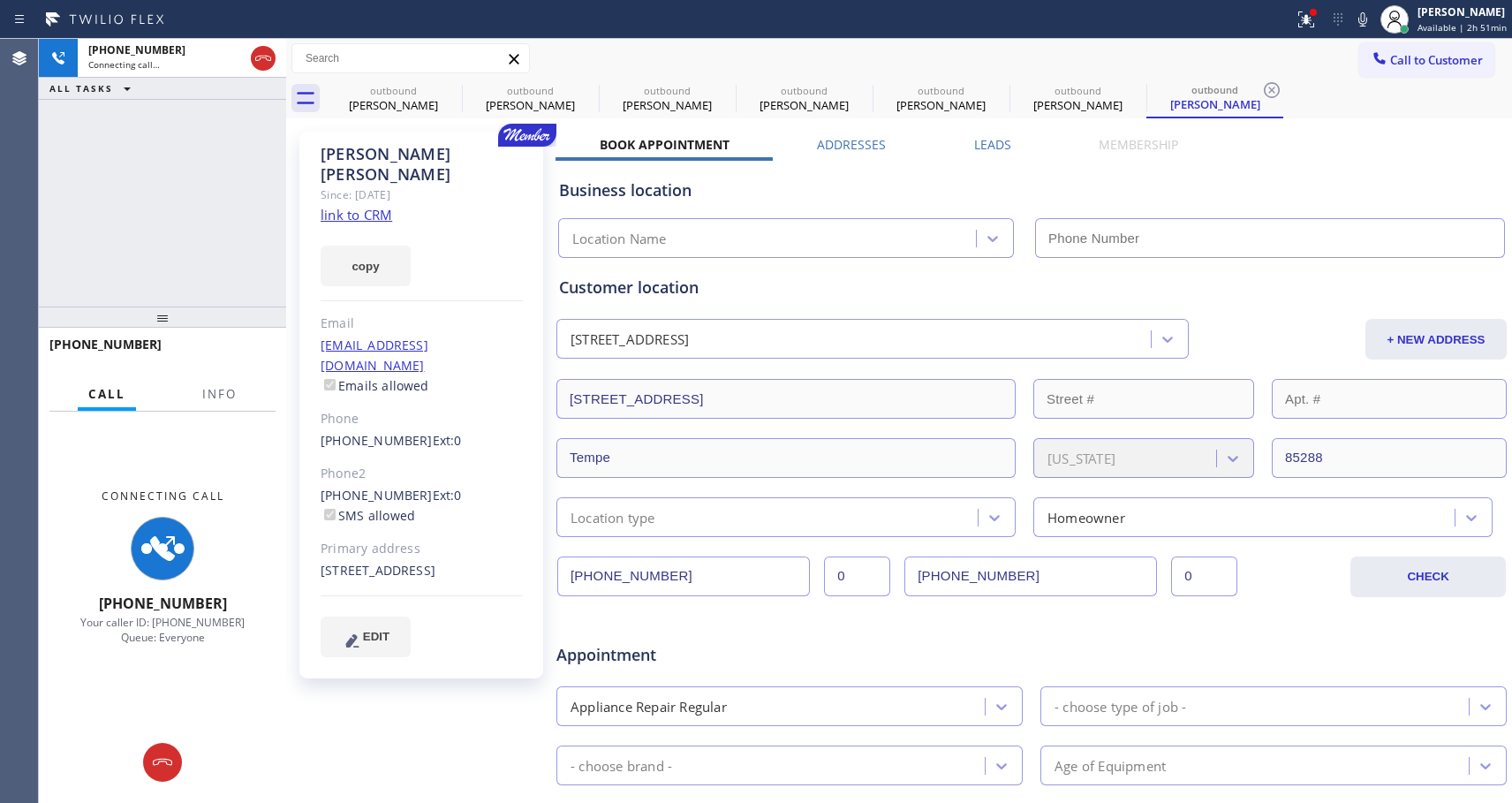
type input "[PHONE_NUMBER]"
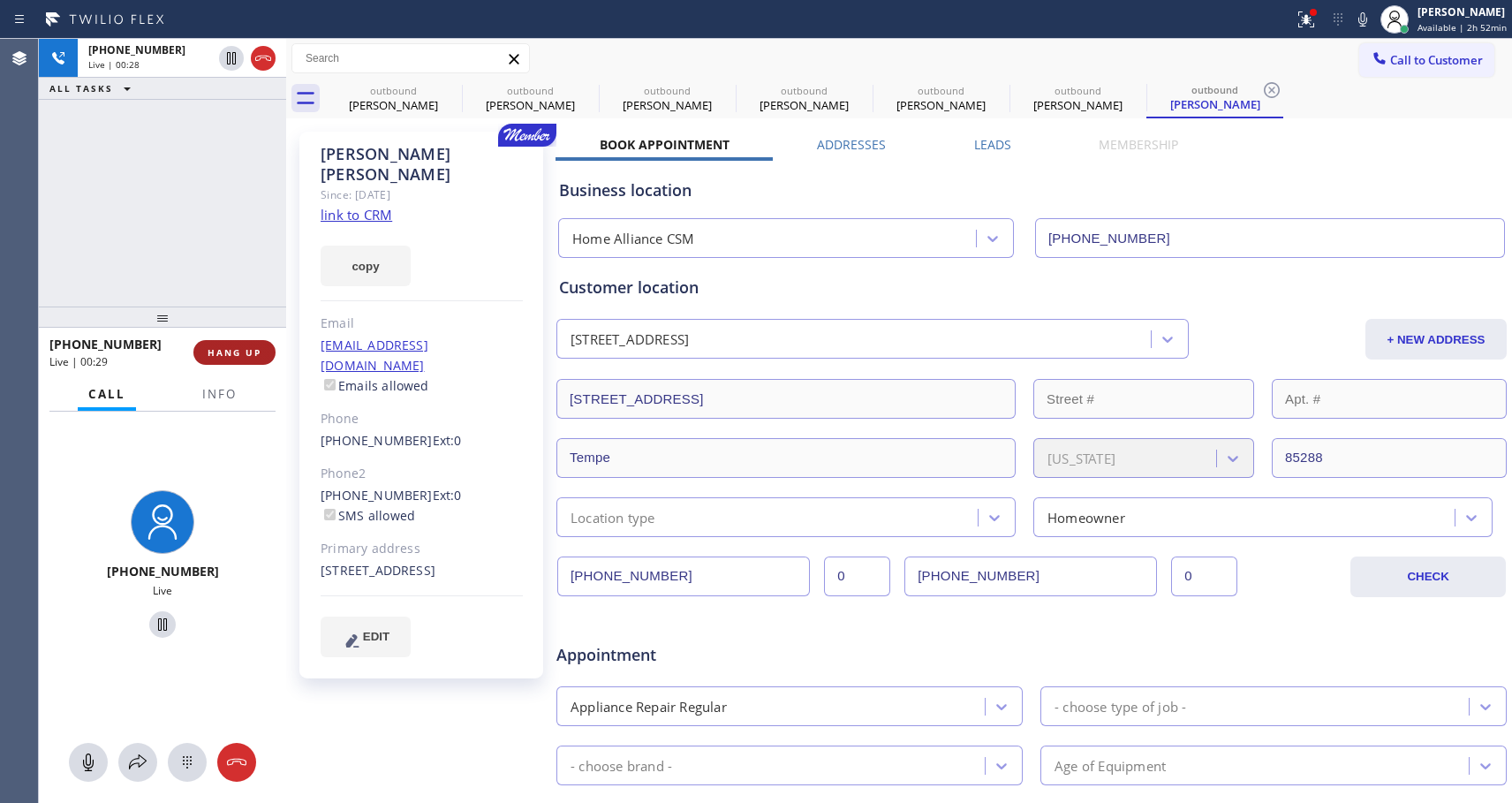
click at [223, 353] on span "HANG UP" at bounding box center [234, 352] width 54 height 12
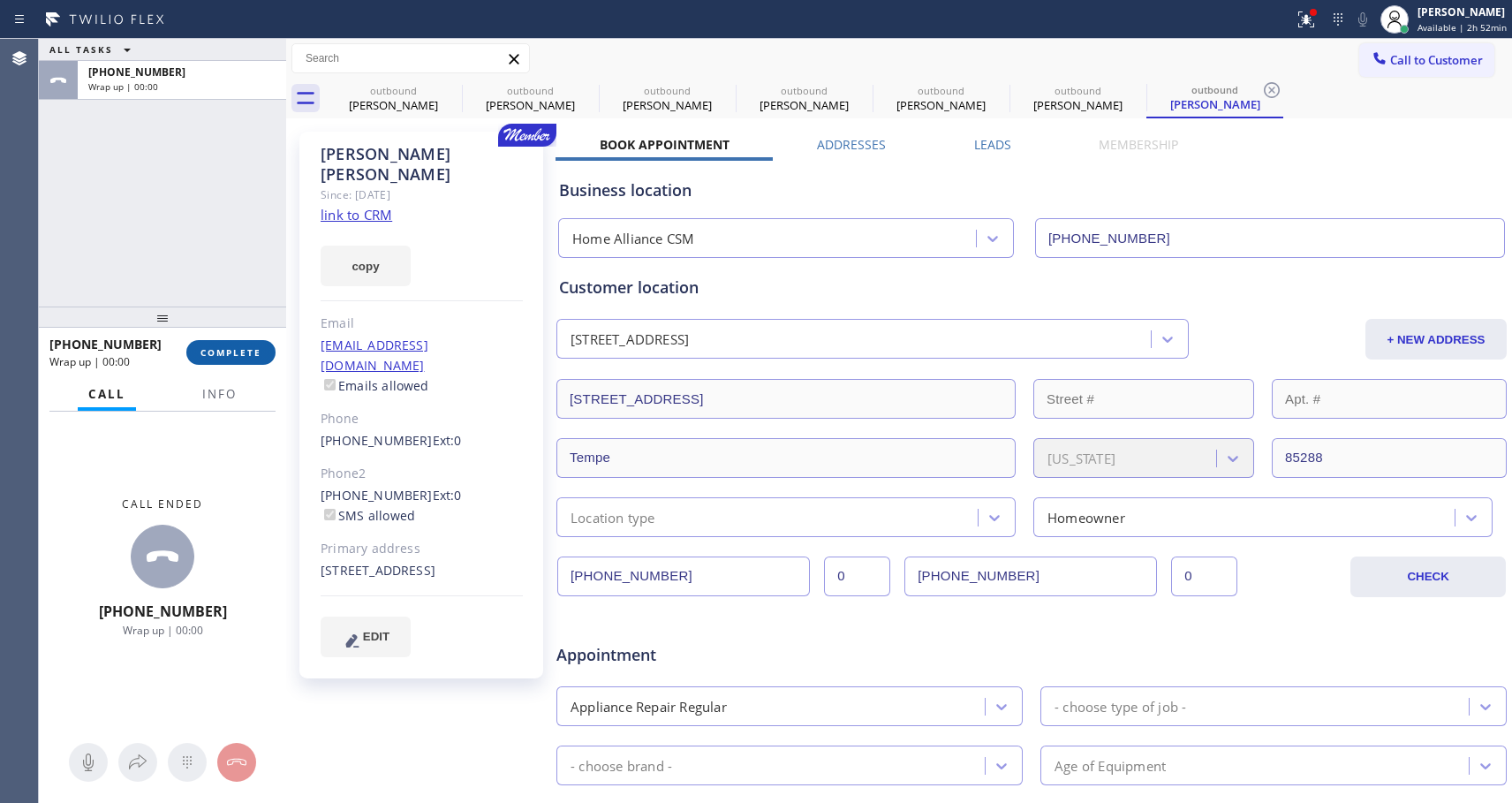
click at [223, 353] on span "COMPLETE" at bounding box center [231, 352] width 61 height 12
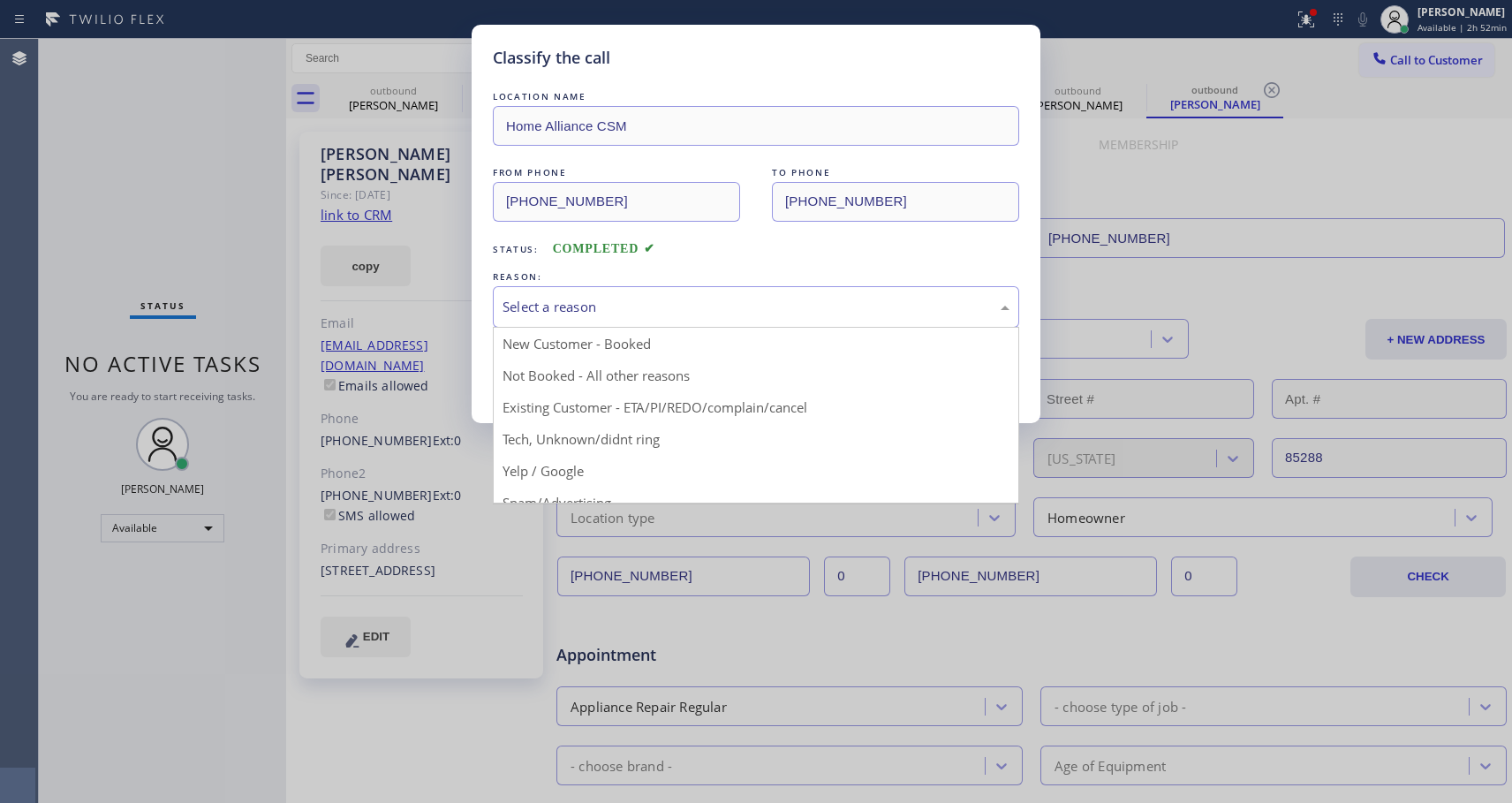
click at [595, 302] on div "Select a reason" at bounding box center [756, 307] width 507 height 21
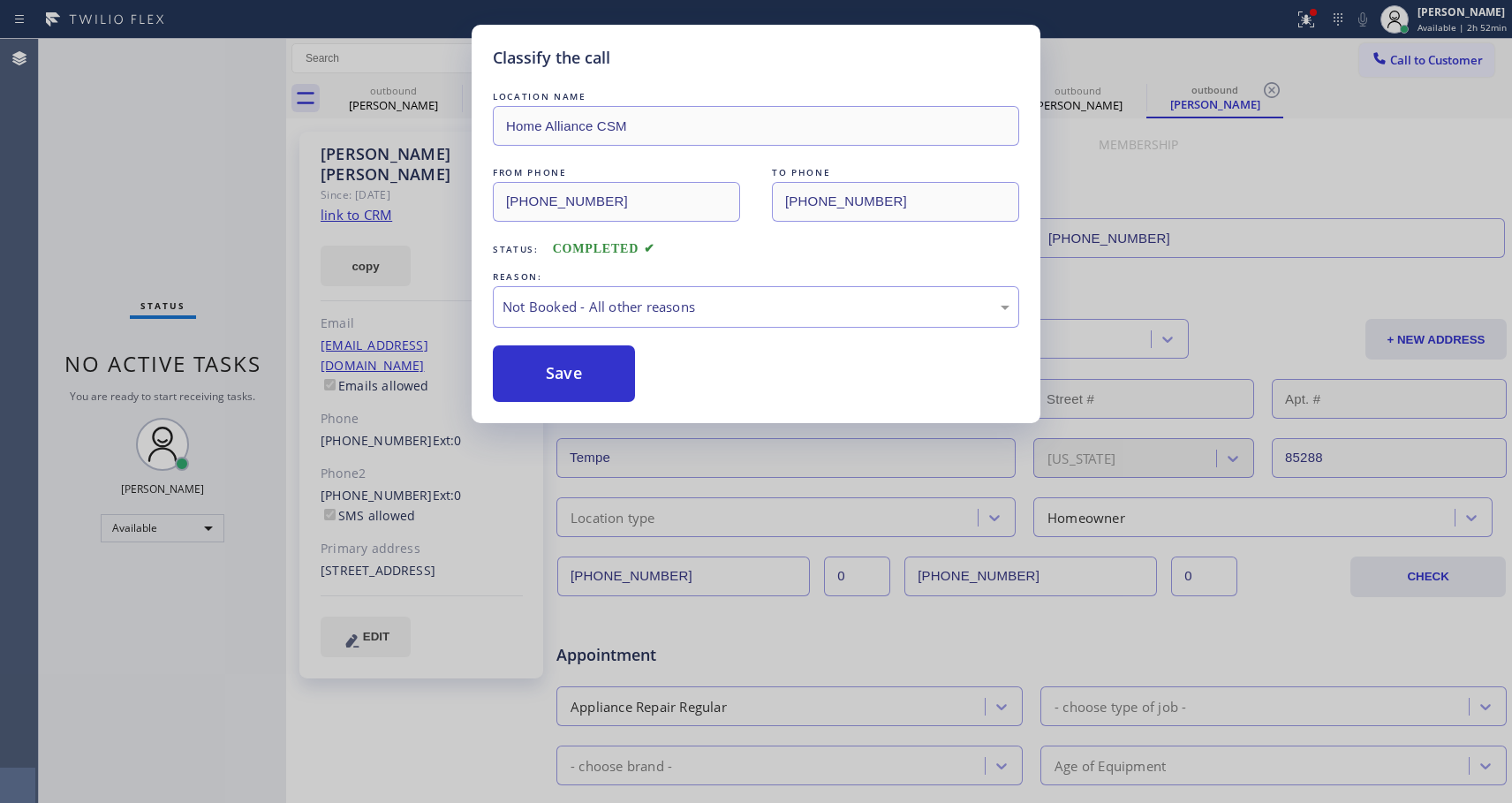
click at [559, 373] on button "Save" at bounding box center [564, 373] width 142 height 57
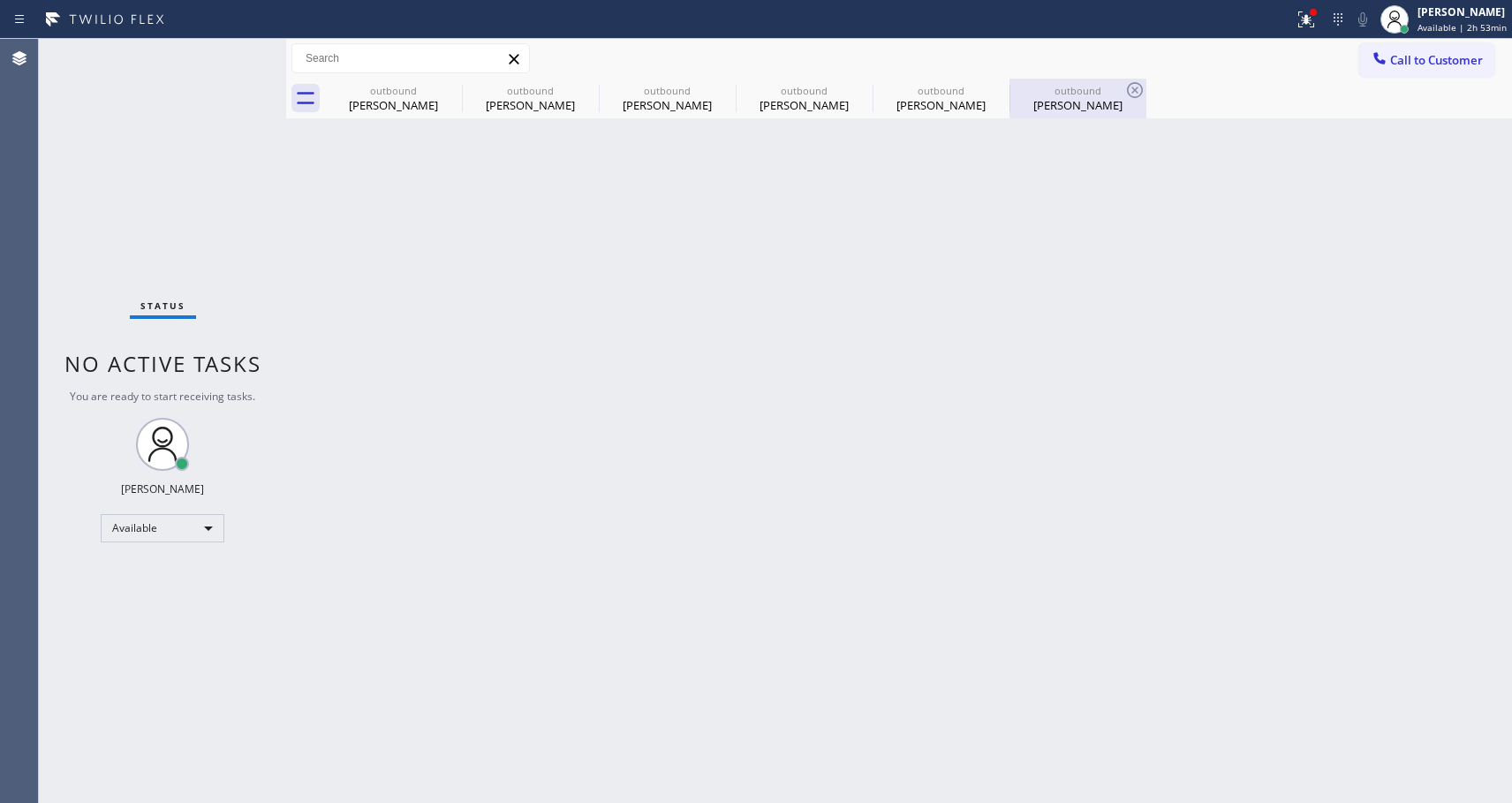
click at [1044, 106] on div "[PERSON_NAME]" at bounding box center [1078, 105] width 133 height 16
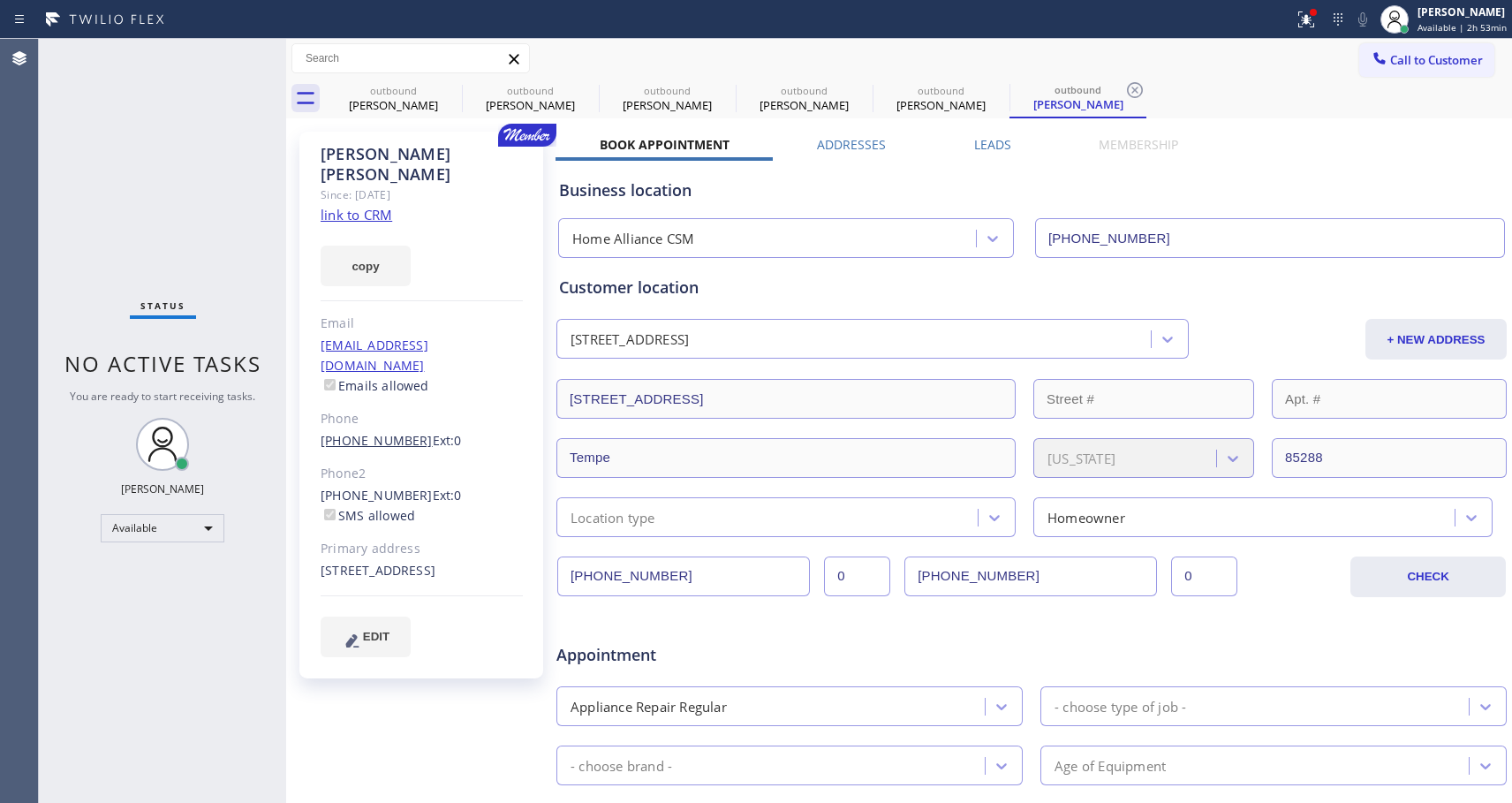
click at [392, 432] on link "[PHONE_NUMBER]" at bounding box center [377, 441] width 112 height 17
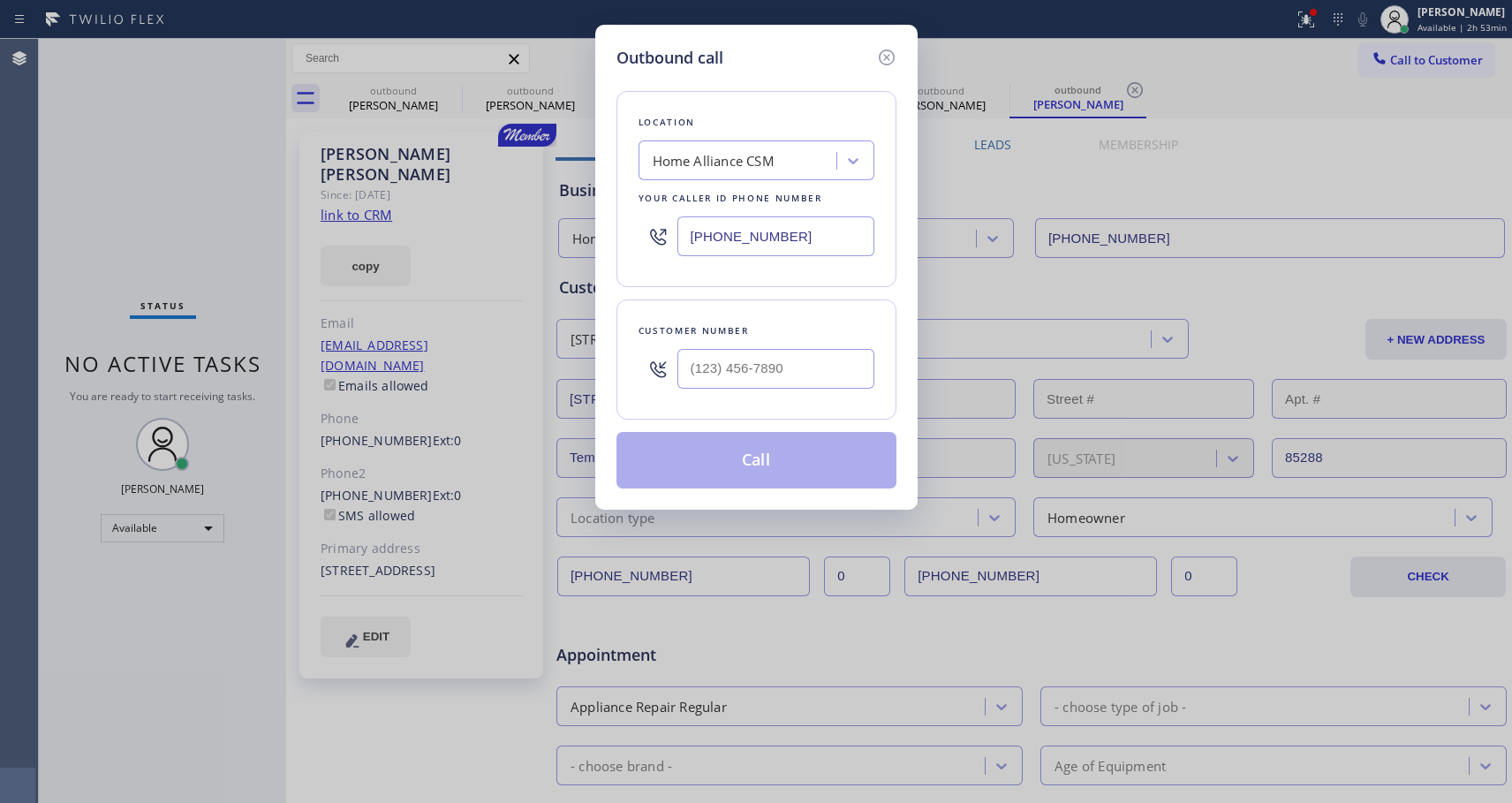
type input "[PHONE_NUMBER]"
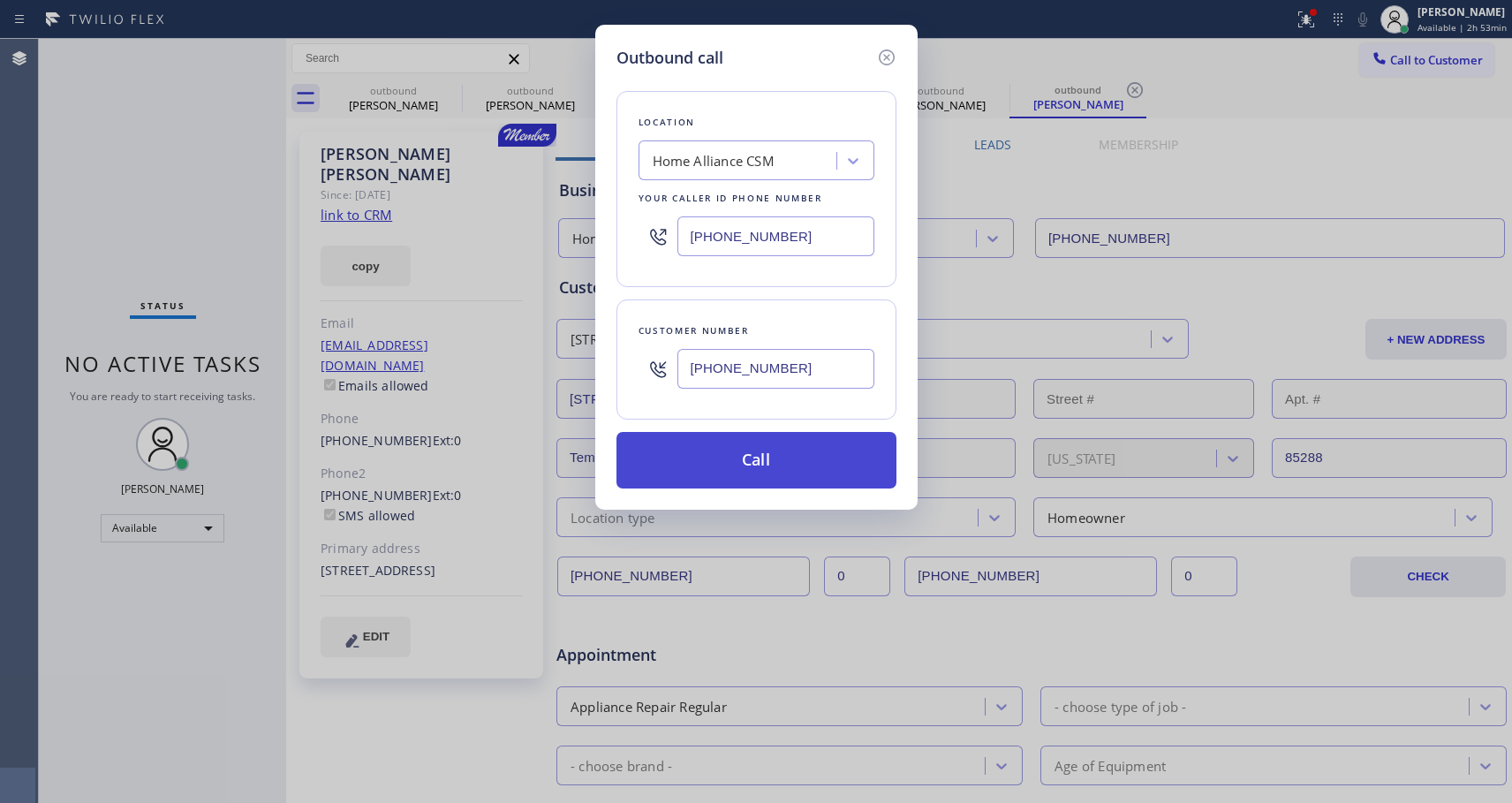
click at [752, 444] on button "Call" at bounding box center [757, 460] width 280 height 57
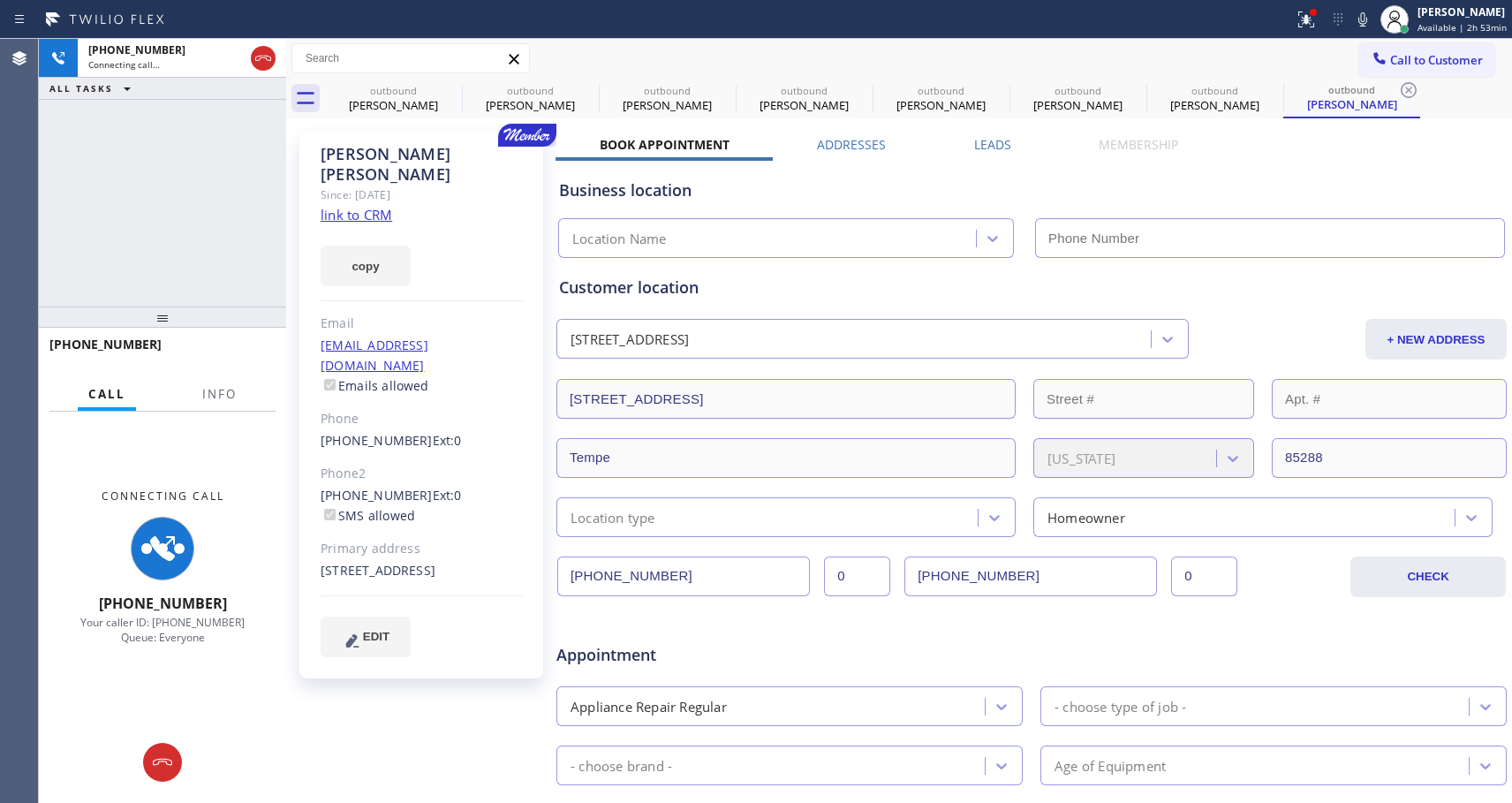
type input "[PHONE_NUMBER]"
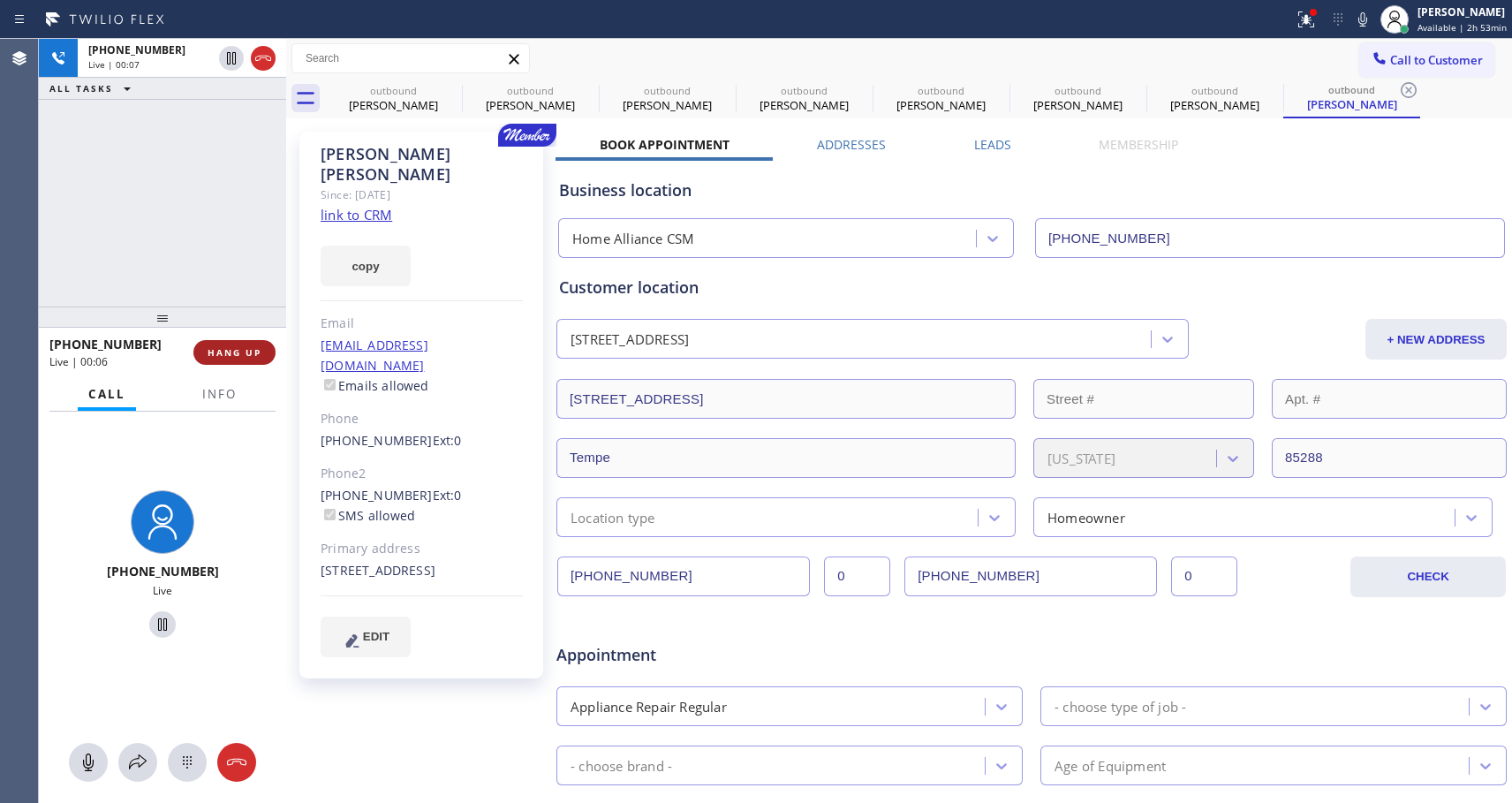
click at [242, 357] on span "HANG UP" at bounding box center [234, 352] width 54 height 12
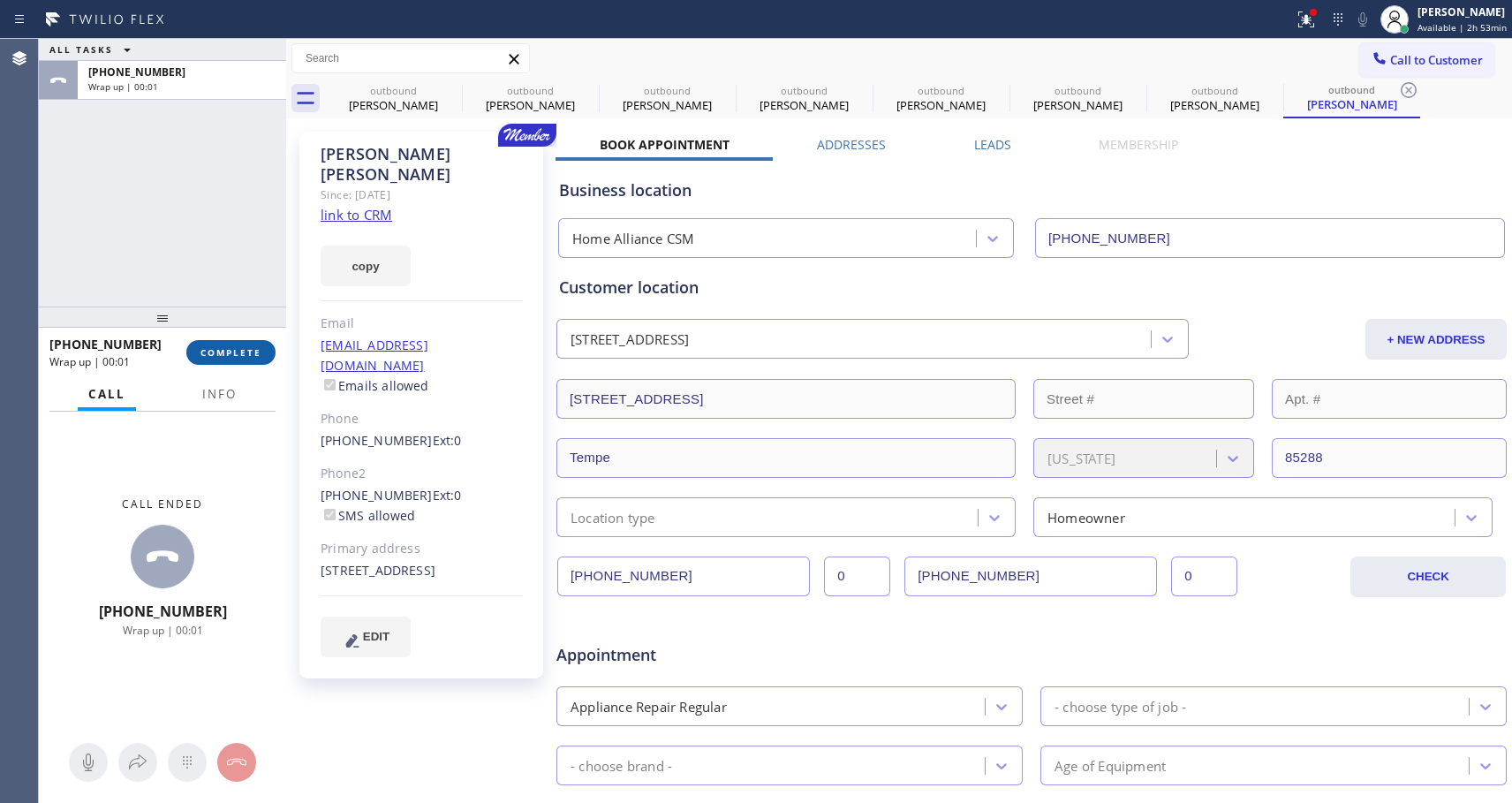
click at [242, 357] on span "COMPLETE" at bounding box center [231, 352] width 61 height 12
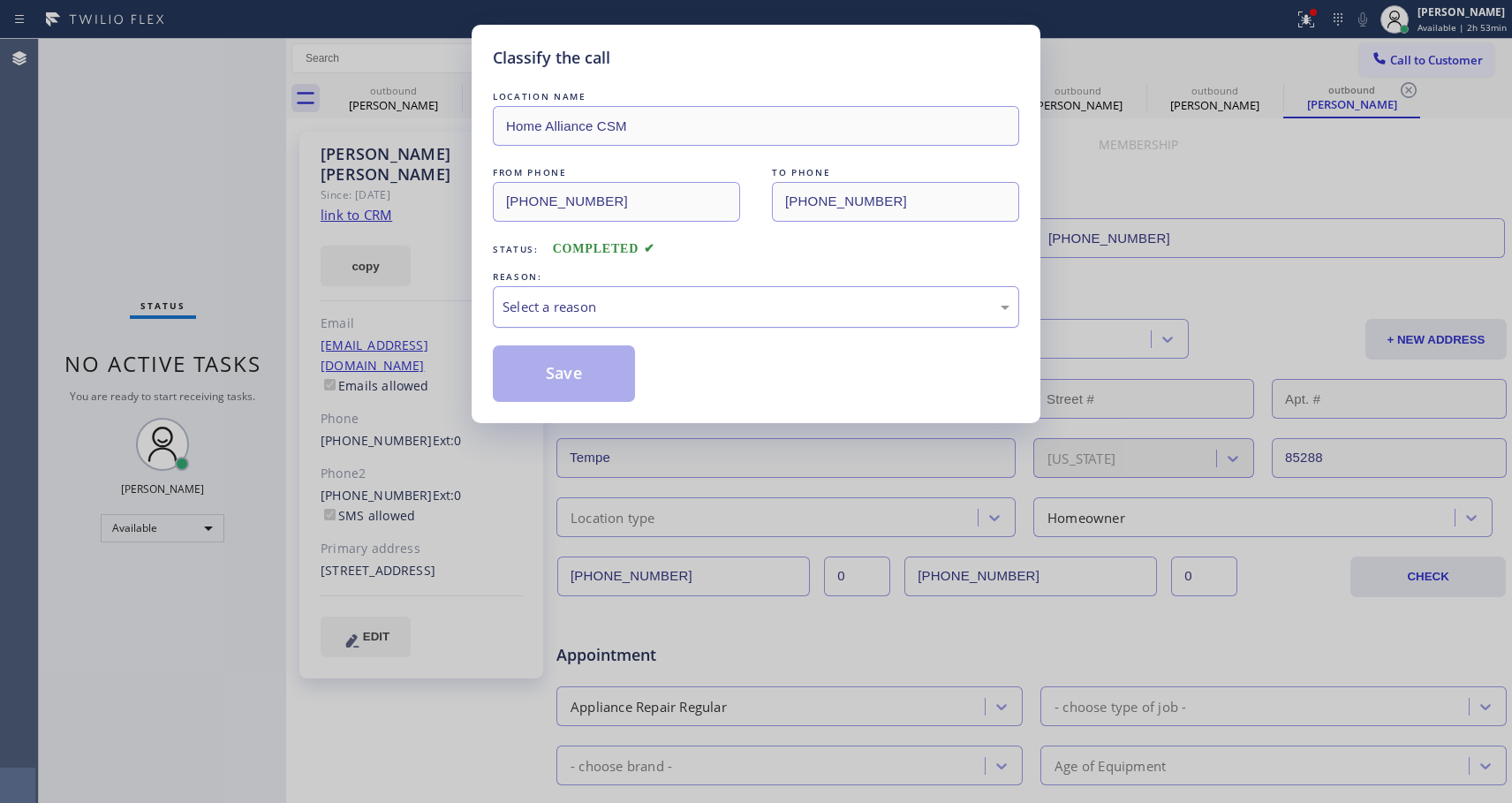
click at [582, 305] on div "Select a reason" at bounding box center [756, 307] width 507 height 21
click at [555, 365] on button "Save" at bounding box center [564, 373] width 142 height 57
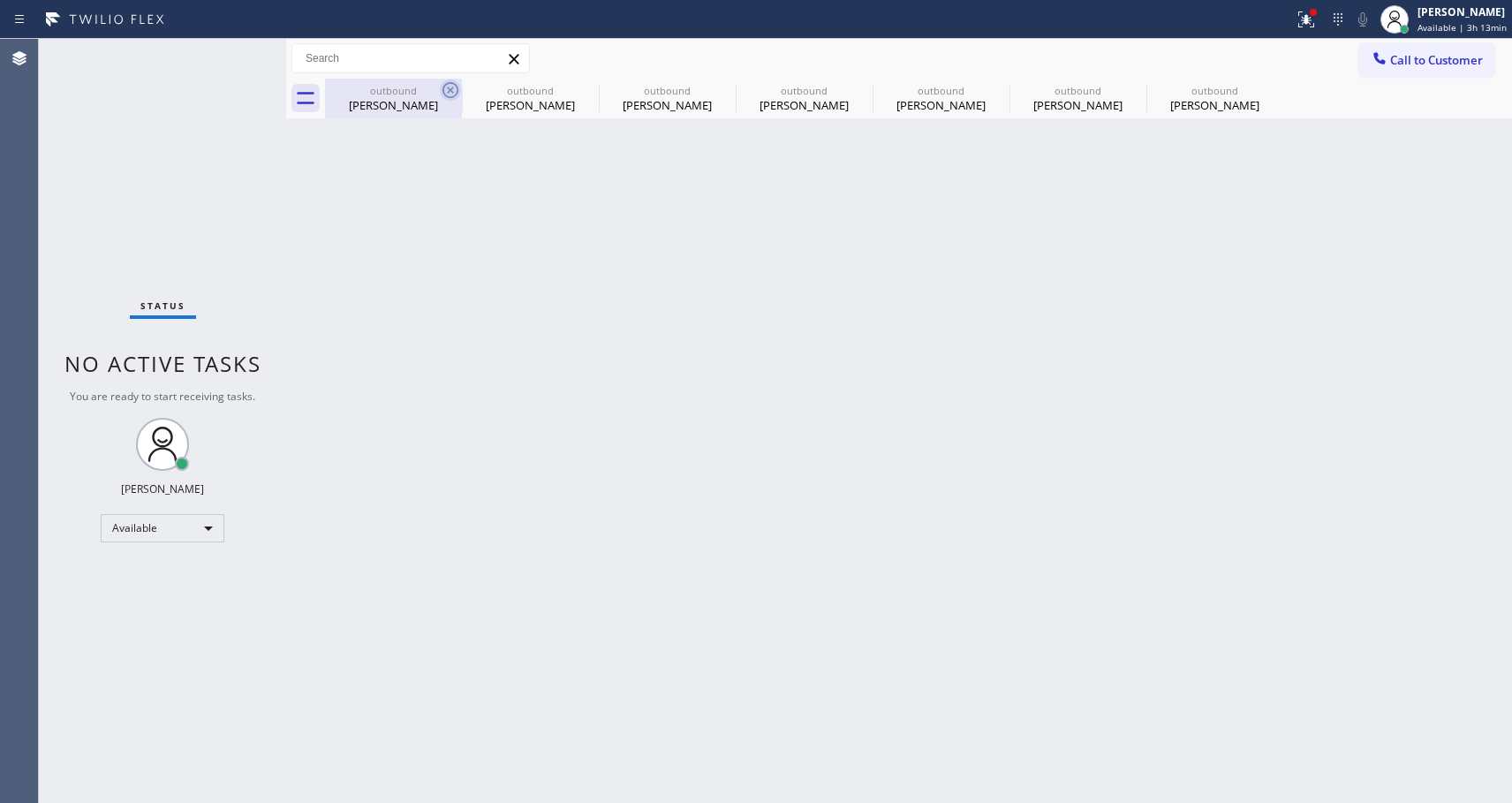
click at [451, 89] on icon at bounding box center [450, 90] width 21 height 21
click at [0, 0] on icon at bounding box center [0, 0] width 0 height 0
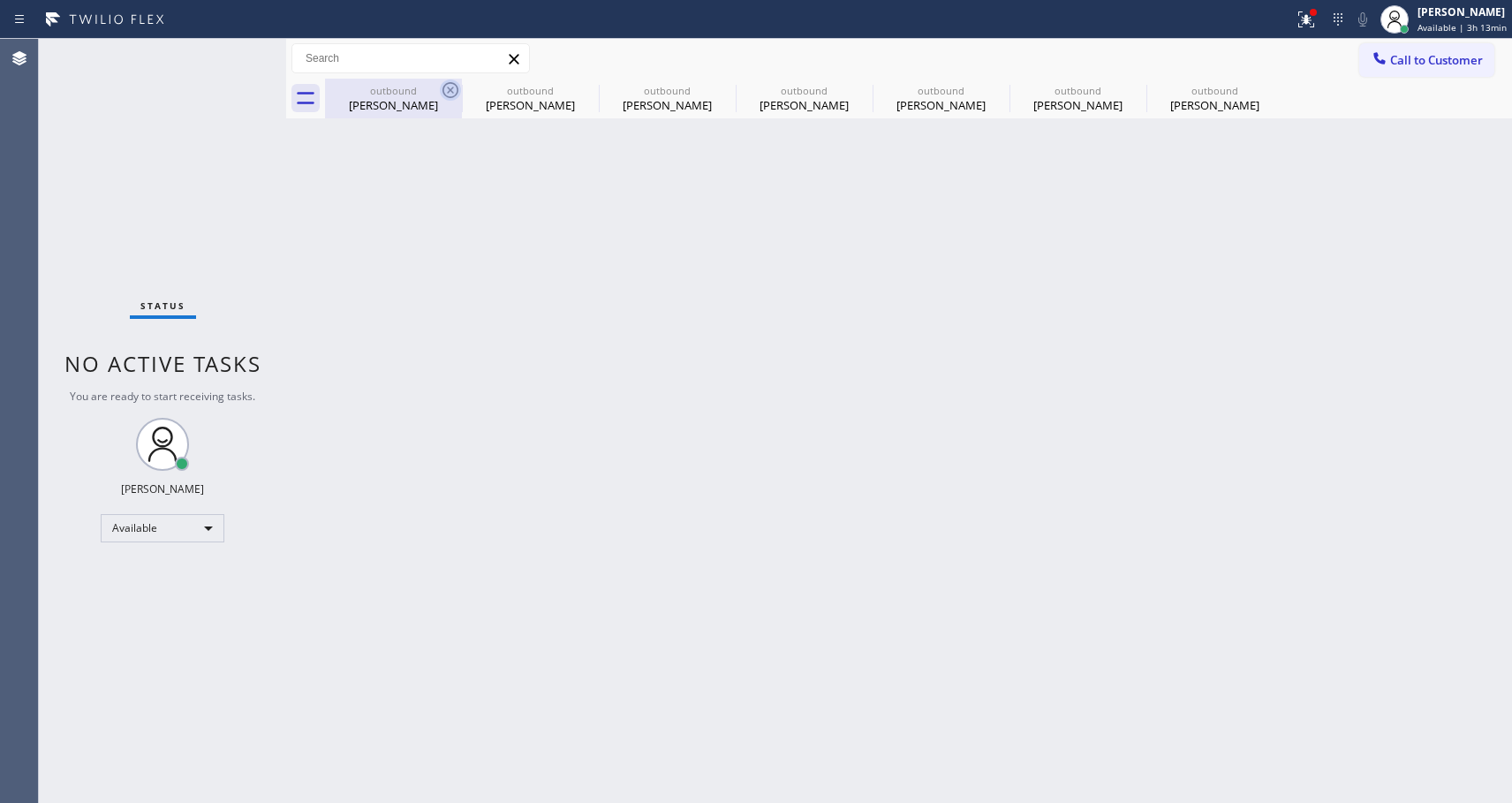
click at [0, 0] on icon at bounding box center [0, 0] width 0 height 0
click at [451, 89] on div "outbound [PERSON_NAME] outbound [PERSON_NAME] outbound [PERSON_NAME] outbound […" at bounding box center [918, 98] width 1187 height 40
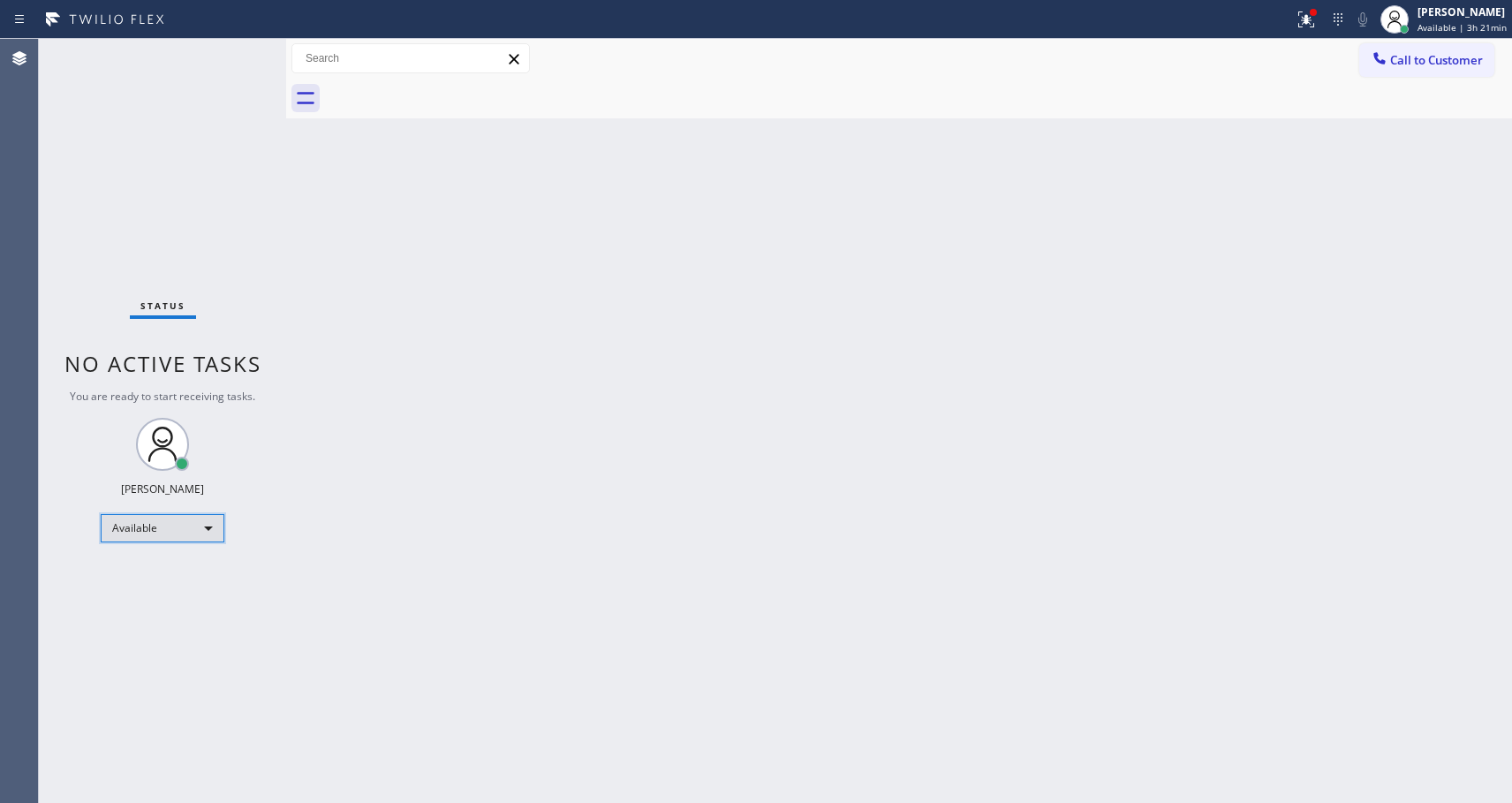
click at [183, 533] on div "Available" at bounding box center [162, 528] width 124 height 28
click at [175, 557] on li "Offline" at bounding box center [161, 553] width 120 height 21
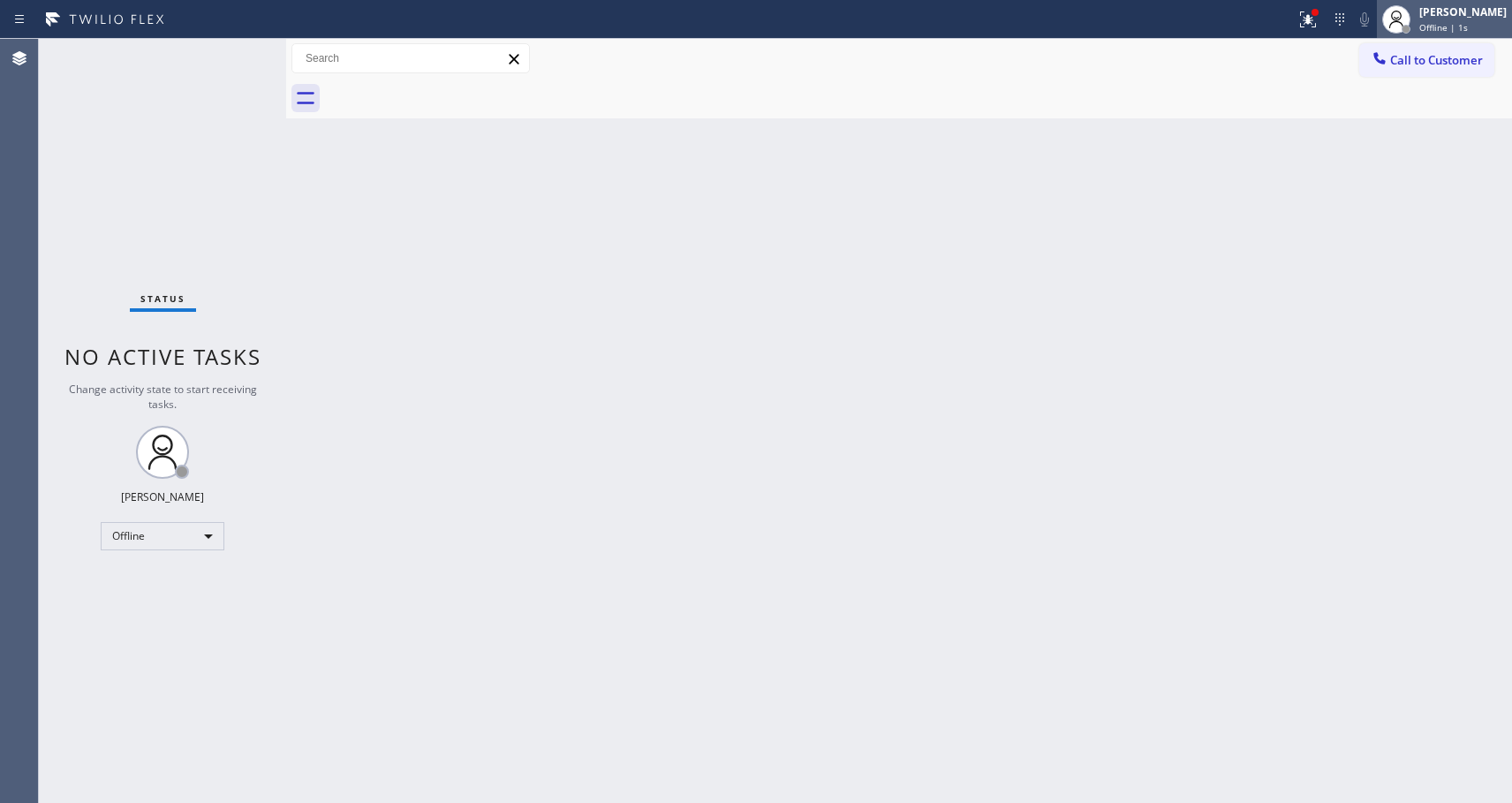
click at [1463, 24] on span "Offline | 1s" at bounding box center [1444, 27] width 49 height 12
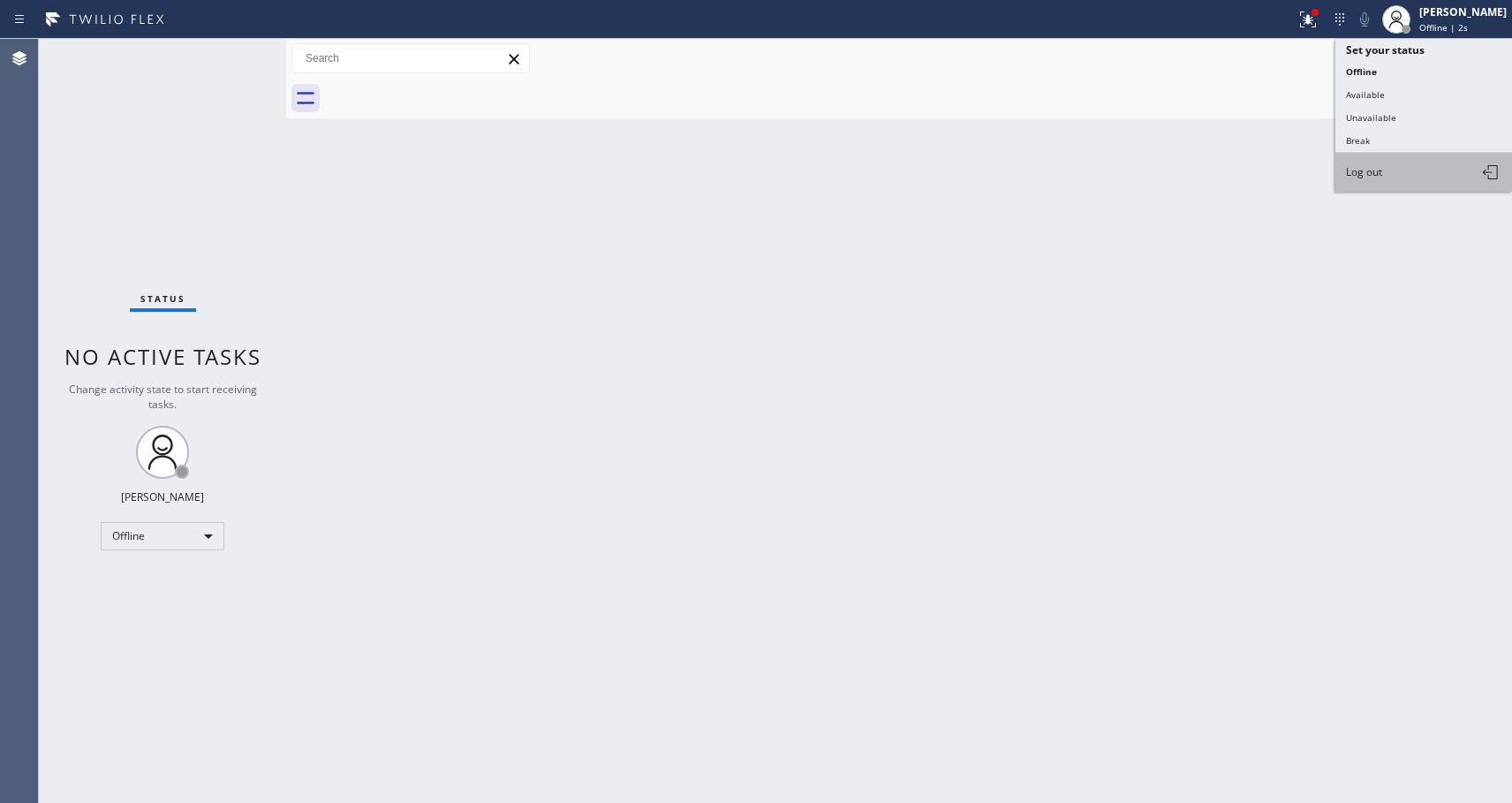
click at [1371, 177] on span "Log out" at bounding box center [1364, 172] width 36 height 15
